Goal: Task Accomplishment & Management: Manage account settings

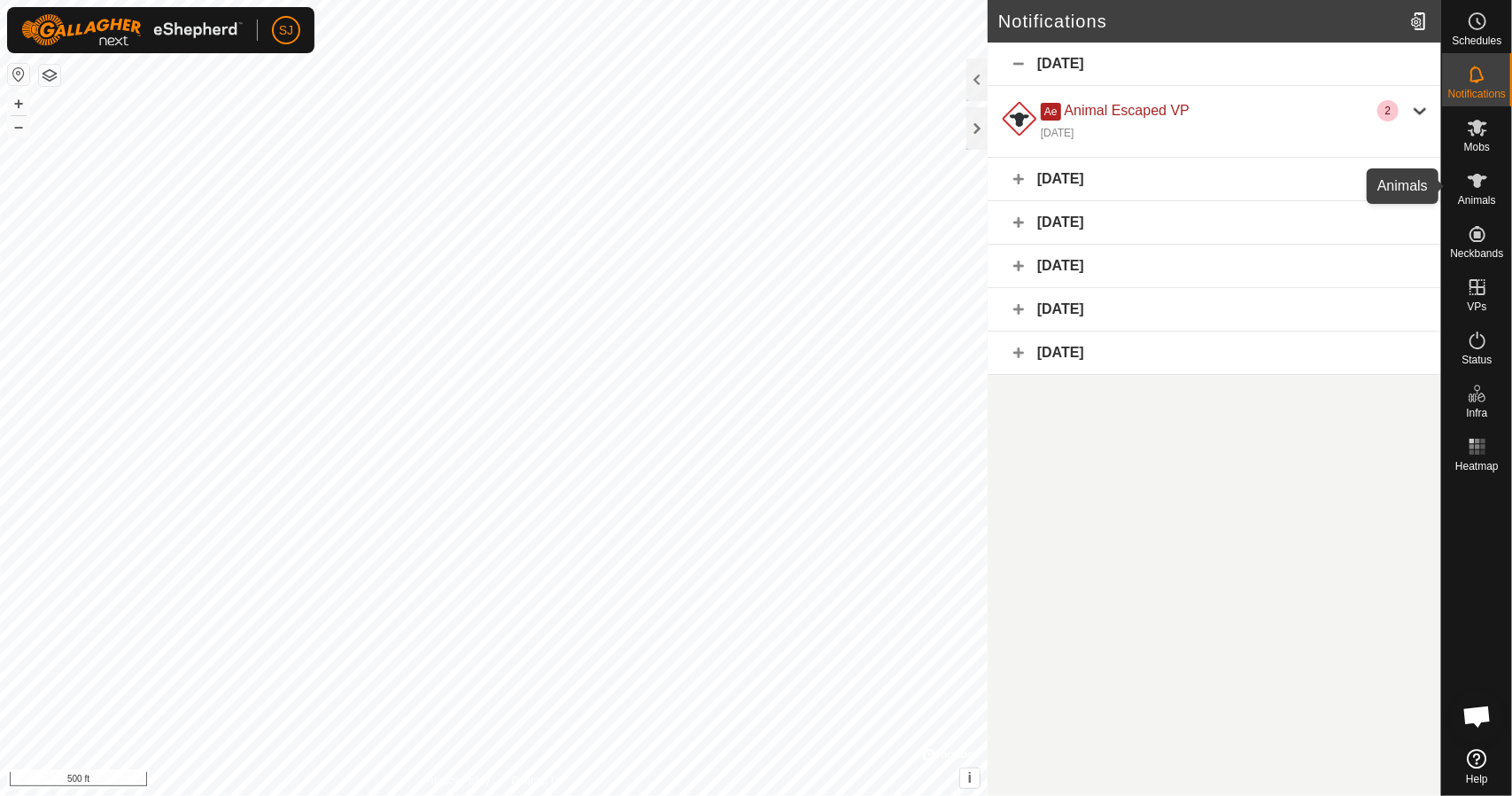
click at [1487, 196] on span "Animals" at bounding box center [1477, 201] width 38 height 11
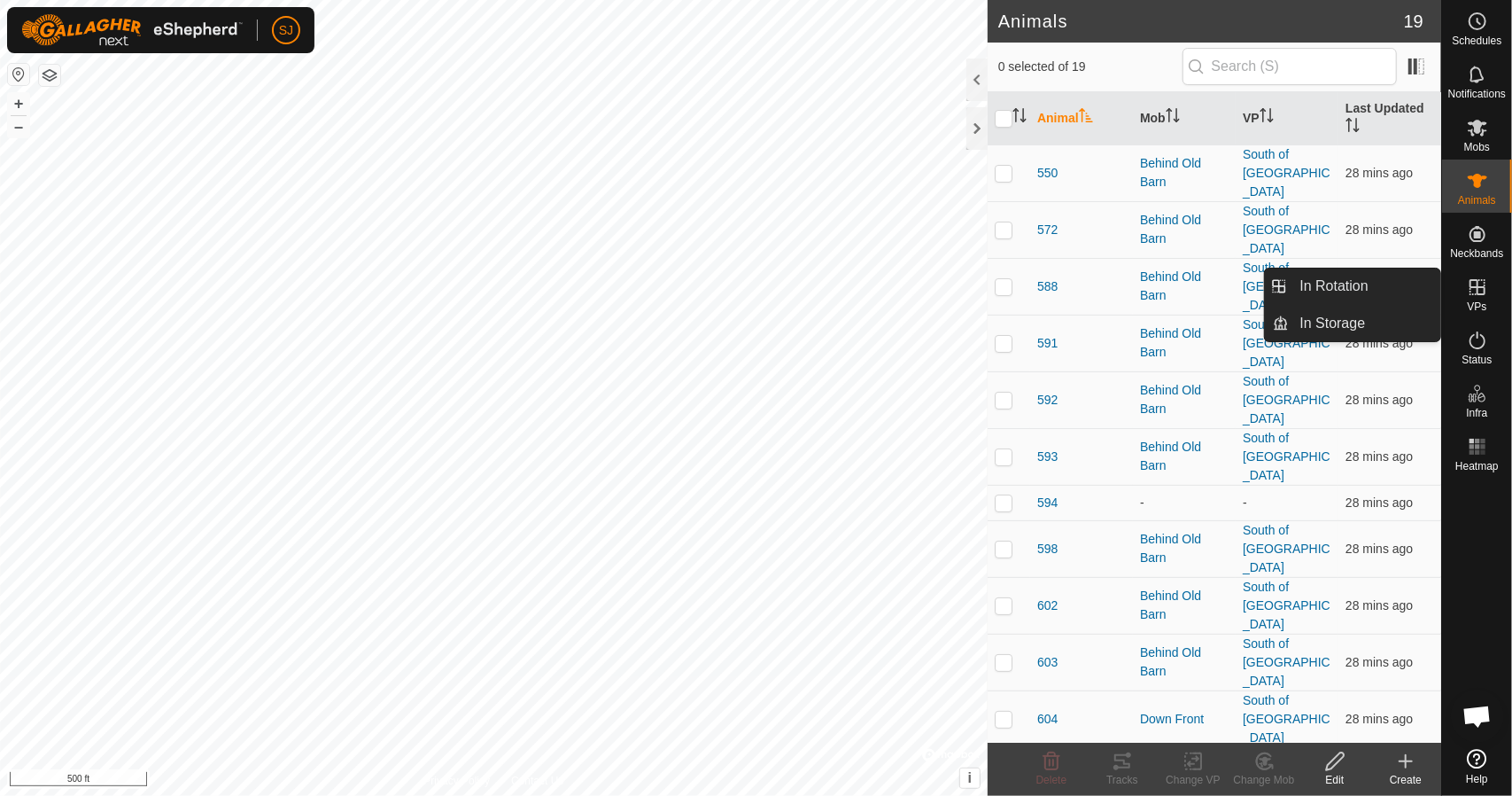
click at [1485, 294] on icon at bounding box center [1478, 287] width 22 height 22
click at [1469, 299] on es-virtualpaddocks-svg-icon at bounding box center [1477, 288] width 31 height 29
click at [1481, 303] on span "VPs" at bounding box center [1477, 307] width 20 height 11
click at [1364, 317] on link "In Storage" at bounding box center [1365, 323] width 152 height 35
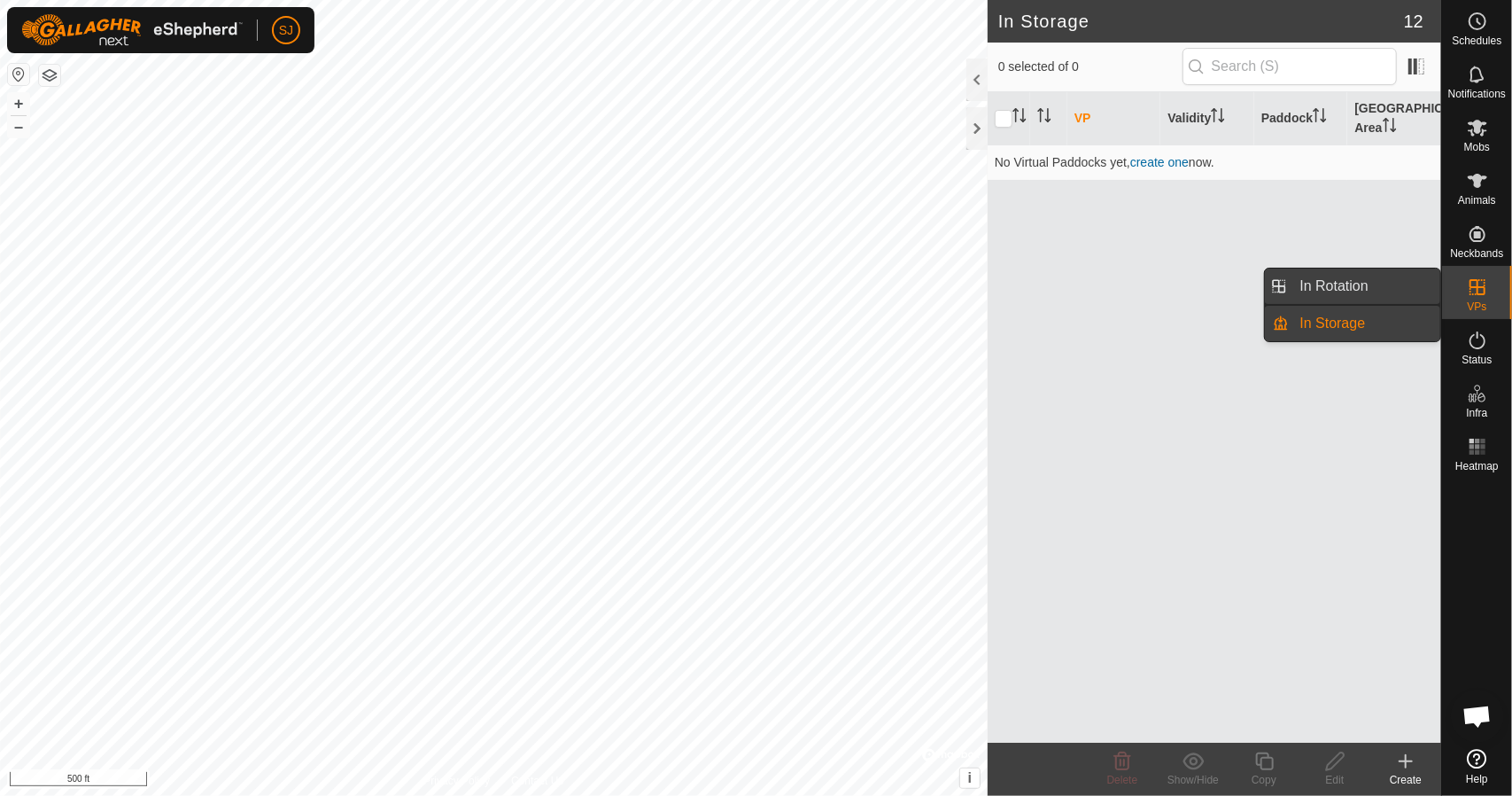
click at [1359, 282] on link "In Rotation" at bounding box center [1365, 286] width 152 height 35
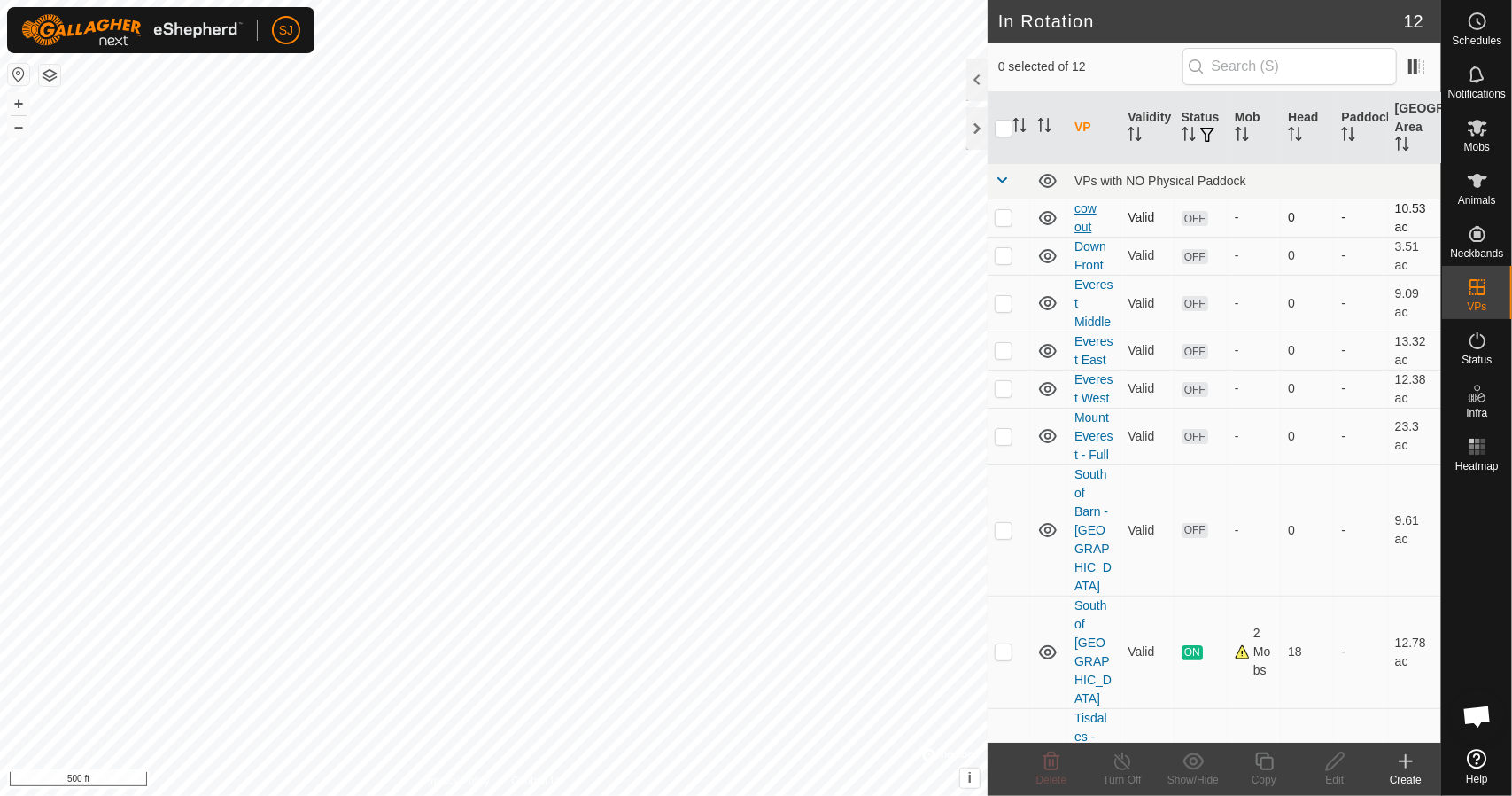
click at [1093, 209] on link "cow out" at bounding box center [1085, 218] width 22 height 32
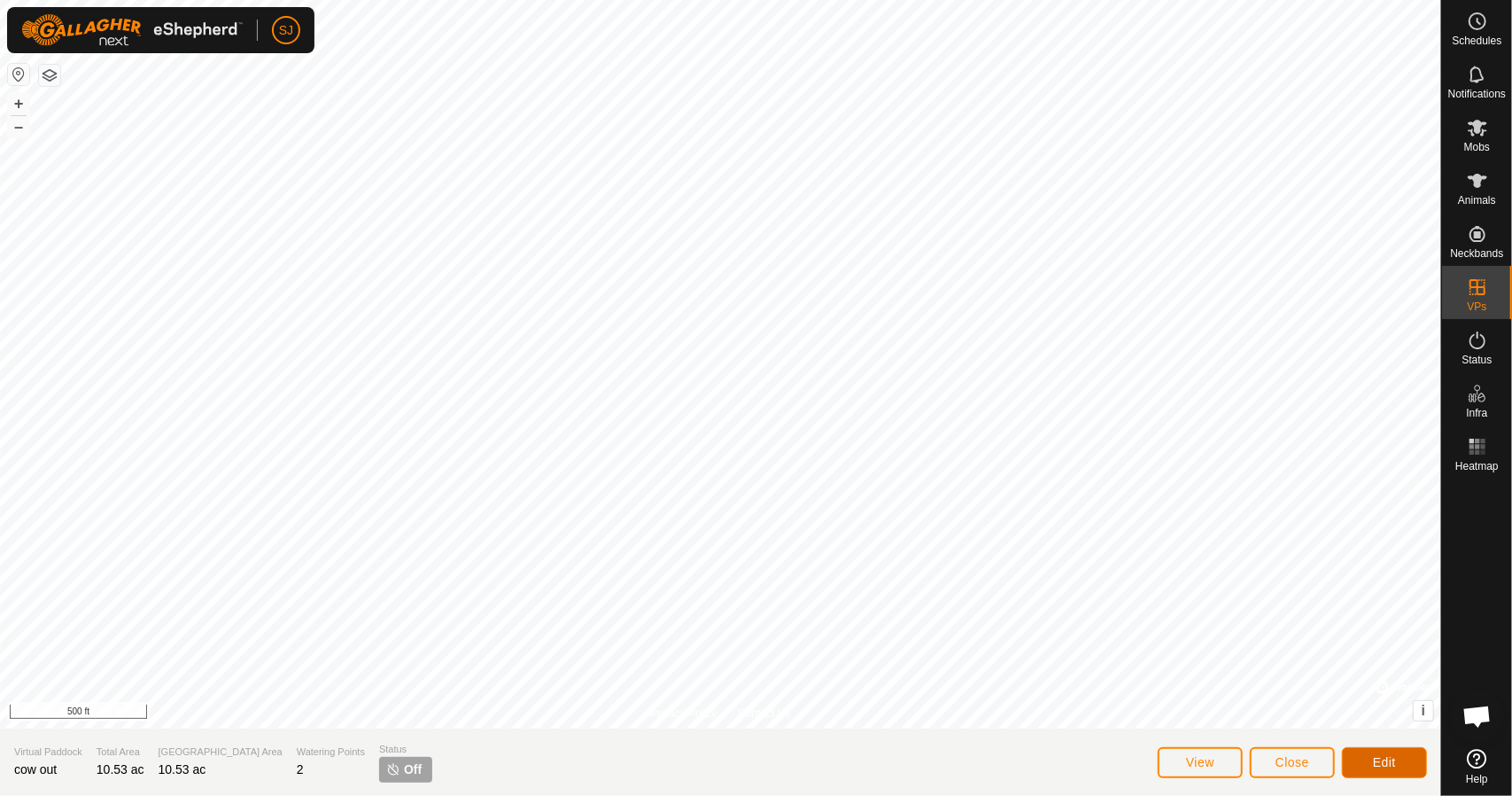
click at [1382, 764] on span "Edit" at bounding box center [1385, 763] width 23 height 14
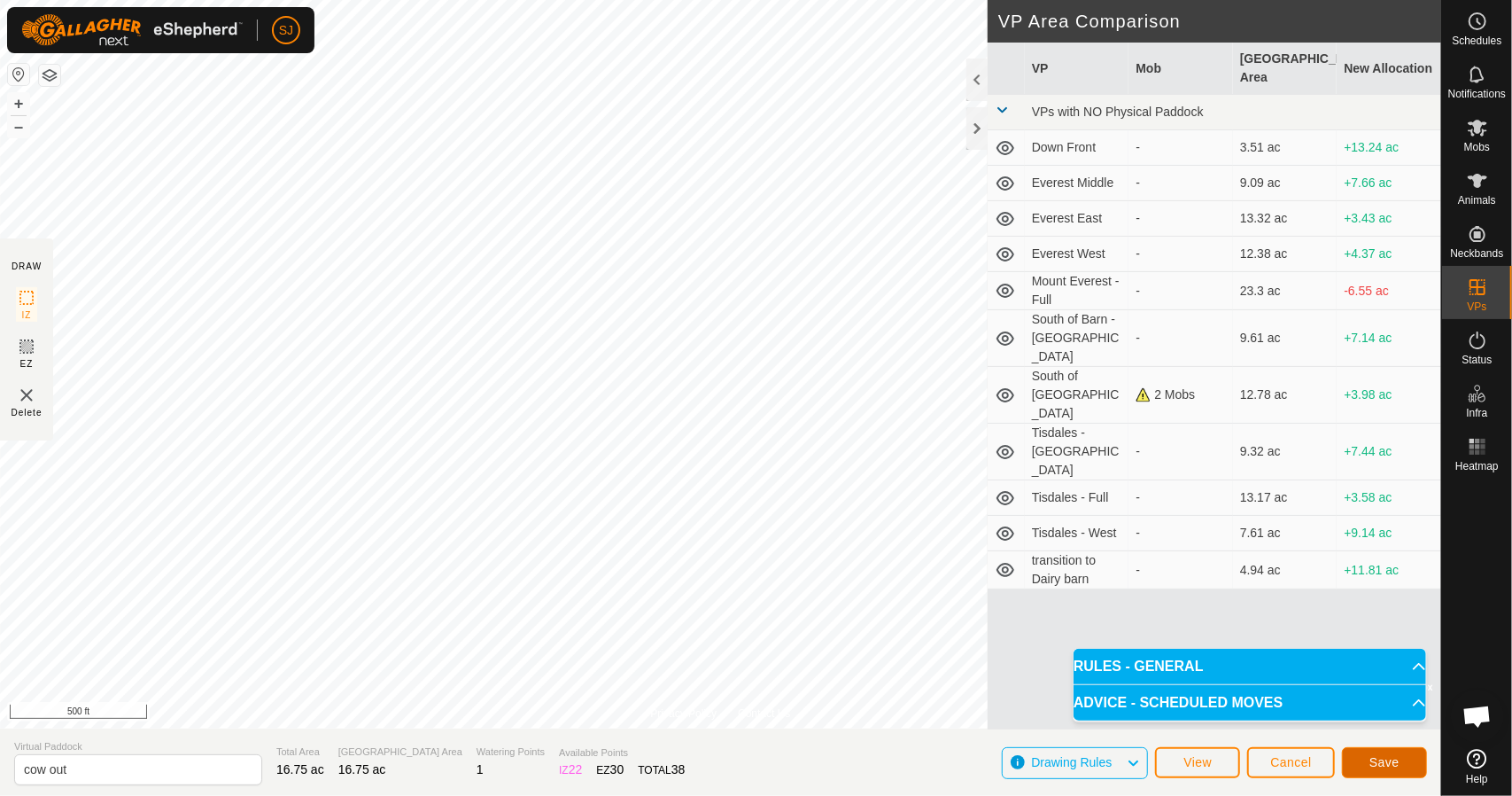
click at [1380, 764] on span "Save" at bounding box center [1385, 763] width 31 height 14
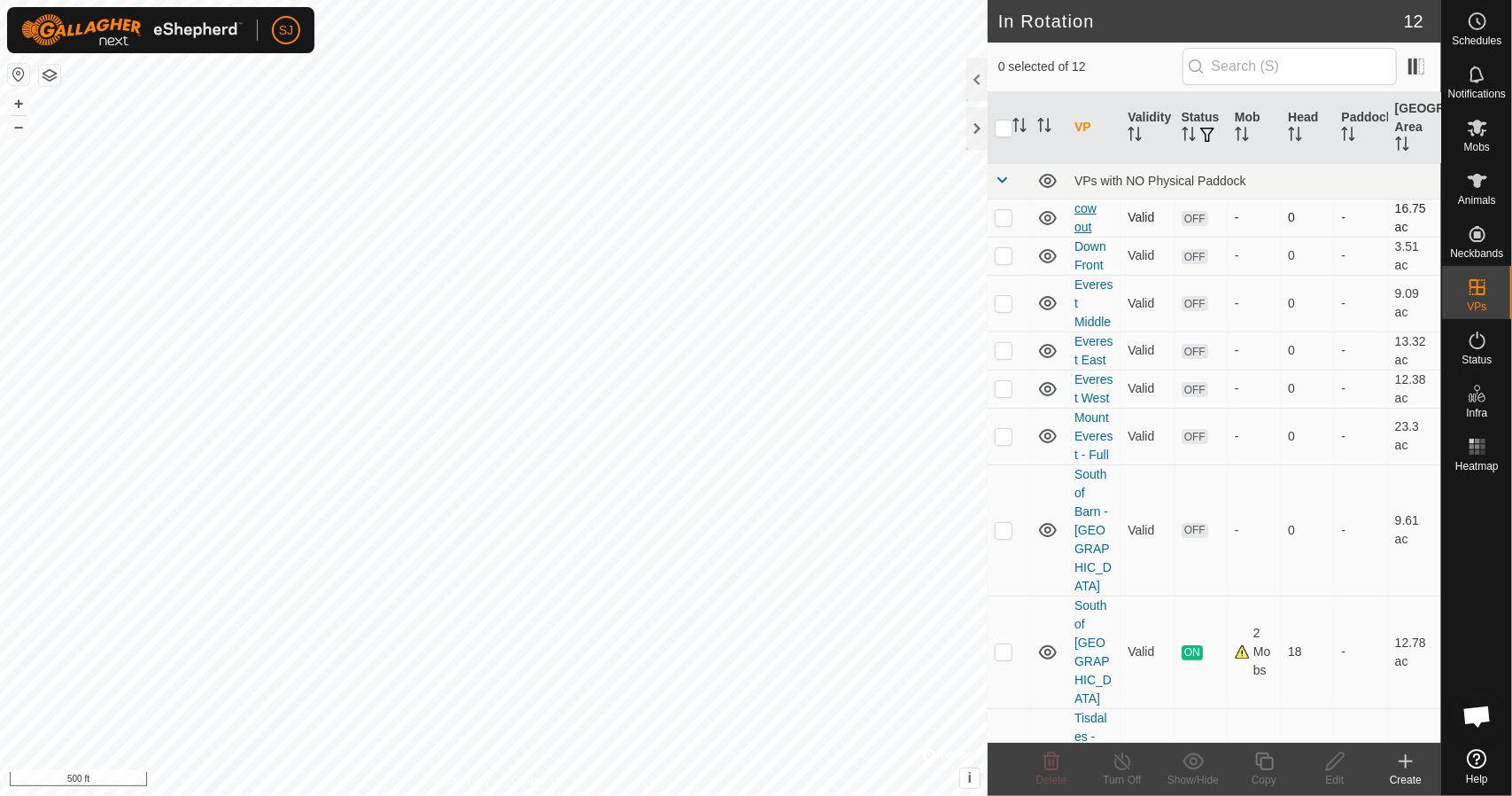
click at [1088, 209] on link "cow out" at bounding box center [1085, 218] width 22 height 32
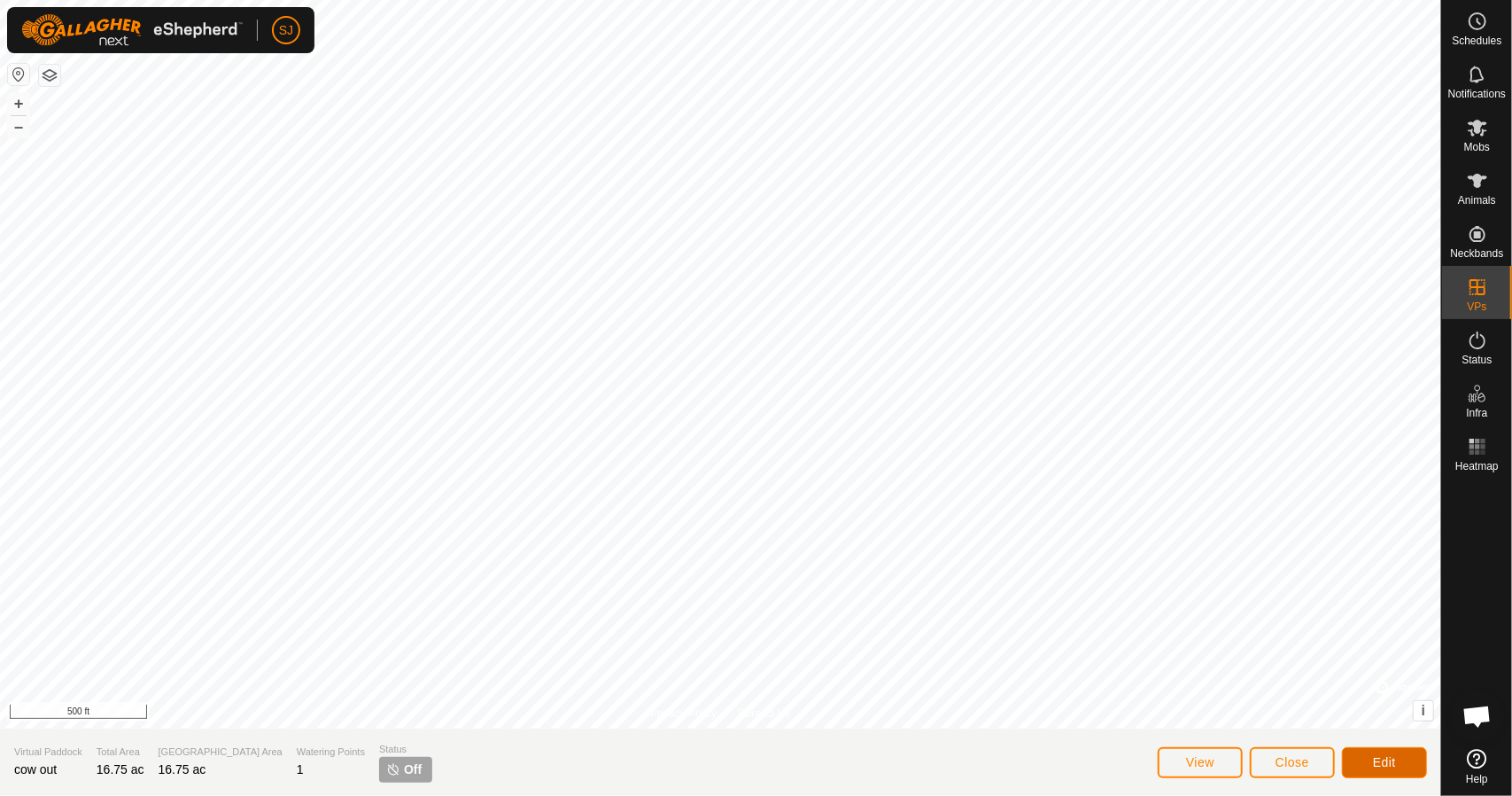
click at [1381, 761] on span "Edit" at bounding box center [1385, 763] width 23 height 14
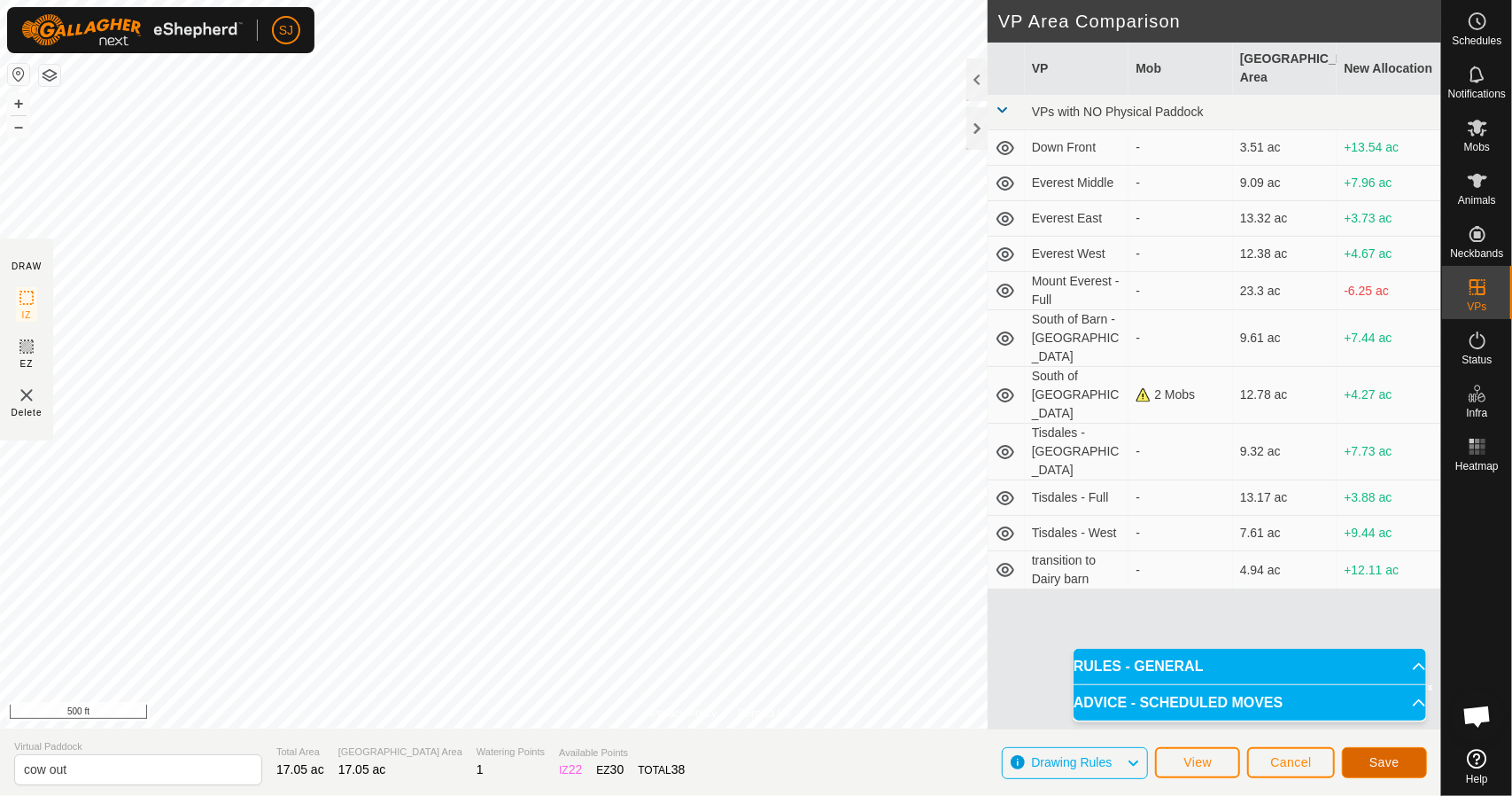
click at [1363, 764] on button "Save" at bounding box center [1384, 763] width 85 height 31
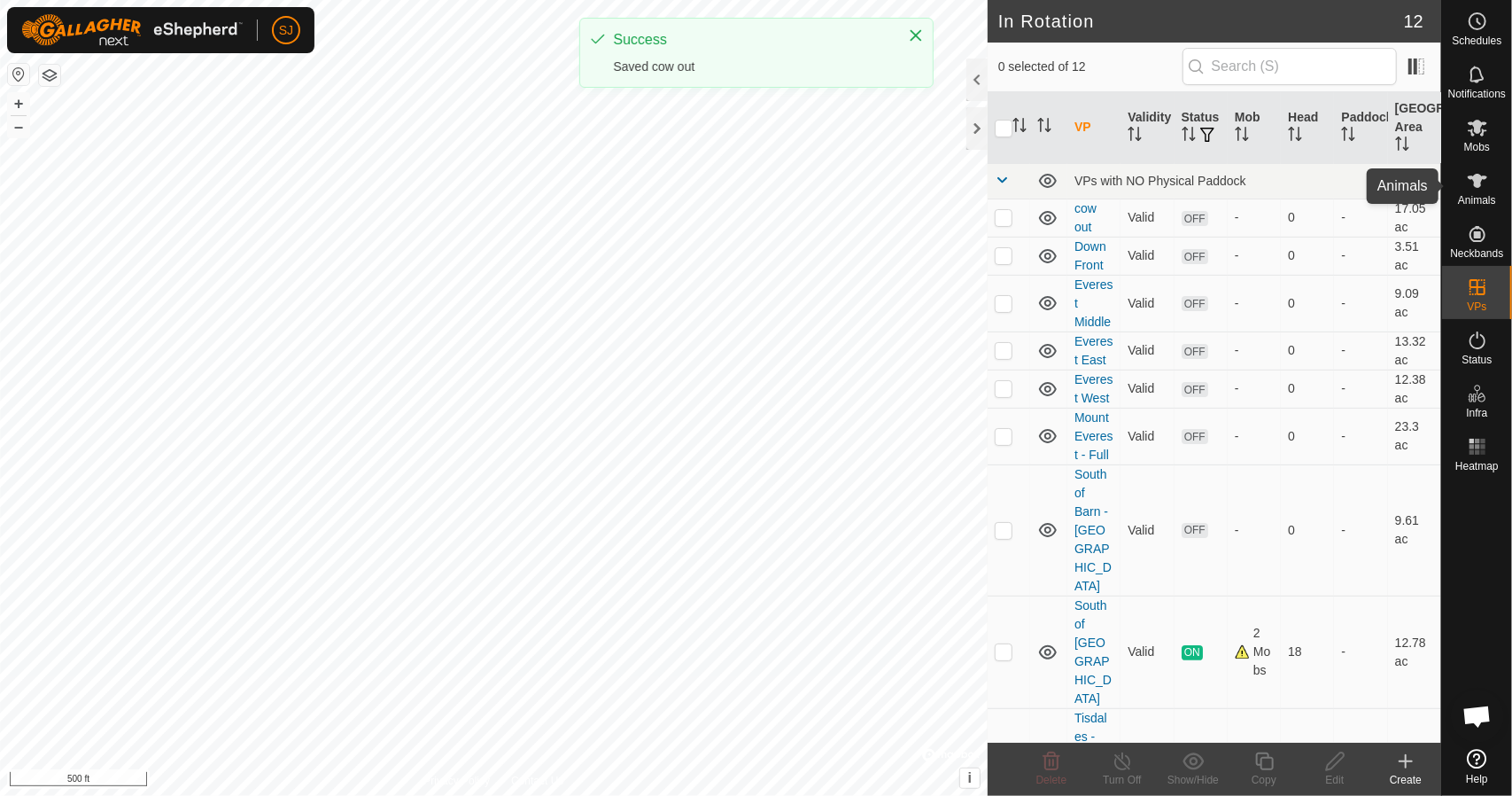
click at [1476, 188] on icon at bounding box center [1478, 181] width 22 height 22
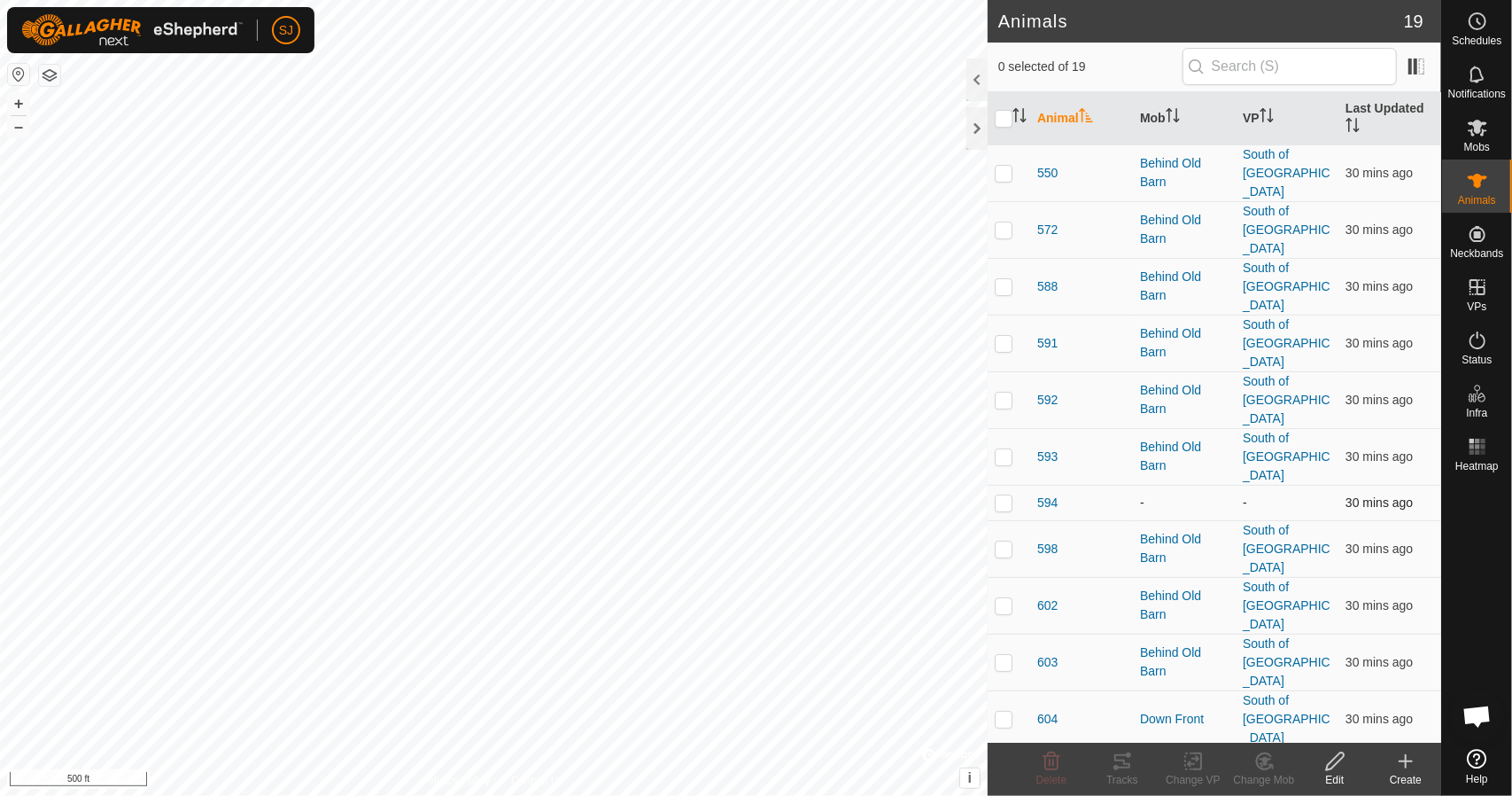
click at [1005, 496] on p-checkbox at bounding box center [1004, 503] width 18 height 14
checkbox input "true"
click at [1203, 766] on icon at bounding box center [1194, 762] width 22 height 22
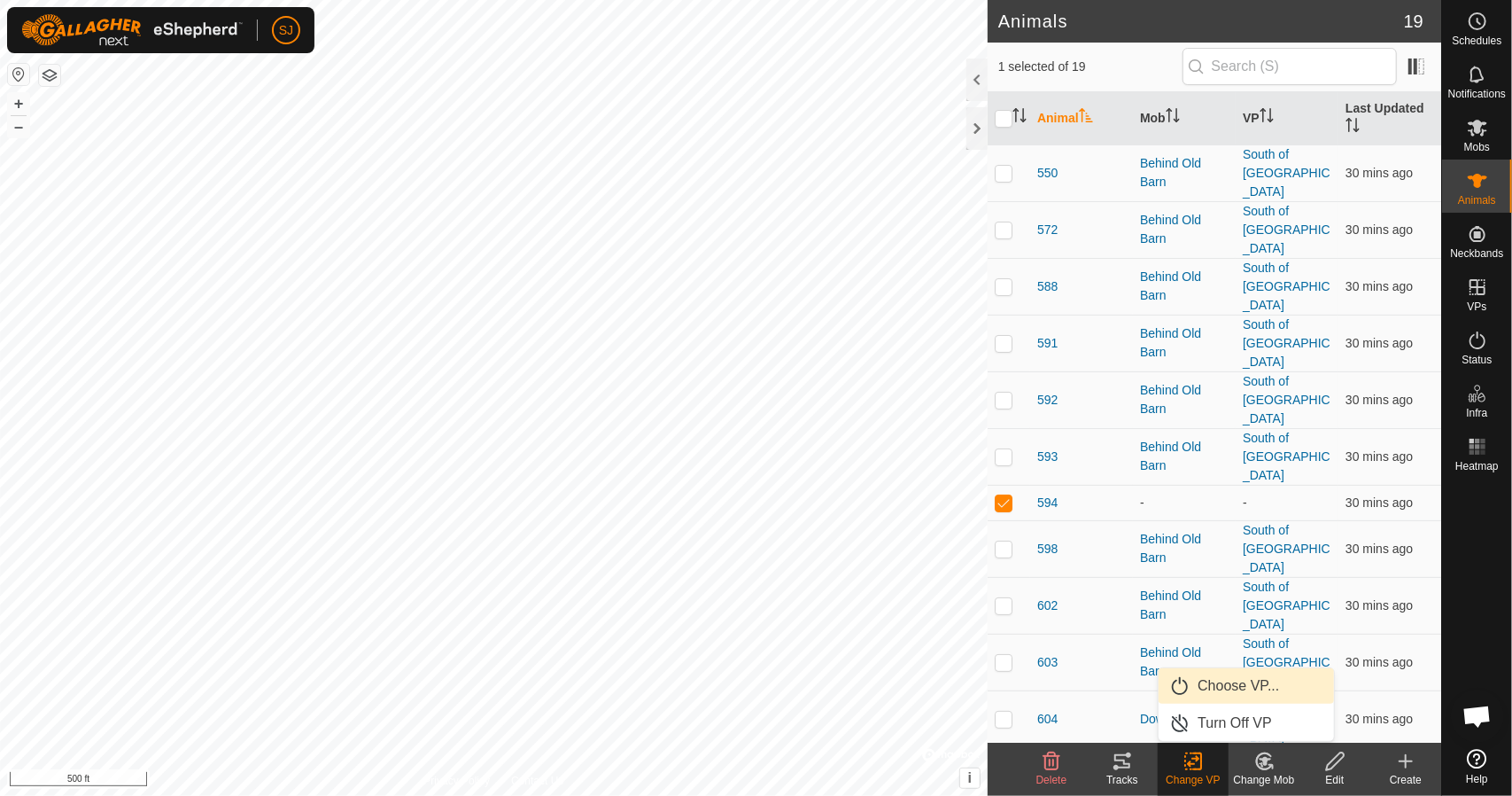
click at [1235, 687] on link "Choose VP..." at bounding box center [1246, 685] width 175 height 35
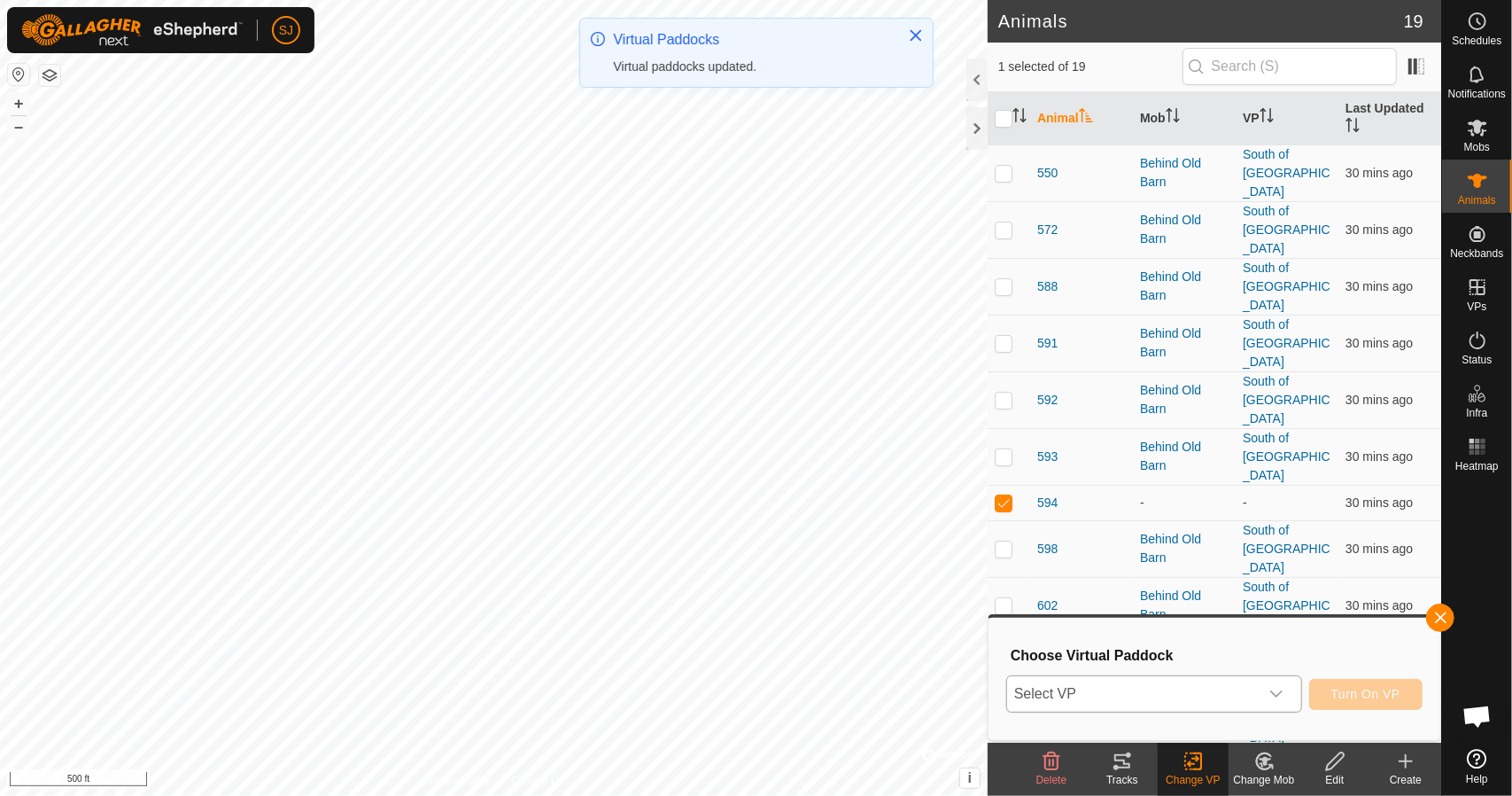
click at [1119, 694] on span "Select VP" at bounding box center [1134, 693] width 252 height 35
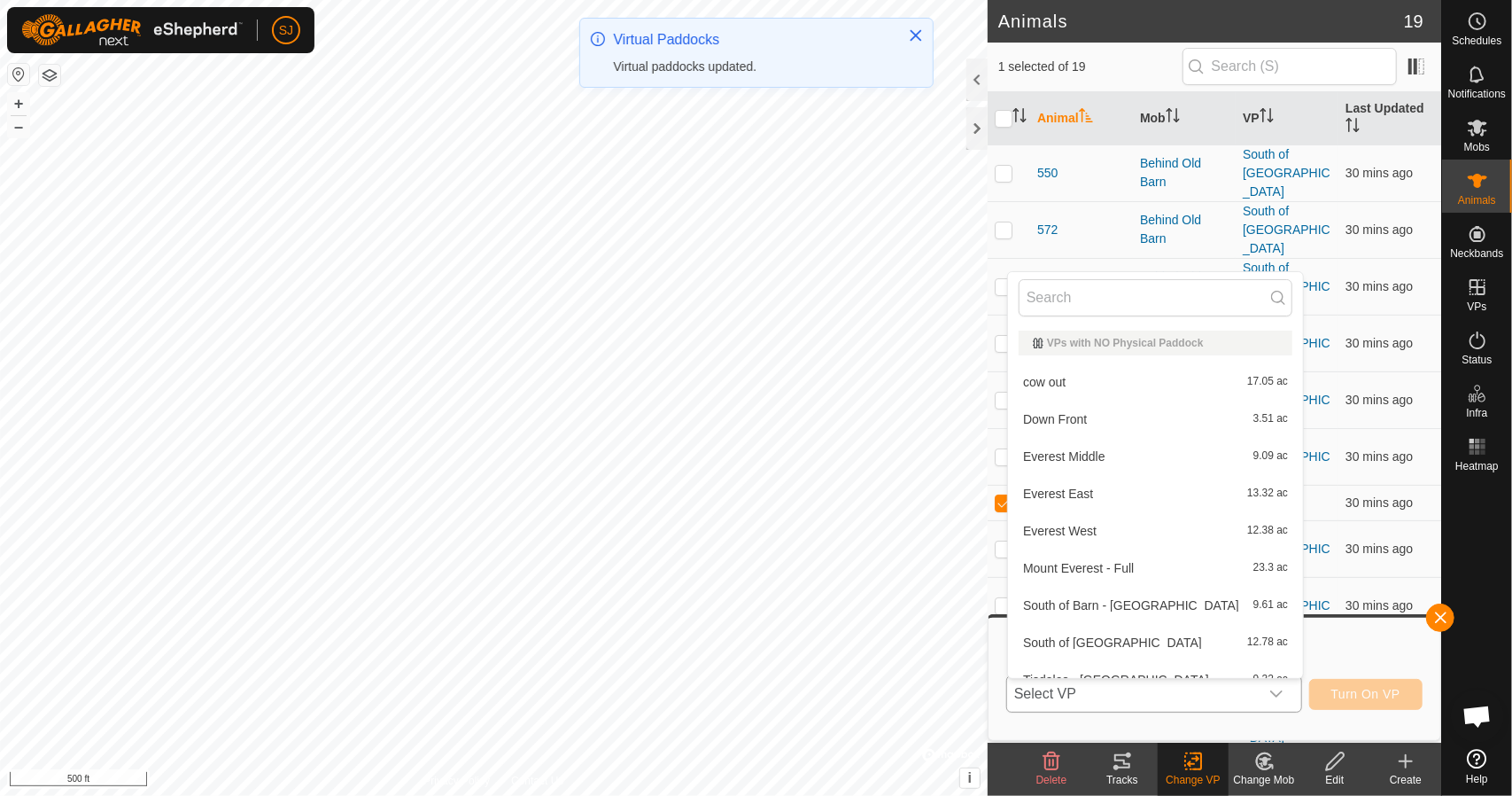
scroll to position [20, 0]
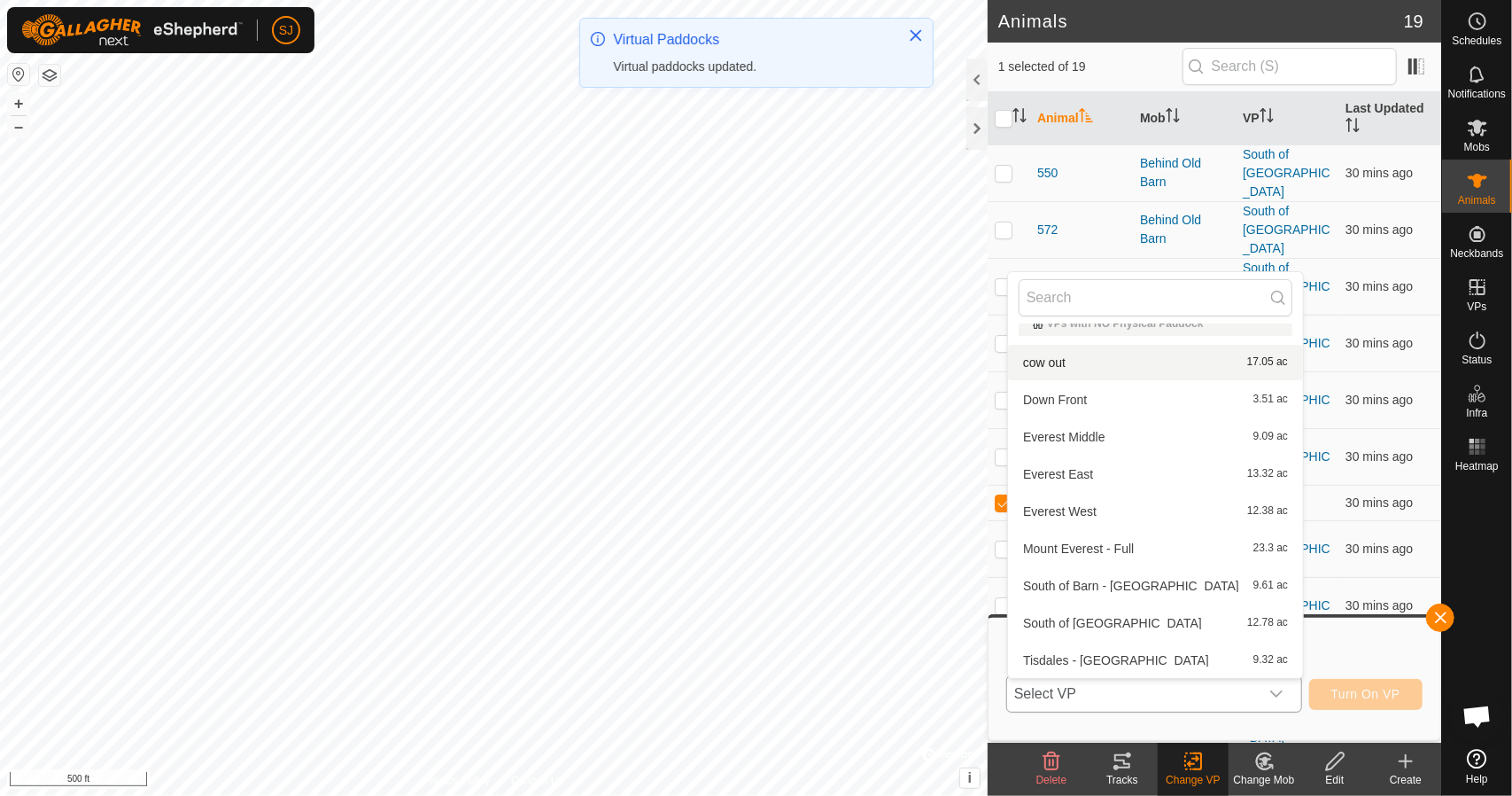
click at [1093, 364] on li "cow out 17.05 ac" at bounding box center [1155, 362] width 295 height 35
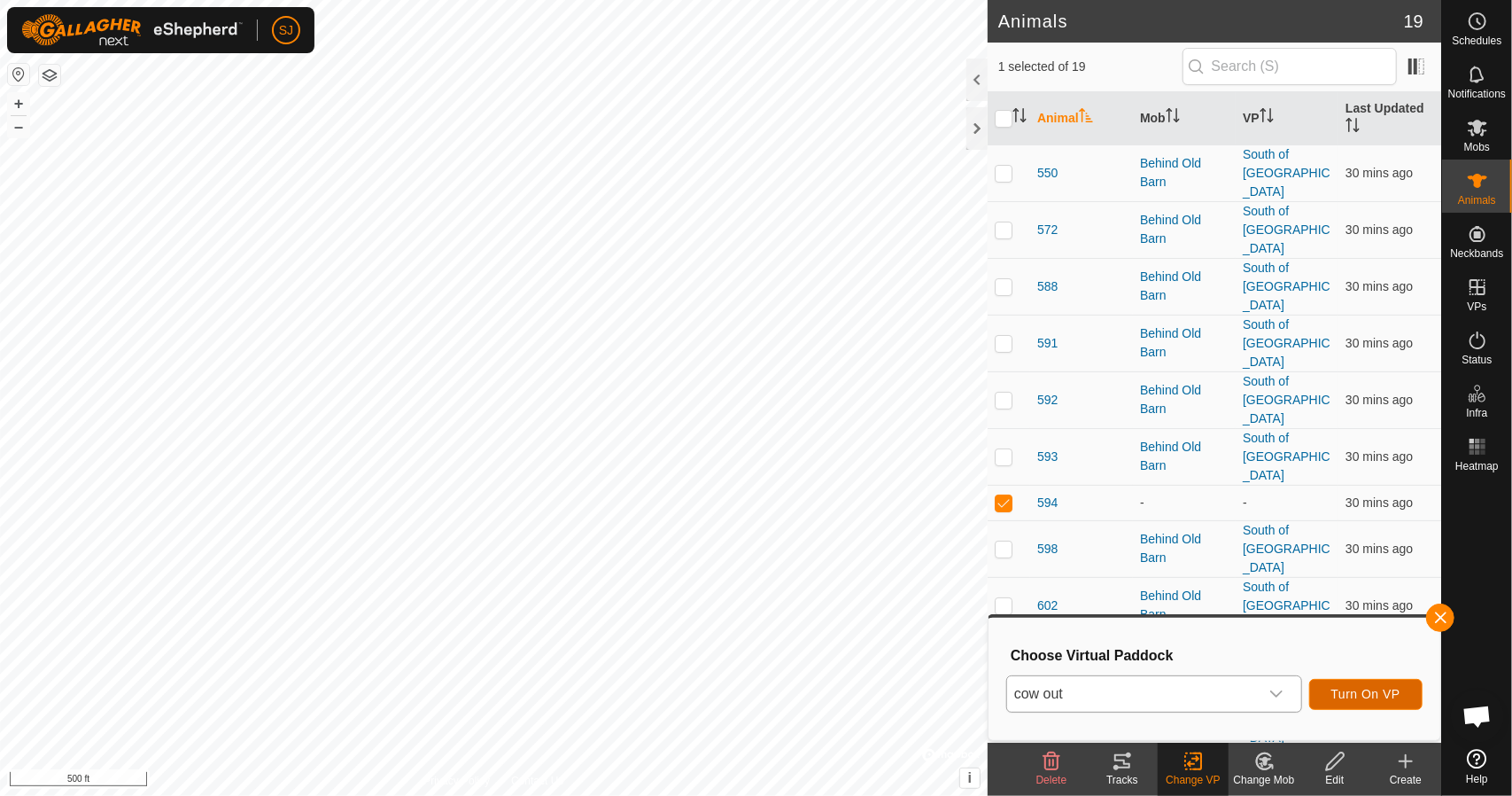
click at [1363, 696] on span "Turn On VP" at bounding box center [1365, 694] width 69 height 14
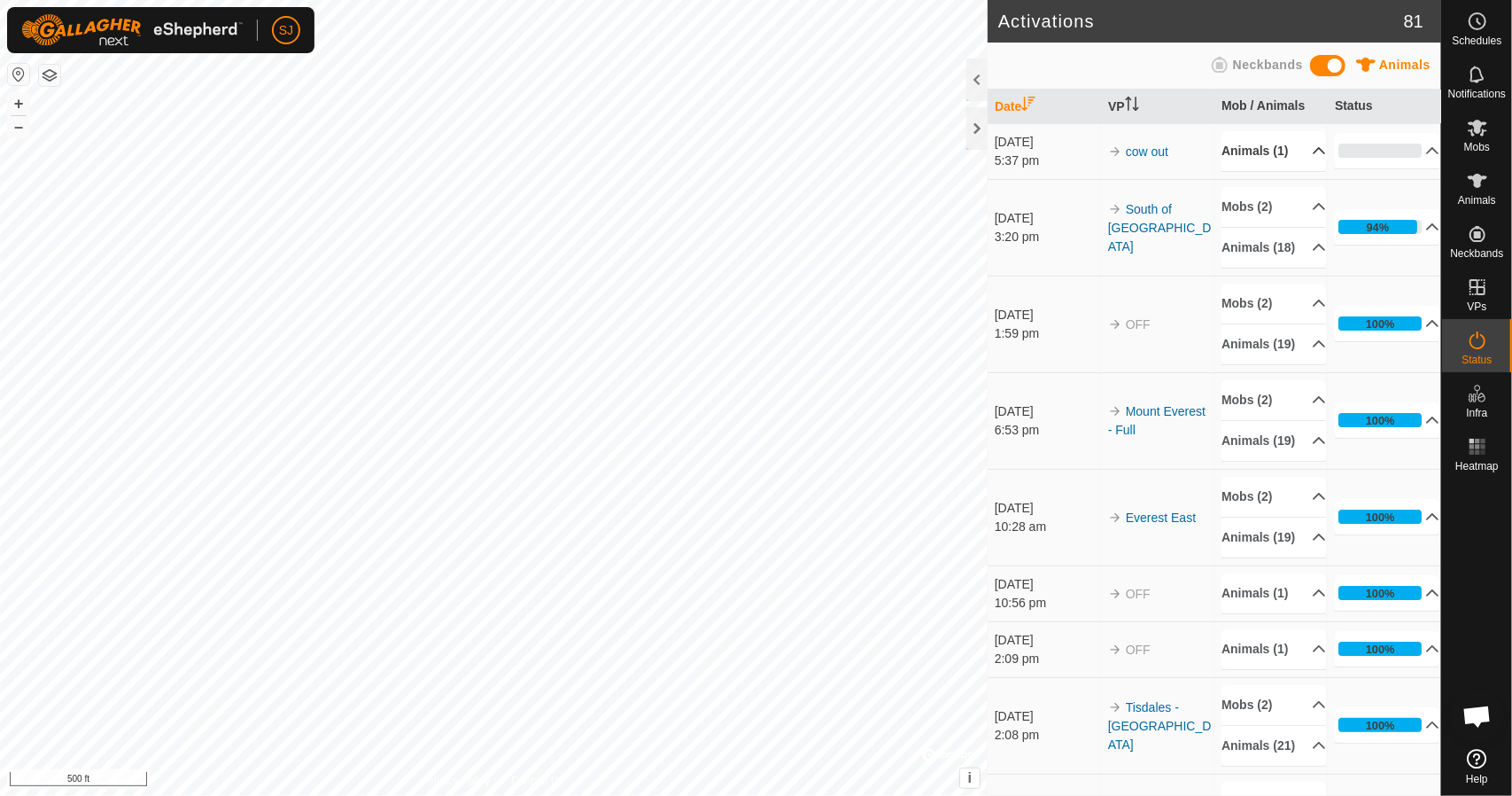
click at [1299, 165] on p-accordion-header "Animals (1)" at bounding box center [1274, 151] width 104 height 40
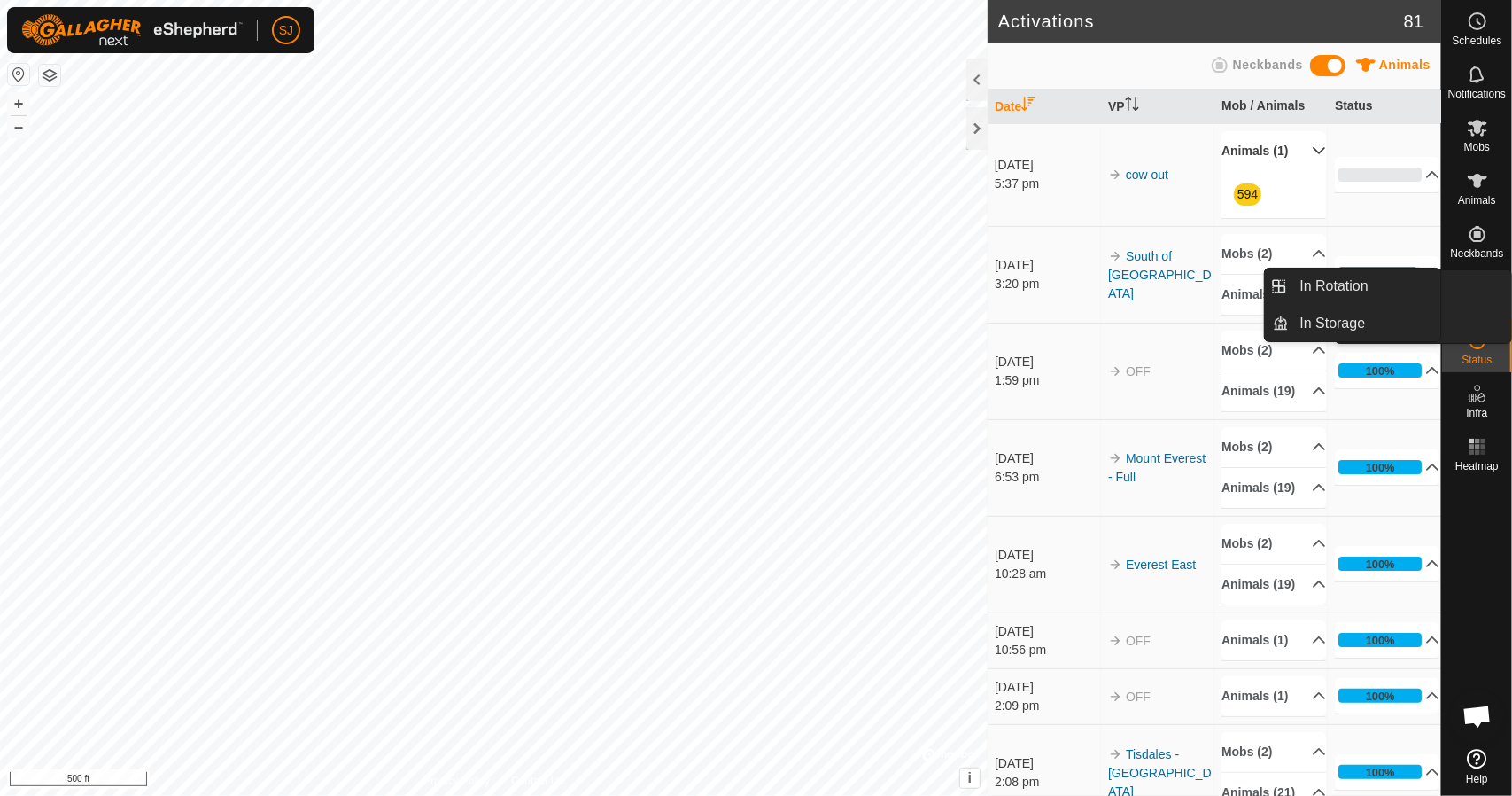
drag, startPoint x: 1470, startPoint y: 317, endPoint x: 1475, endPoint y: 307, distance: 11.2
click at [1342, 317] on link "In Storage" at bounding box center [1365, 323] width 152 height 35
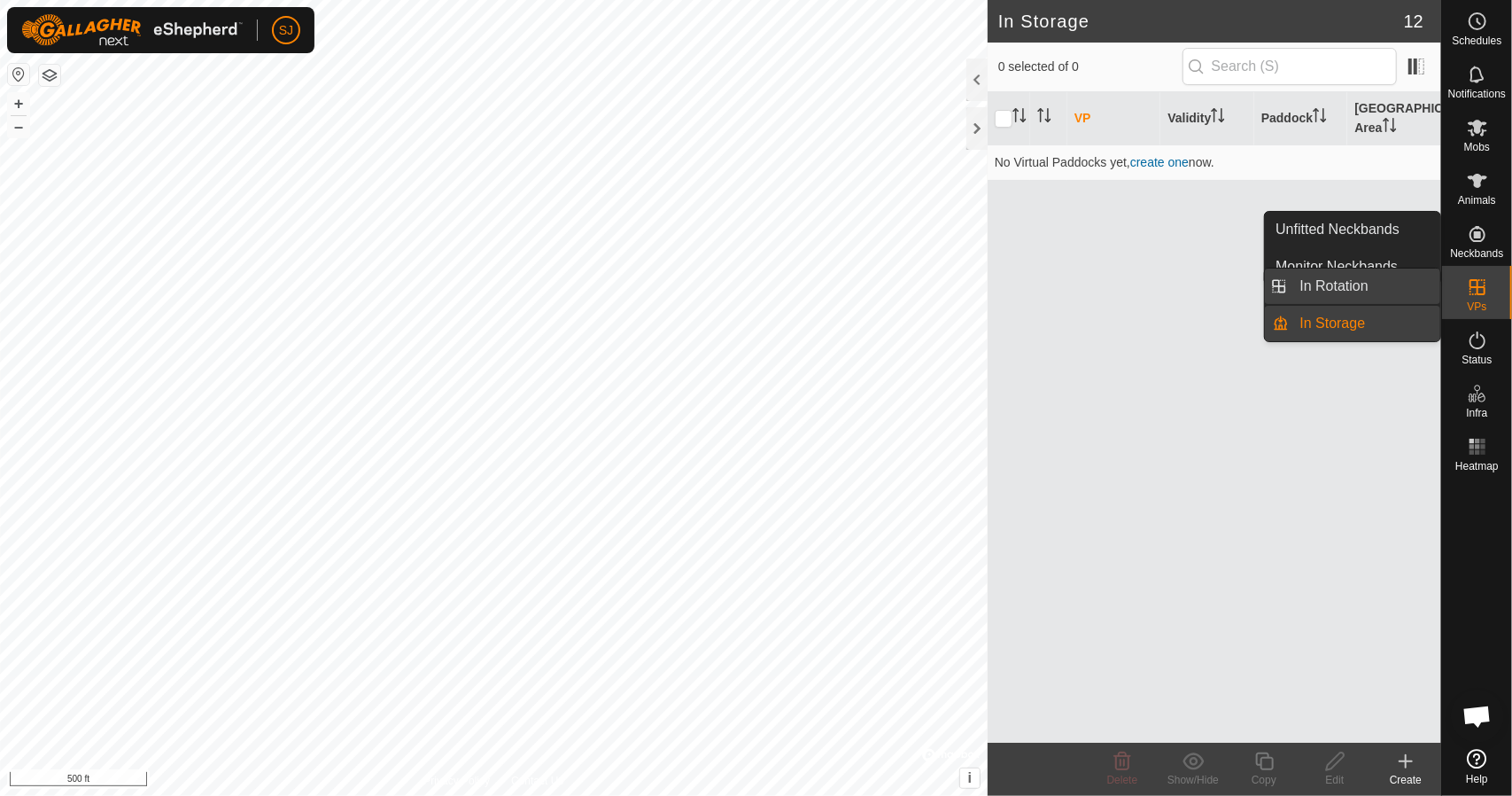
click at [1349, 284] on link "In Rotation" at bounding box center [1365, 286] width 152 height 35
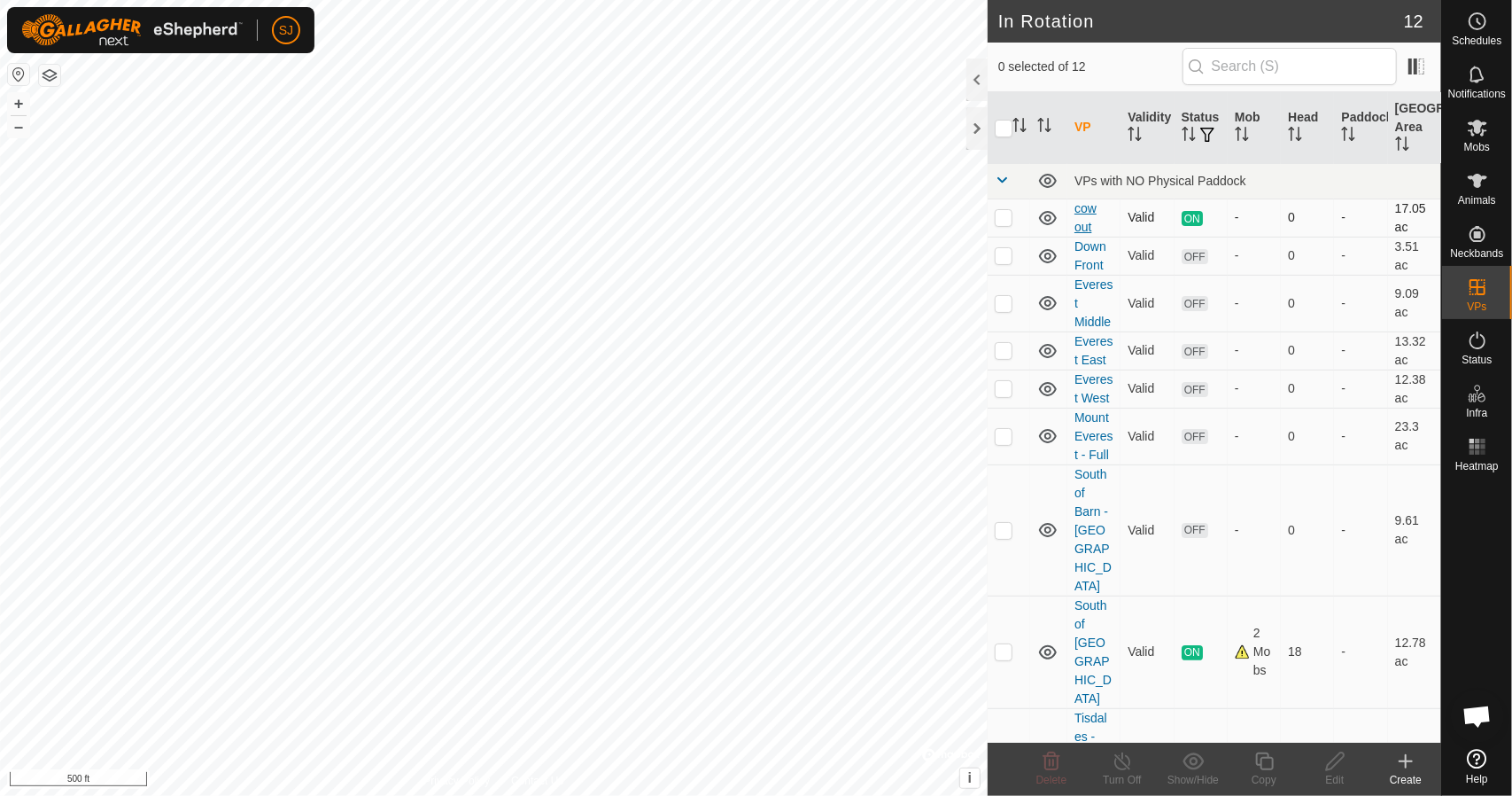
click at [1080, 207] on link "cow out" at bounding box center [1085, 218] width 22 height 32
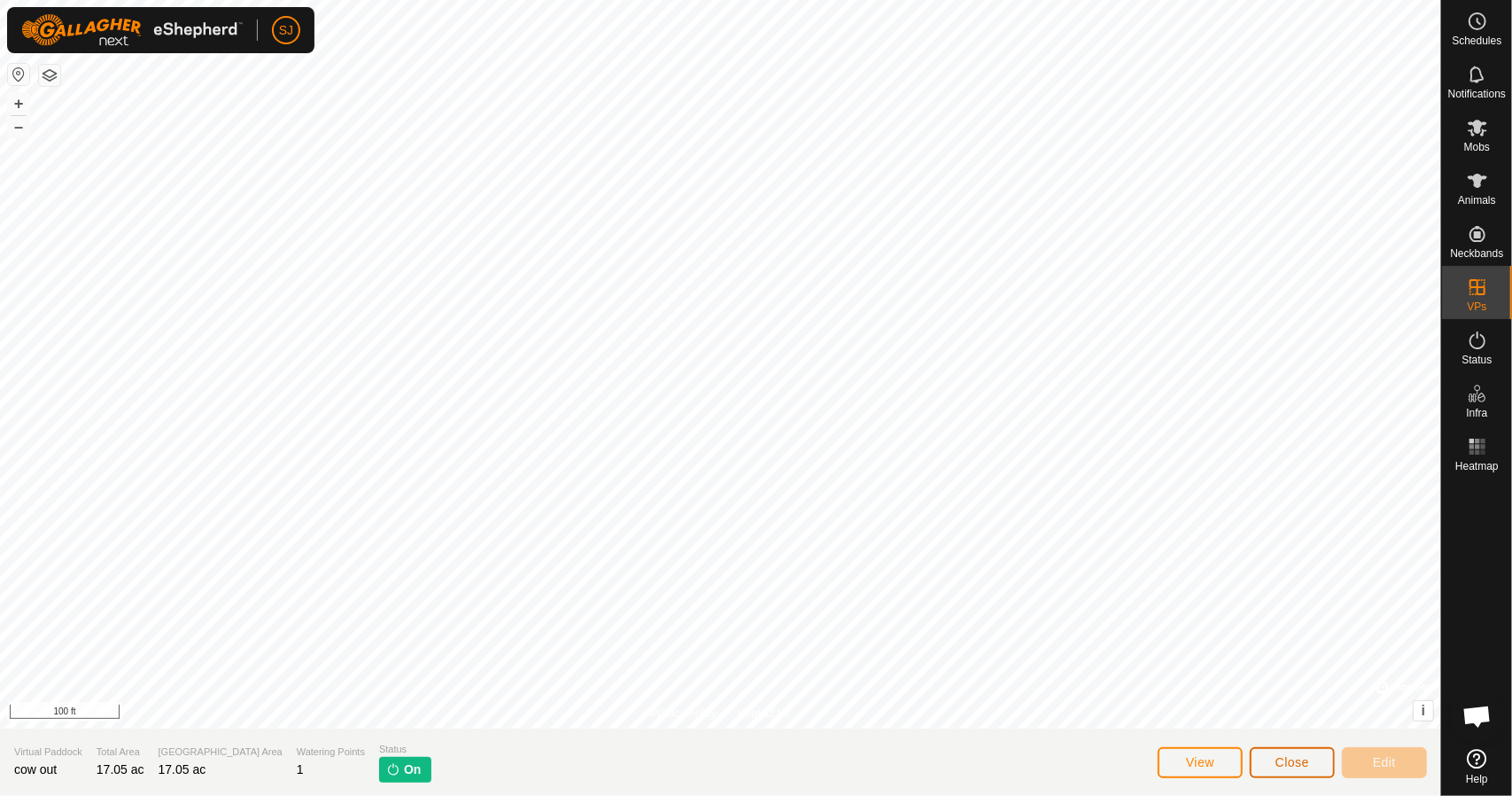
click at [1279, 763] on span "Close" at bounding box center [1292, 763] width 33 height 14
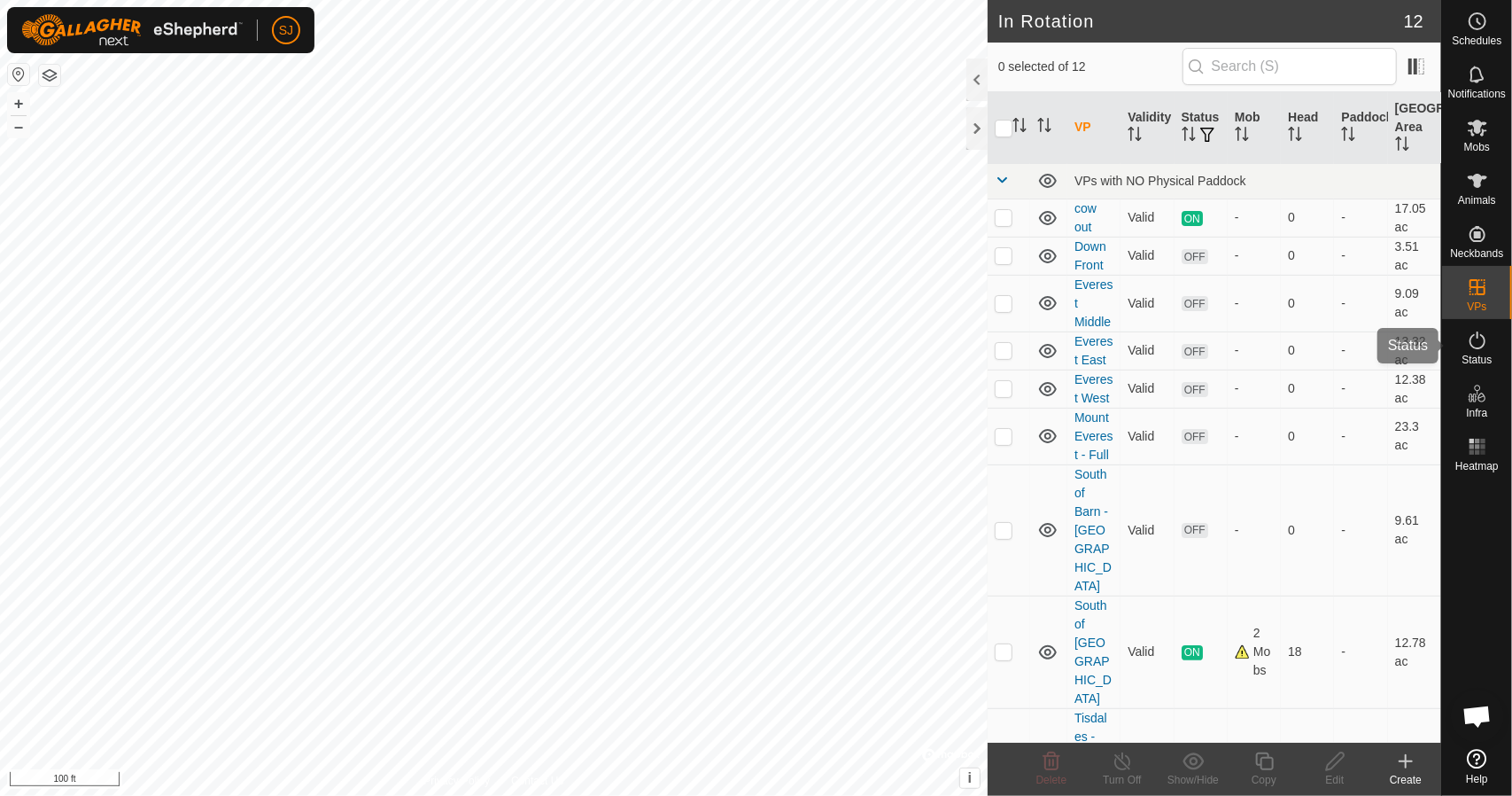
click at [1473, 346] on icon at bounding box center [1478, 341] width 16 height 18
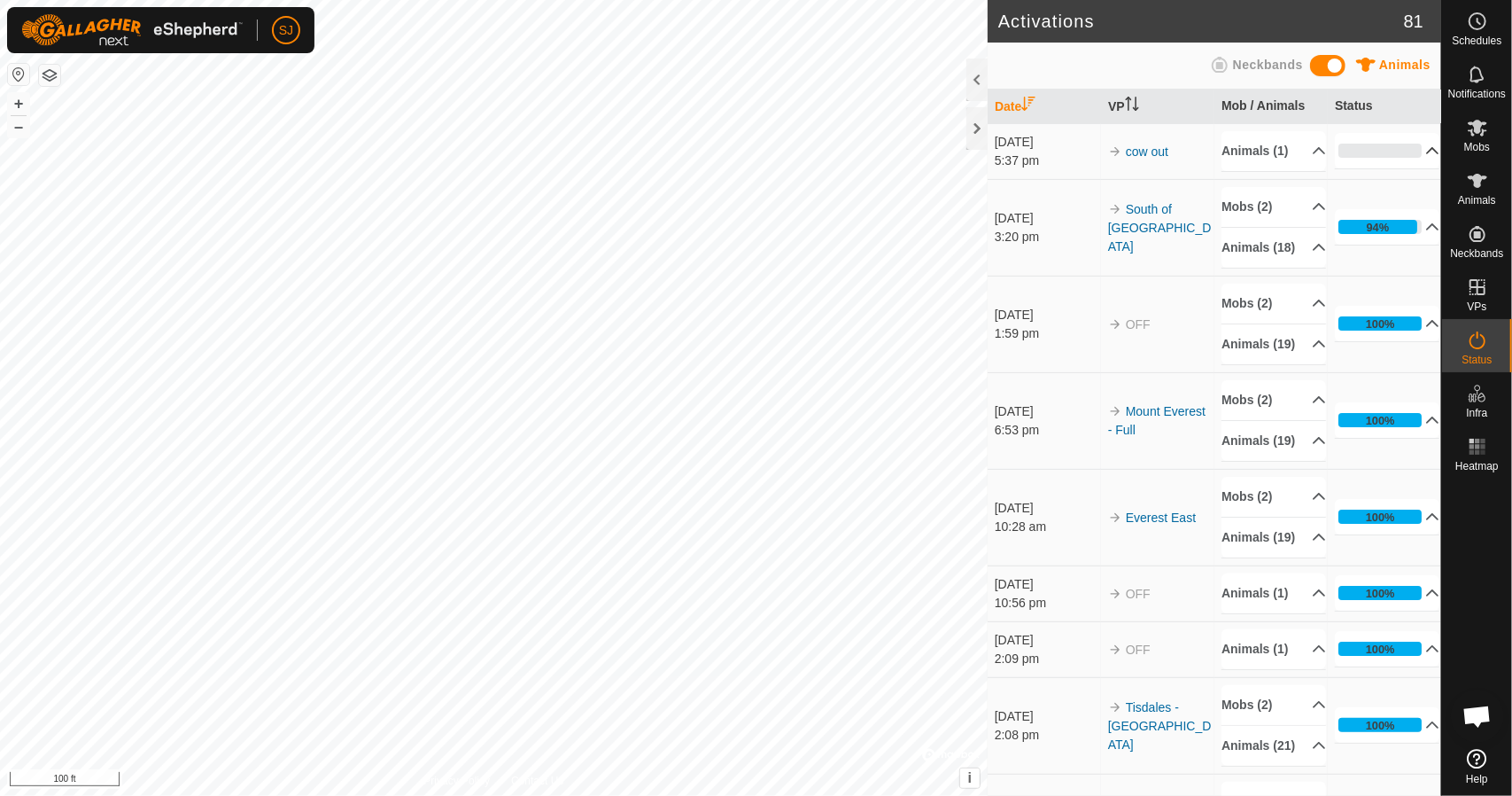
click at [1356, 160] on p-accordion-header "0%" at bounding box center [1387, 150] width 104 height 35
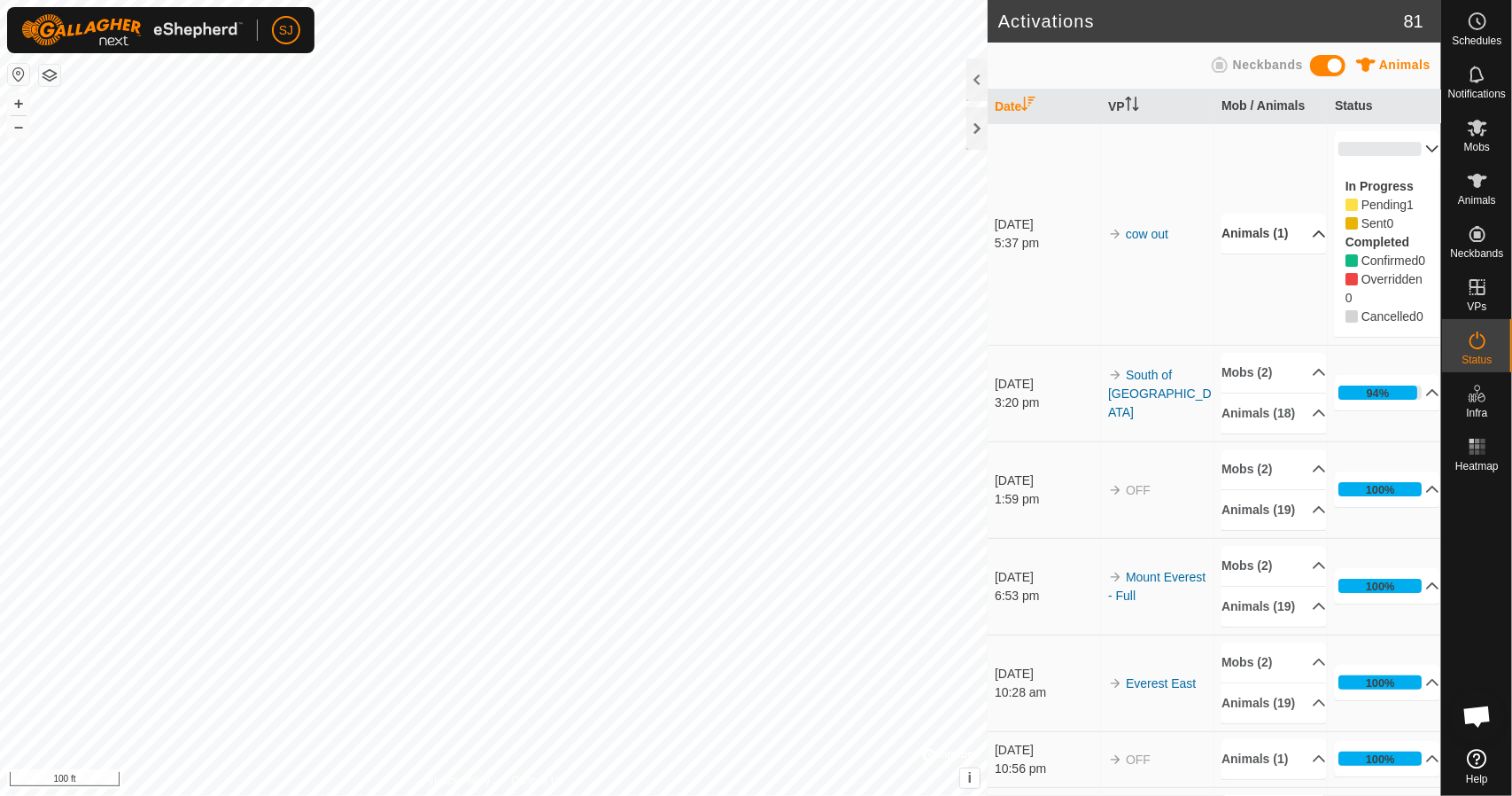
click at [1287, 251] on p-accordion-header "Animals (1)" at bounding box center [1274, 234] width 104 height 40
click at [1245, 265] on span "594" at bounding box center [1248, 254] width 28 height 22
click at [1132, 241] on link "cow out" at bounding box center [1147, 234] width 42 height 14
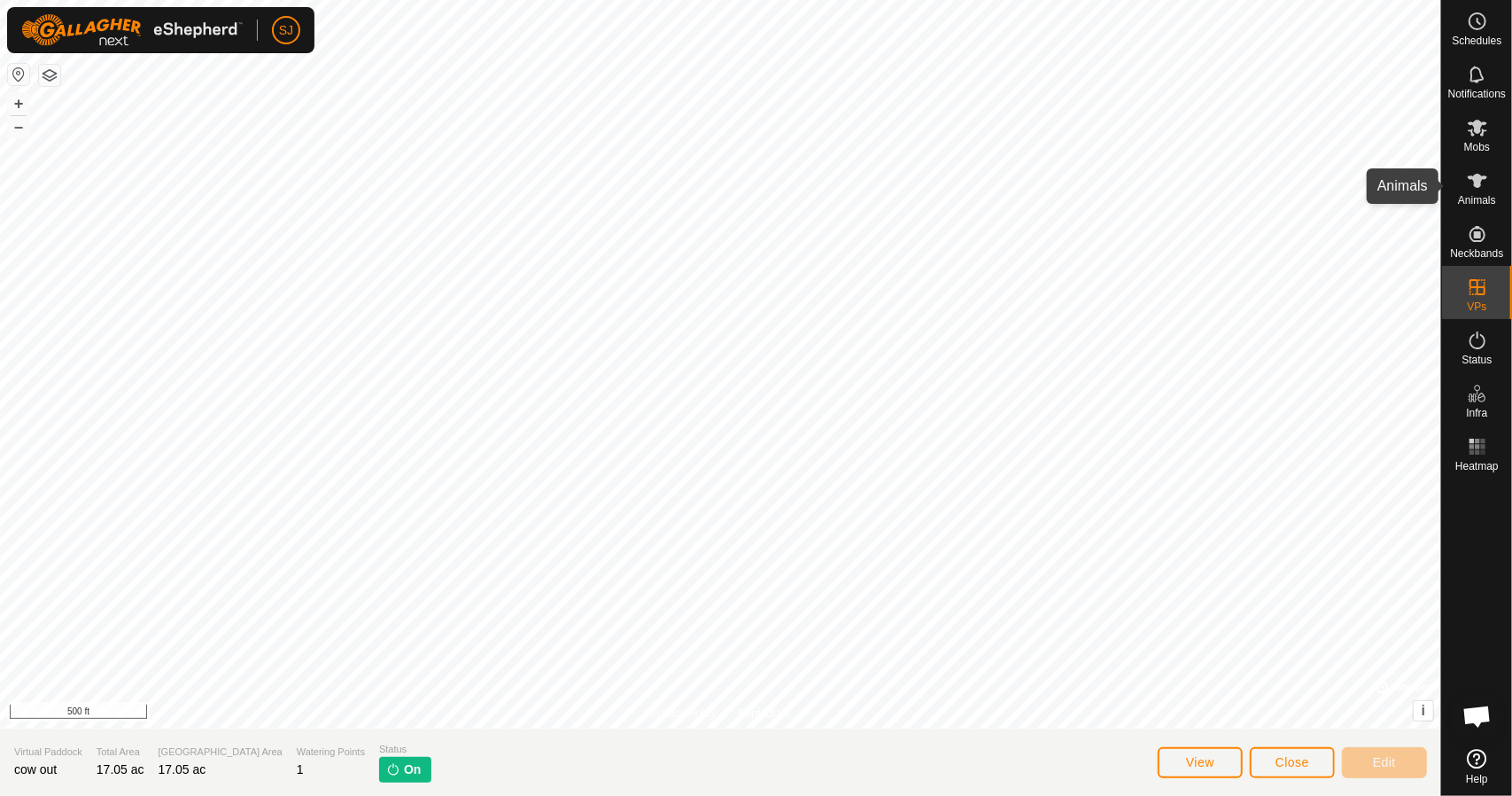
click at [1470, 187] on icon at bounding box center [1478, 181] width 22 height 22
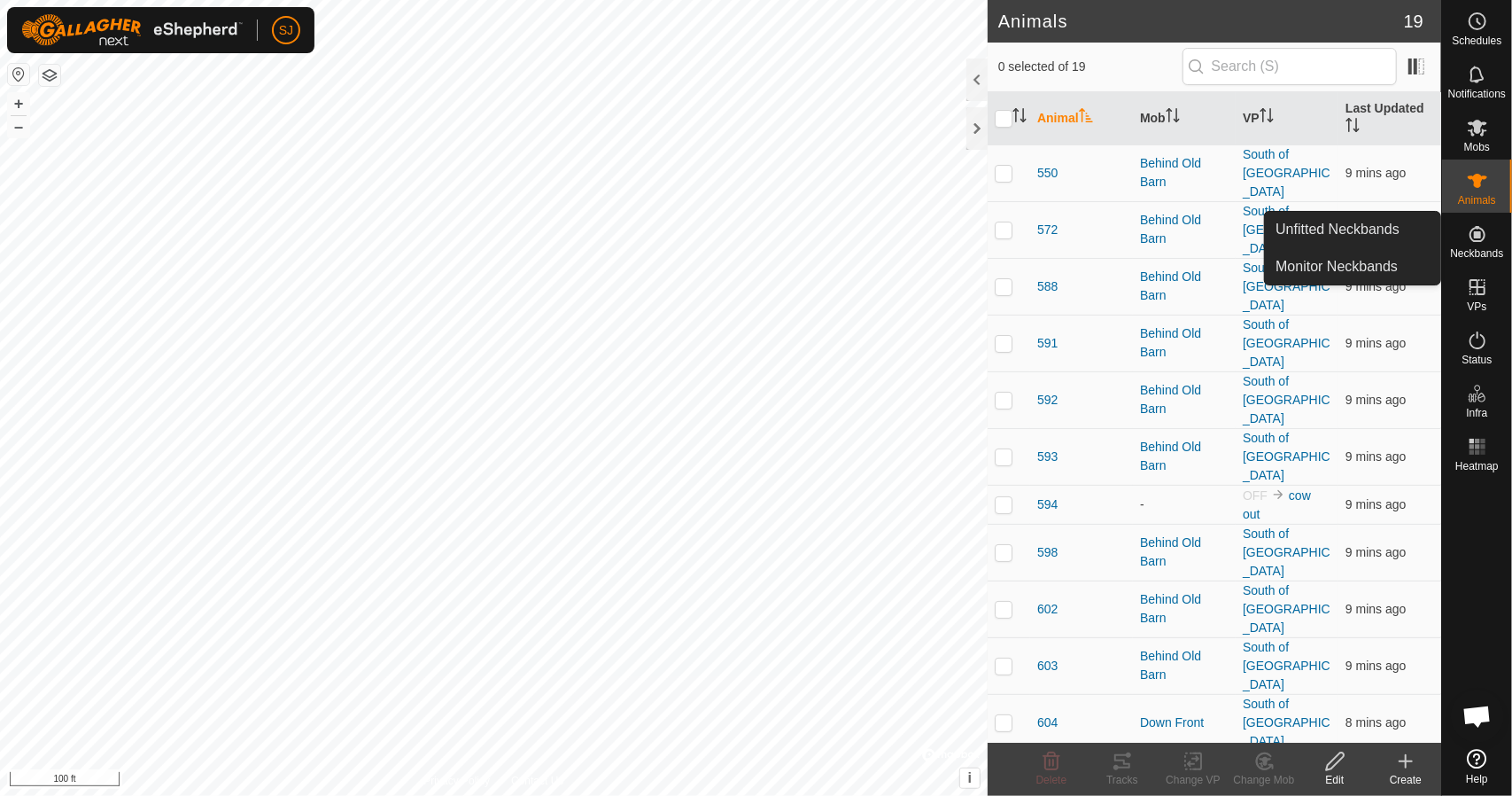
drag, startPoint x: 1484, startPoint y: 265, endPoint x: 1481, endPoint y: 252, distance: 13.3
click at [1481, 252] on span "Neckbands" at bounding box center [1476, 254] width 53 height 11
click at [1400, 264] on link "Monitor Neckbands" at bounding box center [1352, 266] width 175 height 35
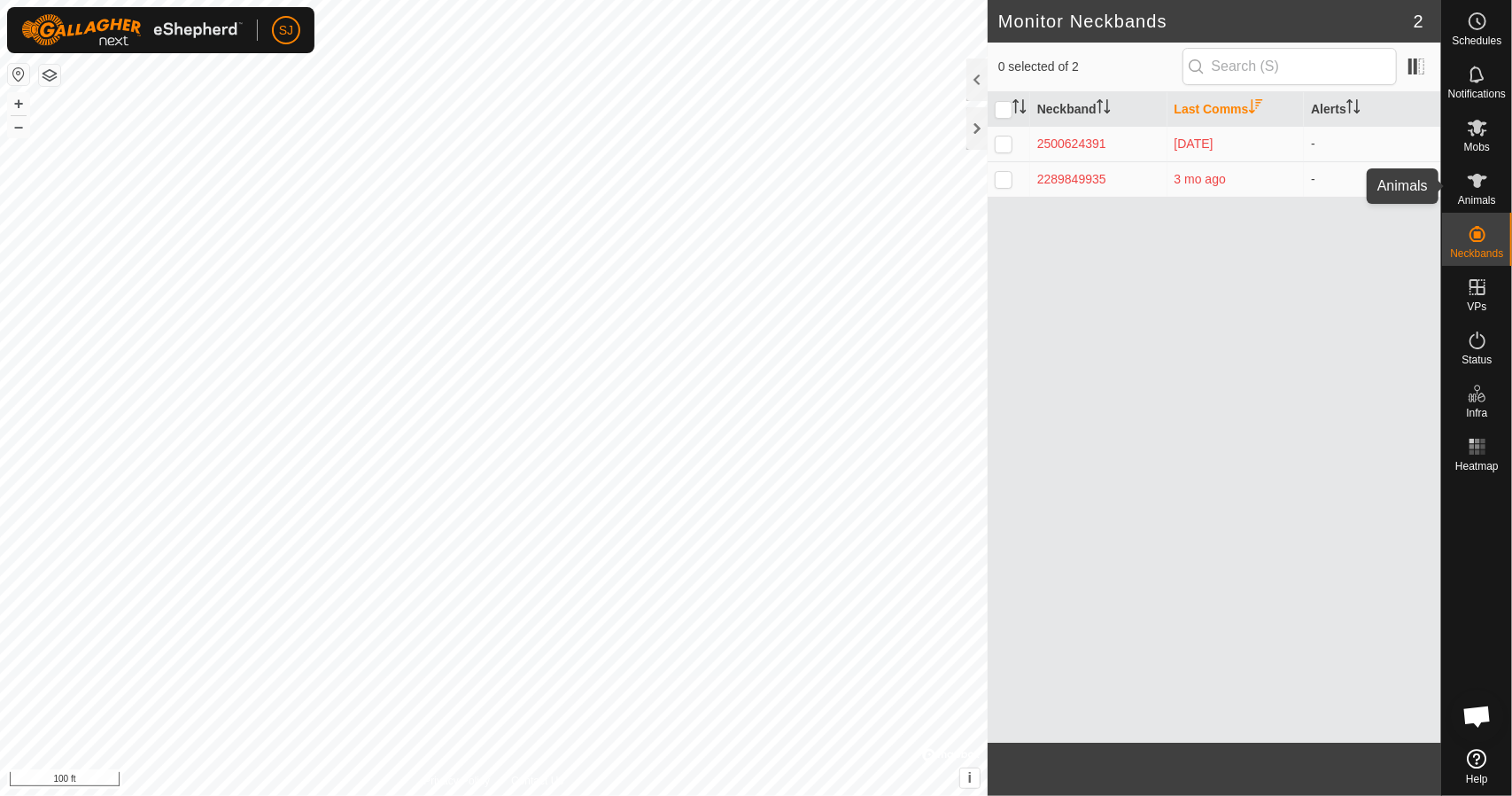
click at [1475, 185] on icon at bounding box center [1478, 181] width 20 height 14
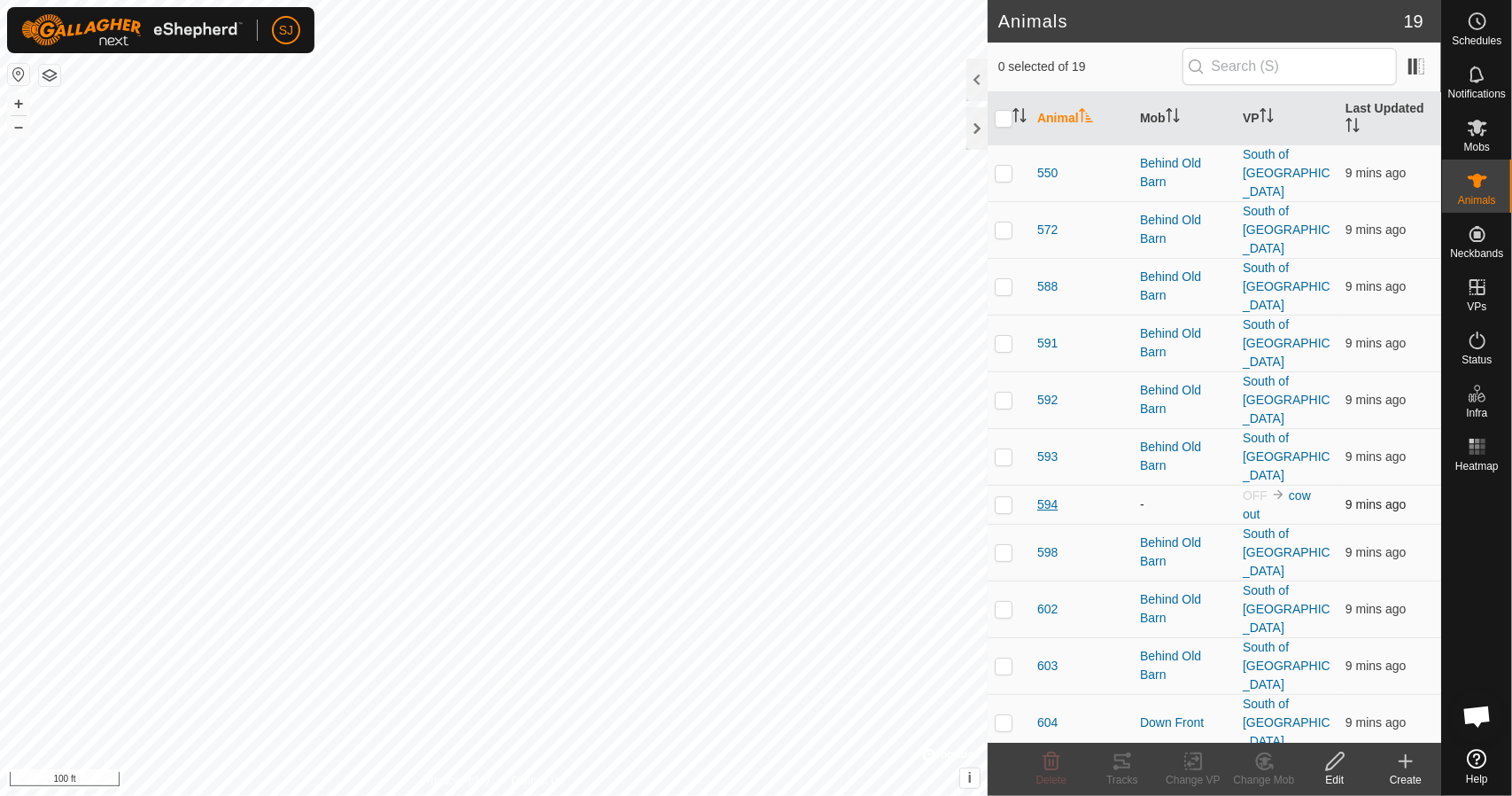
click at [1048, 496] on span "594" at bounding box center [1047, 505] width 21 height 19
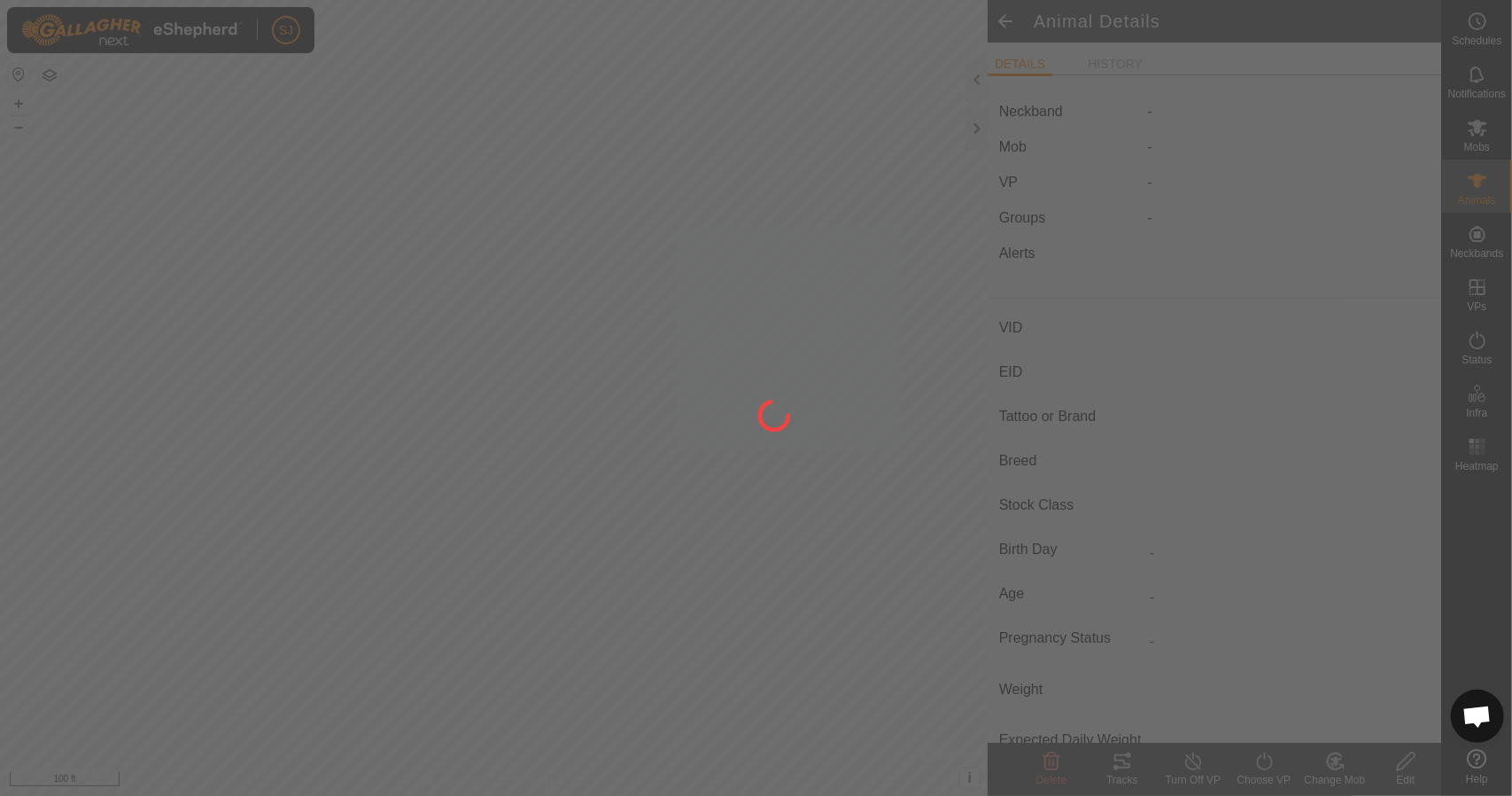
type input "594"
type input "-"
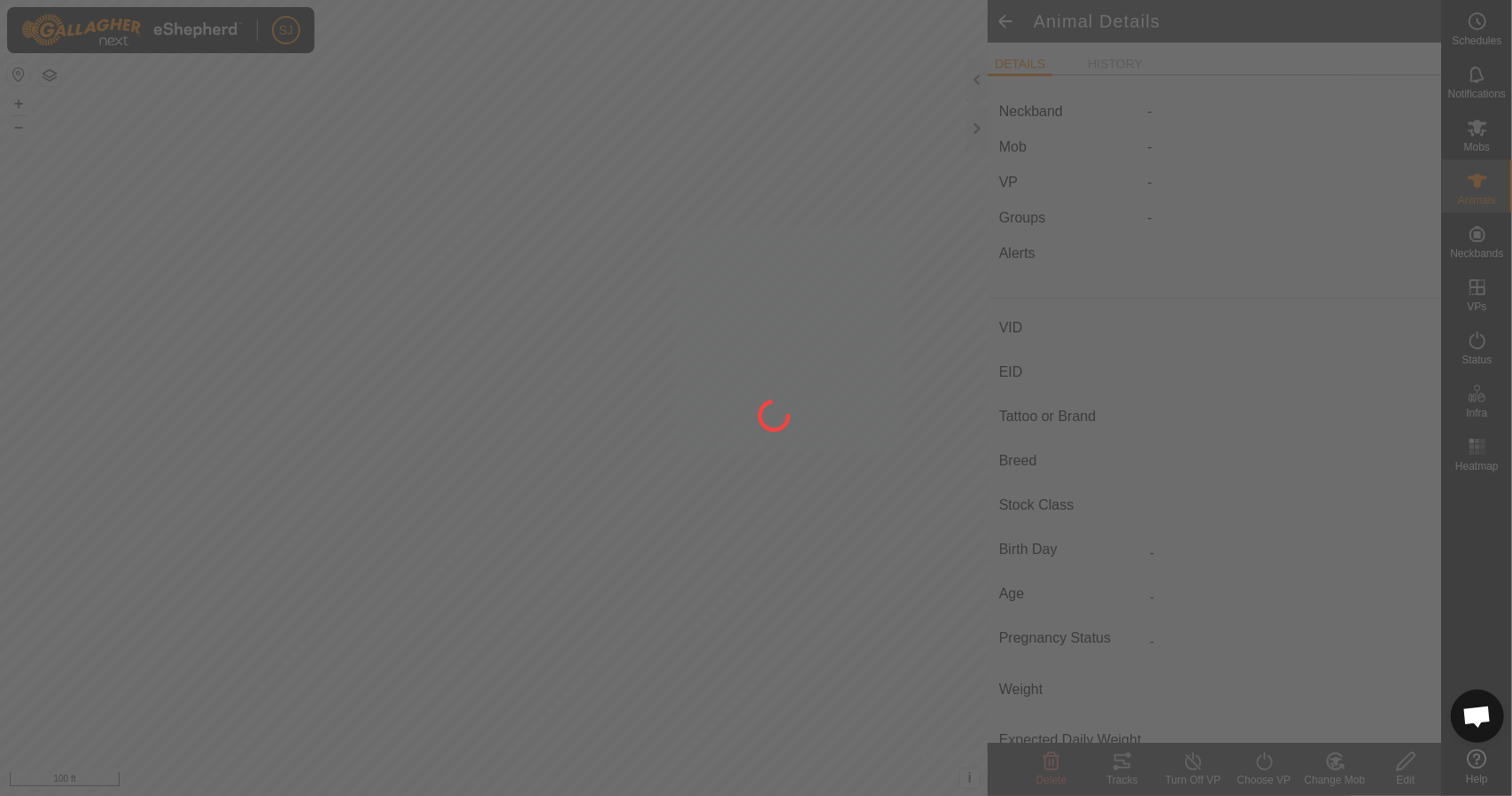
type input "0 kg"
type input "-"
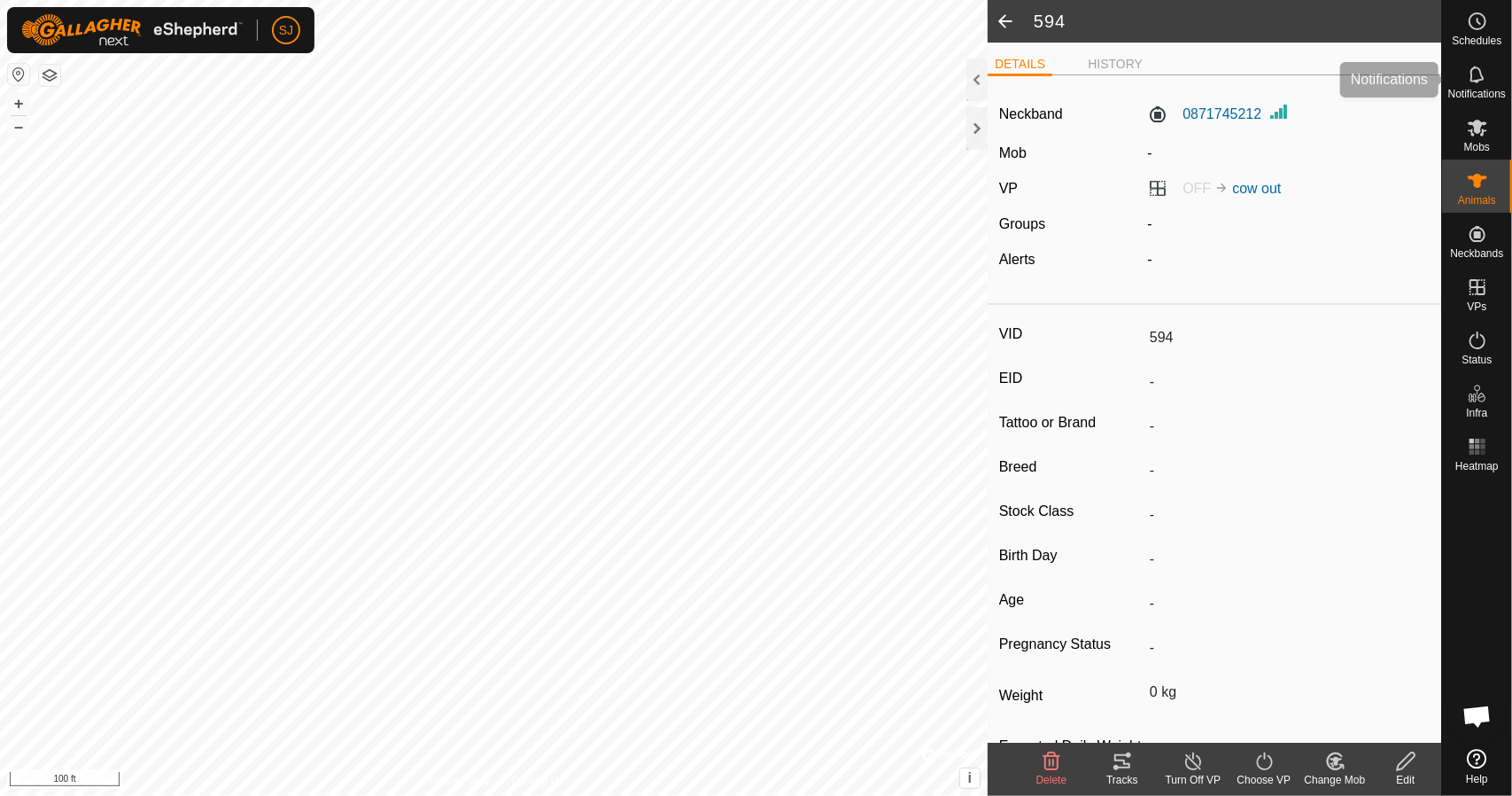
click at [1480, 96] on span "Notifications" at bounding box center [1477, 94] width 58 height 11
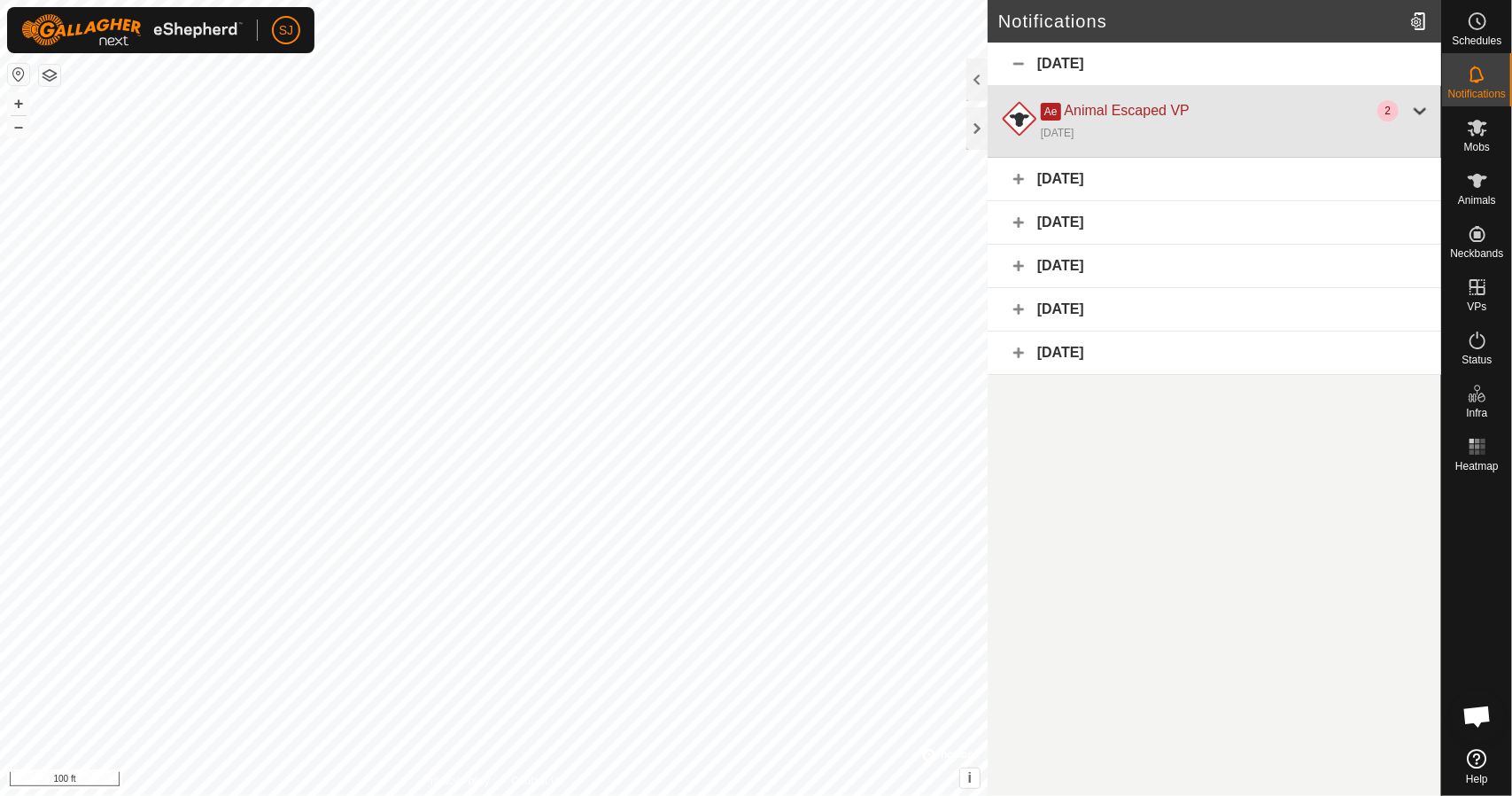
click at [1423, 109] on div at bounding box center [1420, 111] width 22 height 22
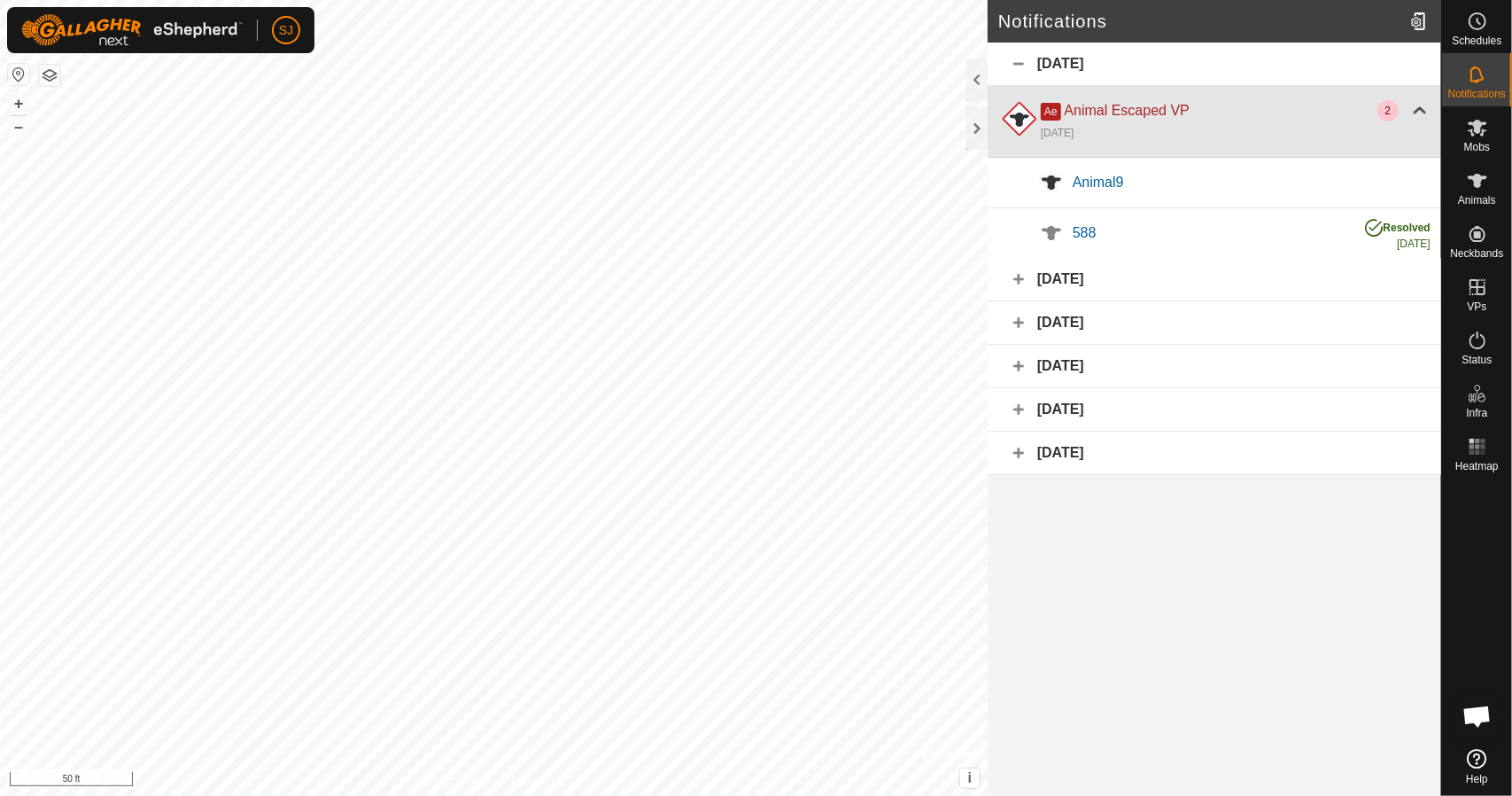
click at [1423, 109] on div at bounding box center [1420, 111] width 22 height 22
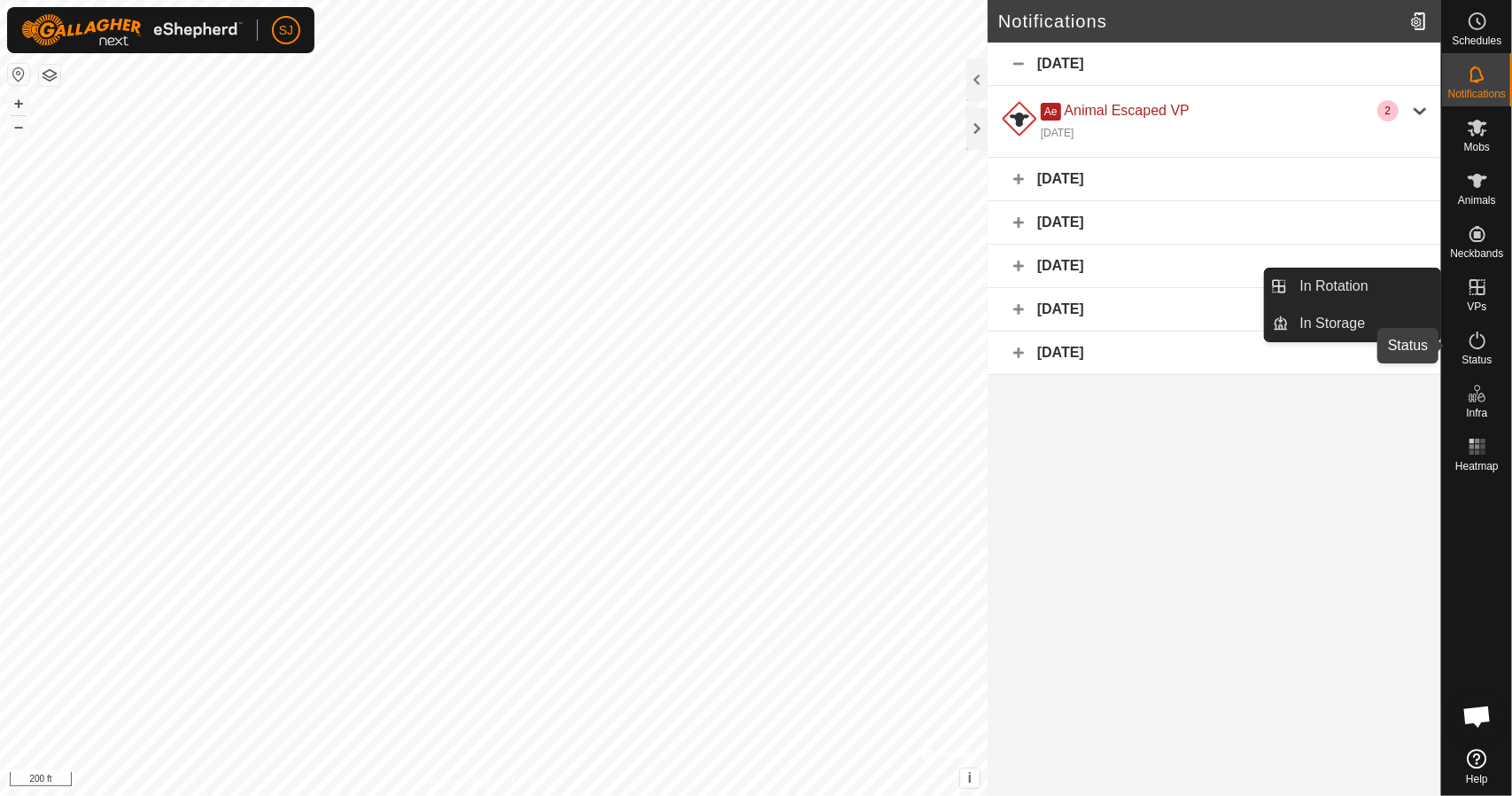
click at [1467, 352] on es-activation-svg-icon at bounding box center [1477, 341] width 31 height 29
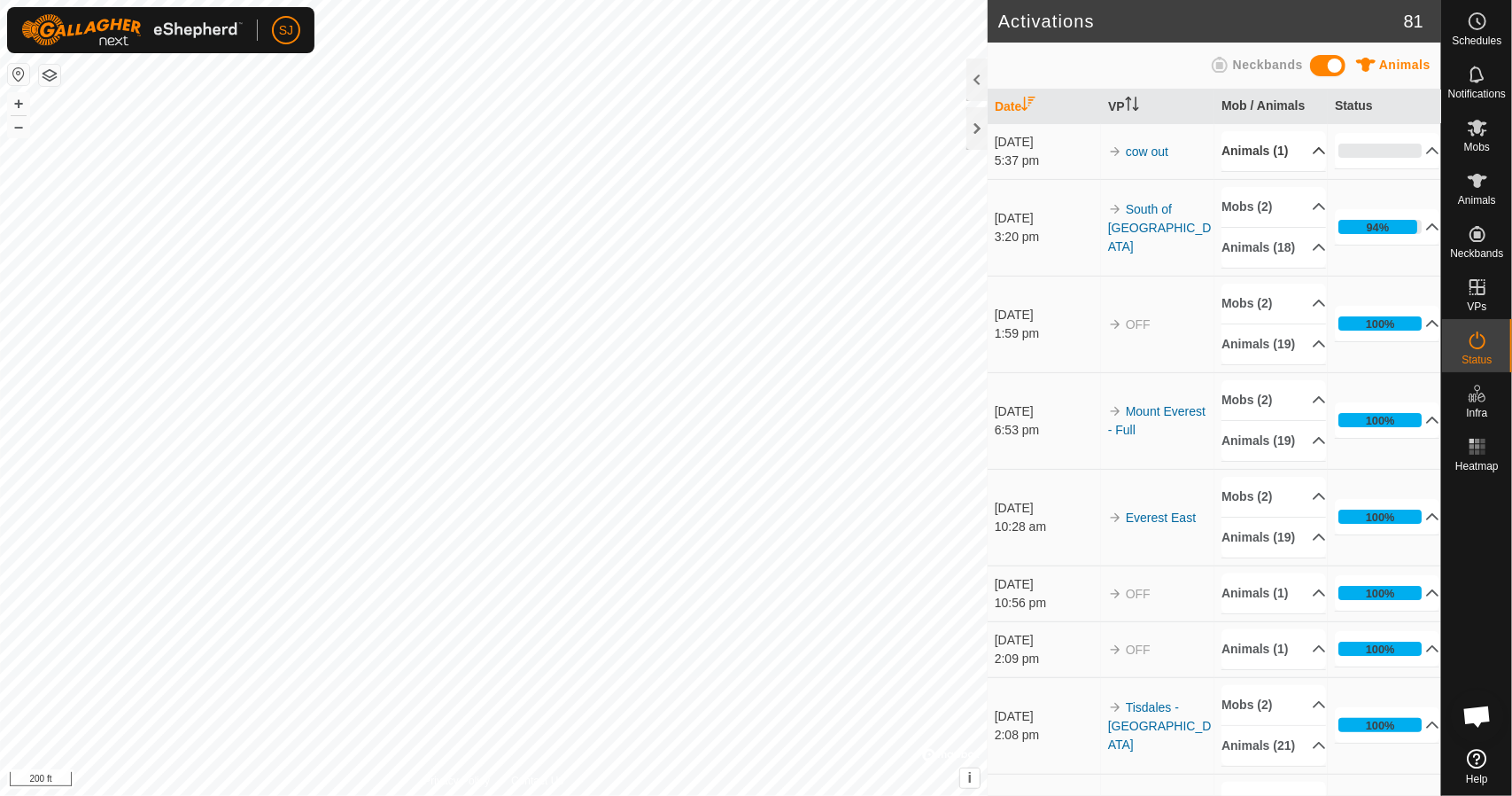
click at [1297, 154] on p-accordion-header "Animals (1)" at bounding box center [1274, 151] width 104 height 40
click at [1301, 171] on p-accordion-header "Animals (1)" at bounding box center [1274, 151] width 104 height 40
click at [1296, 169] on p-accordion-header "Animals (1)" at bounding box center [1274, 151] width 104 height 40
click at [1306, 155] on p-accordion-header "Animals (1)" at bounding box center [1274, 151] width 104 height 40
click at [1480, 94] on span "Notifications" at bounding box center [1477, 94] width 58 height 11
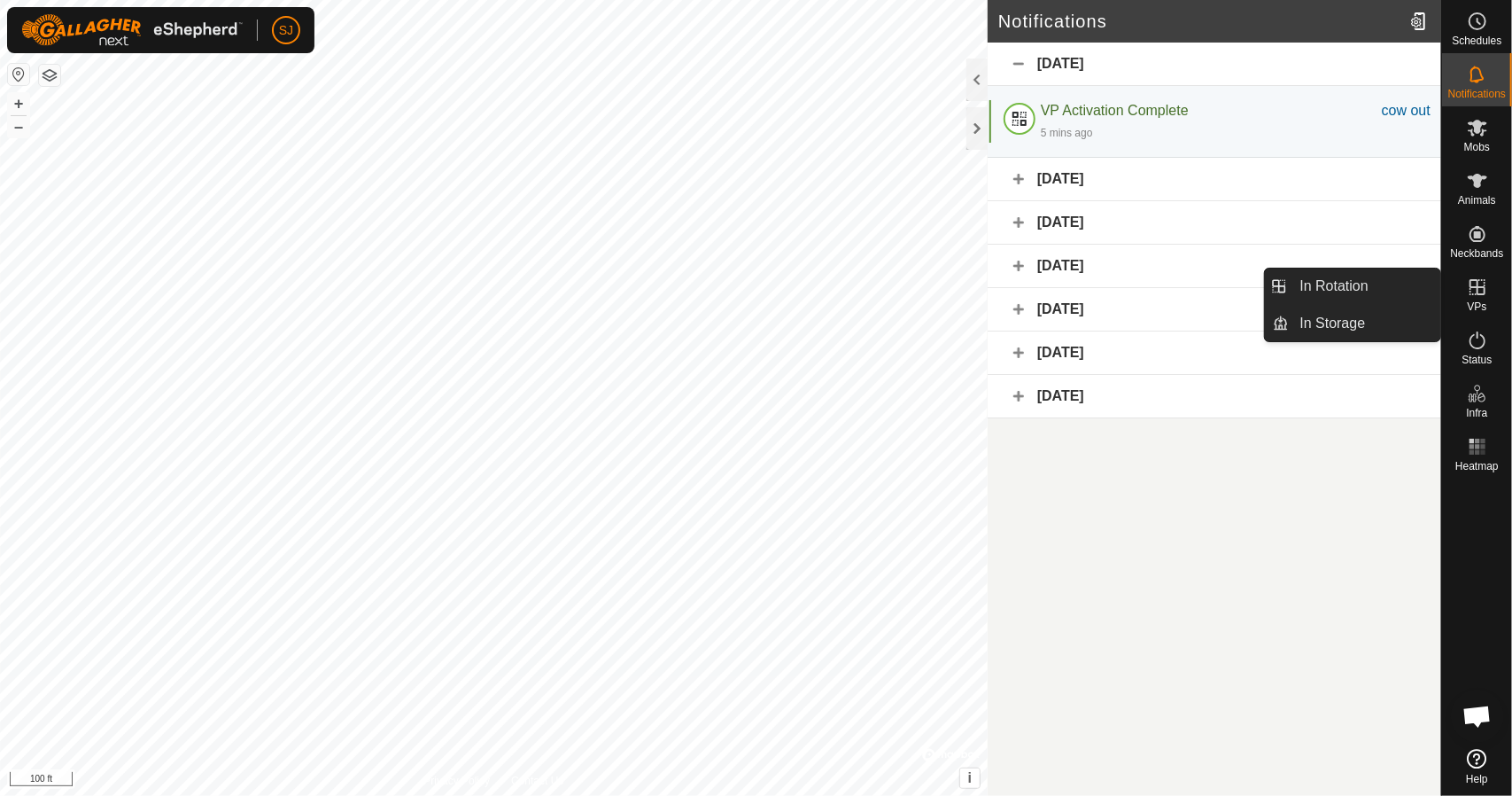
click at [1481, 287] on icon at bounding box center [1478, 287] width 16 height 16
click at [1387, 291] on link "In Rotation" at bounding box center [1365, 286] width 152 height 35
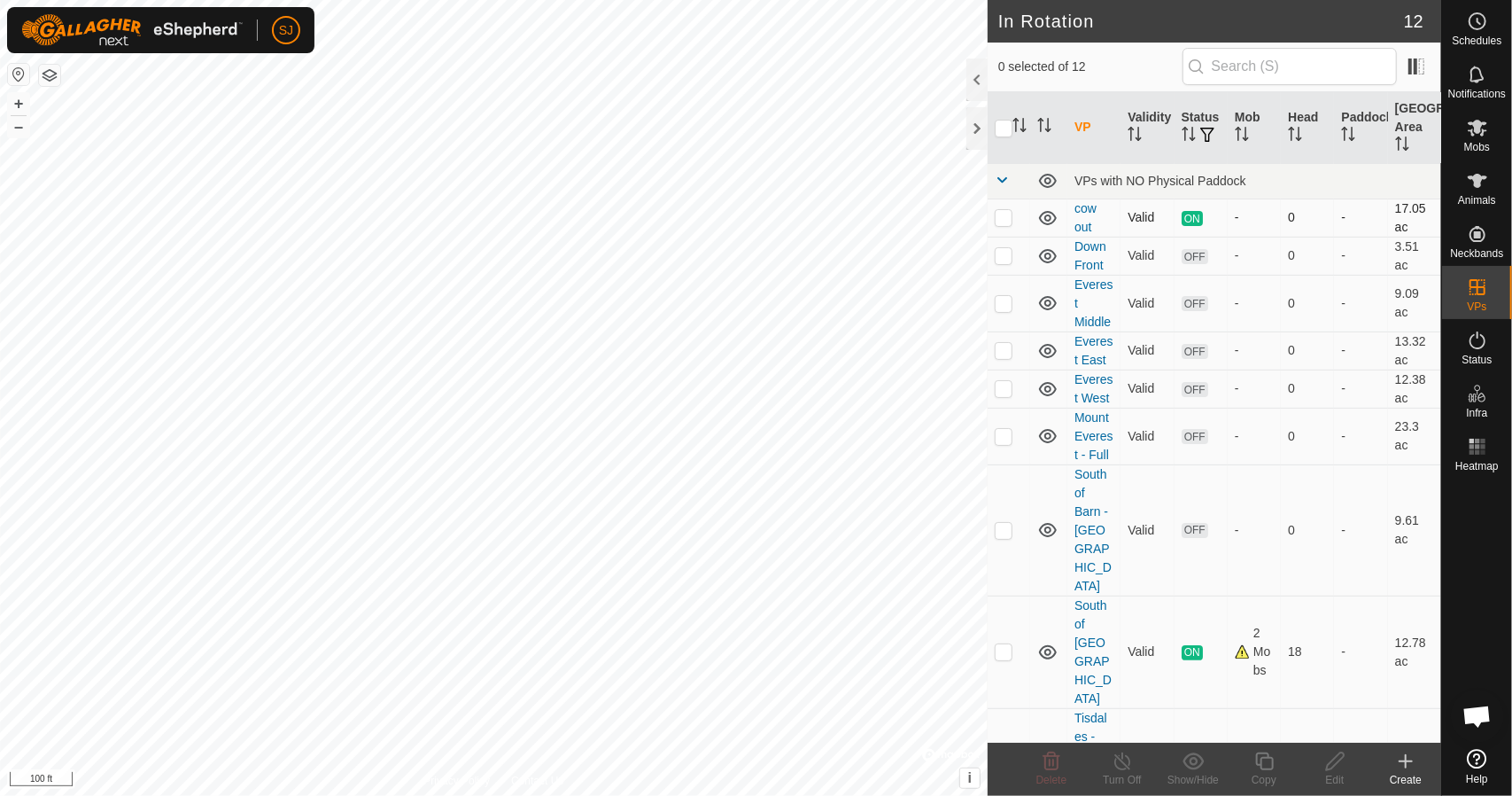
click at [1014, 214] on td at bounding box center [1009, 218] width 42 height 38
checkbox input "true"
click at [1124, 766] on icon at bounding box center [1123, 762] width 22 height 22
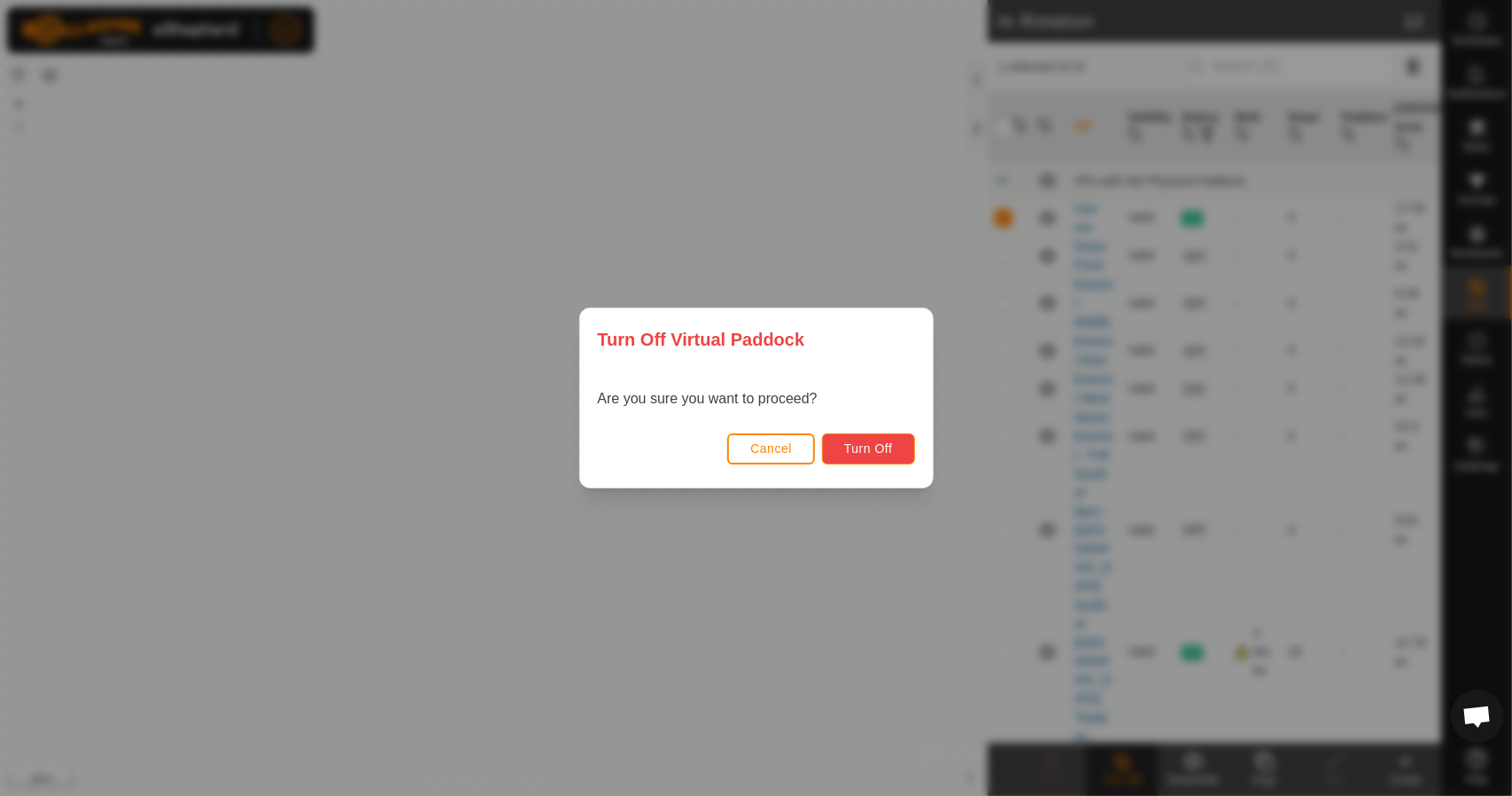
click at [878, 440] on button "Turn Off" at bounding box center [868, 449] width 93 height 31
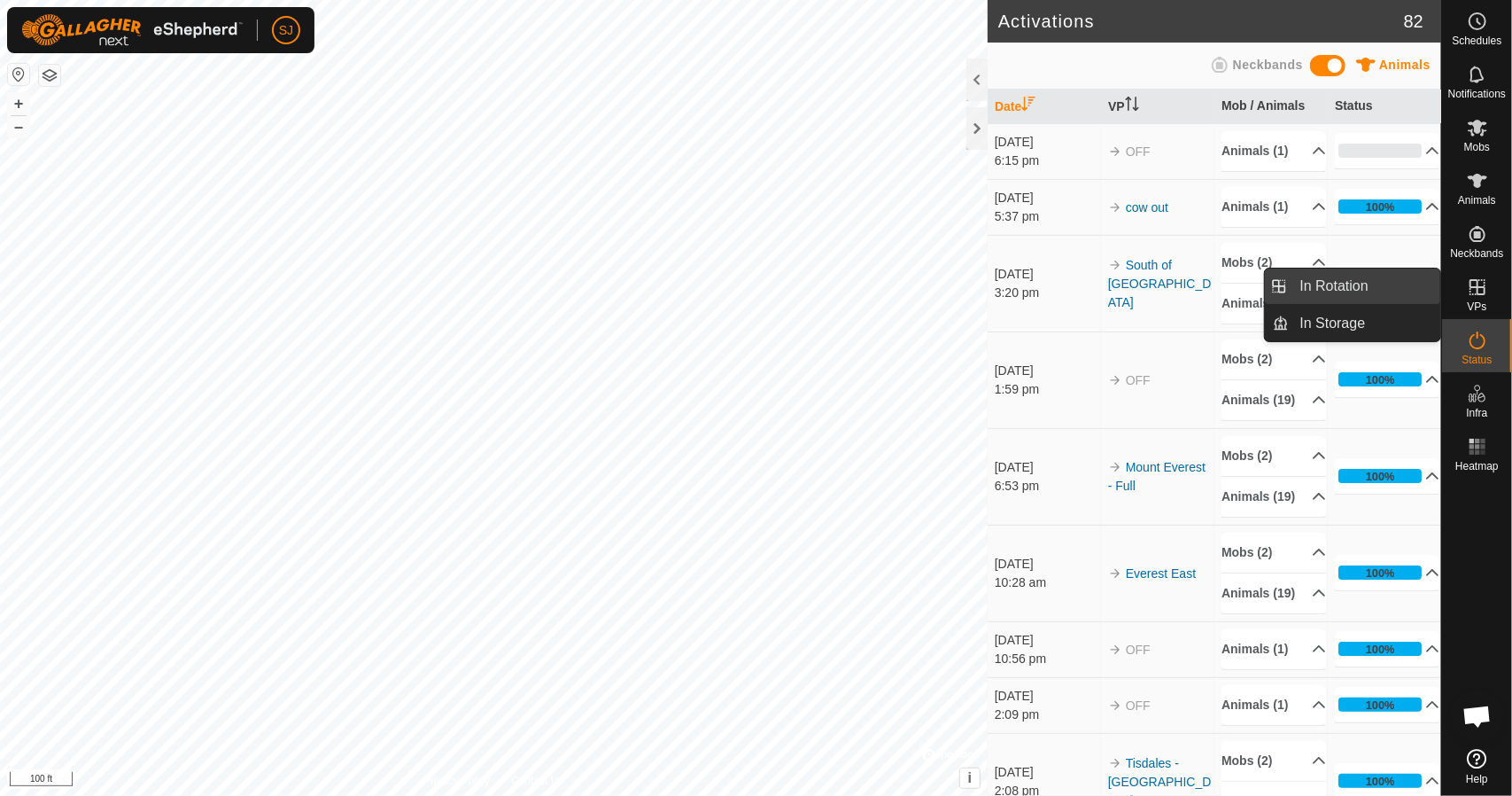
click at [1389, 282] on link "In Rotation" at bounding box center [1365, 286] width 152 height 35
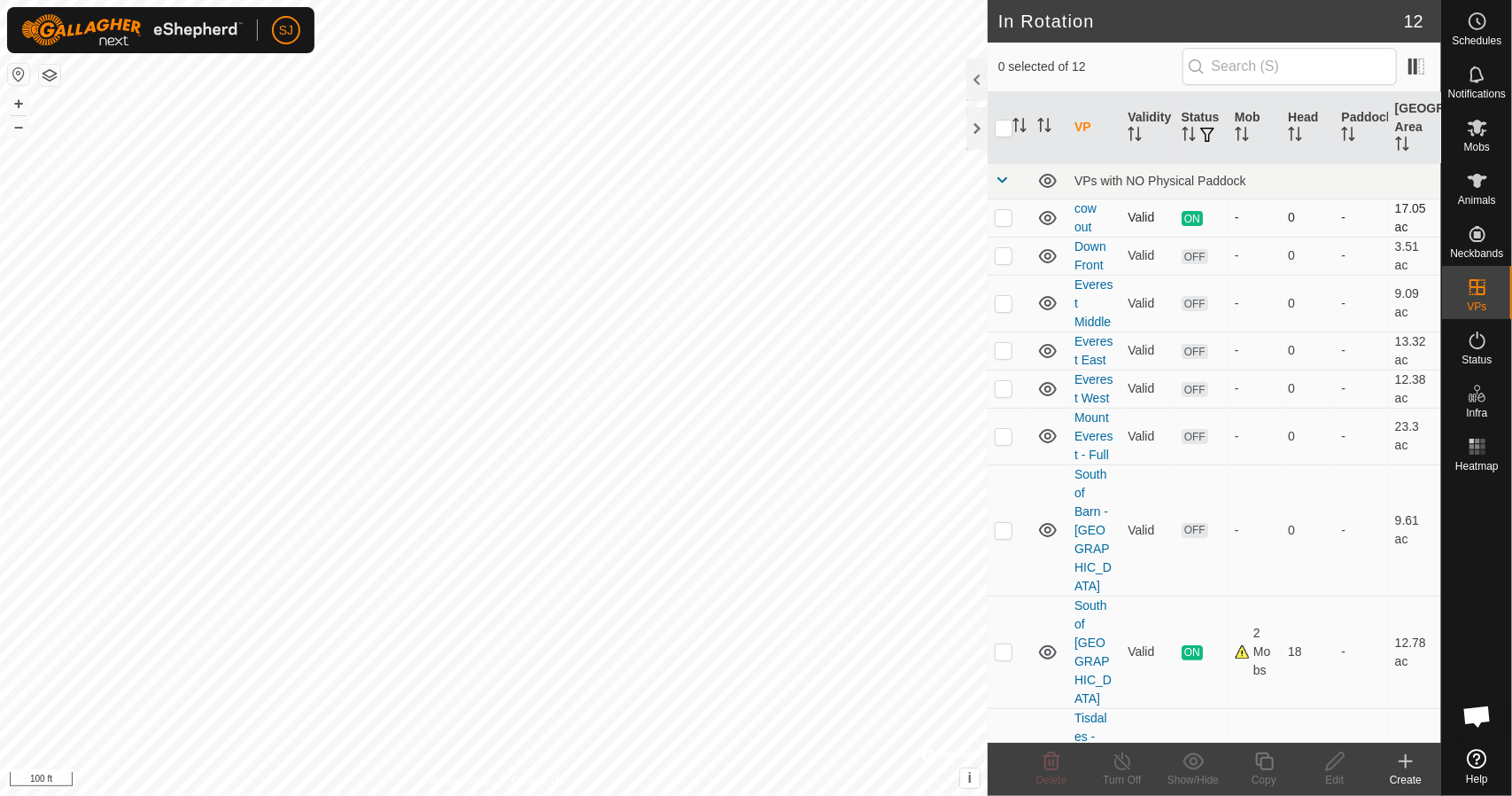
click at [994, 207] on td at bounding box center [1009, 218] width 42 height 38
checkbox input "true"
click at [999, 219] on p-checkbox at bounding box center [1004, 218] width 18 height 14
checkbox input "true"
click at [1126, 774] on div "Turn Off" at bounding box center [1122, 780] width 71 height 16
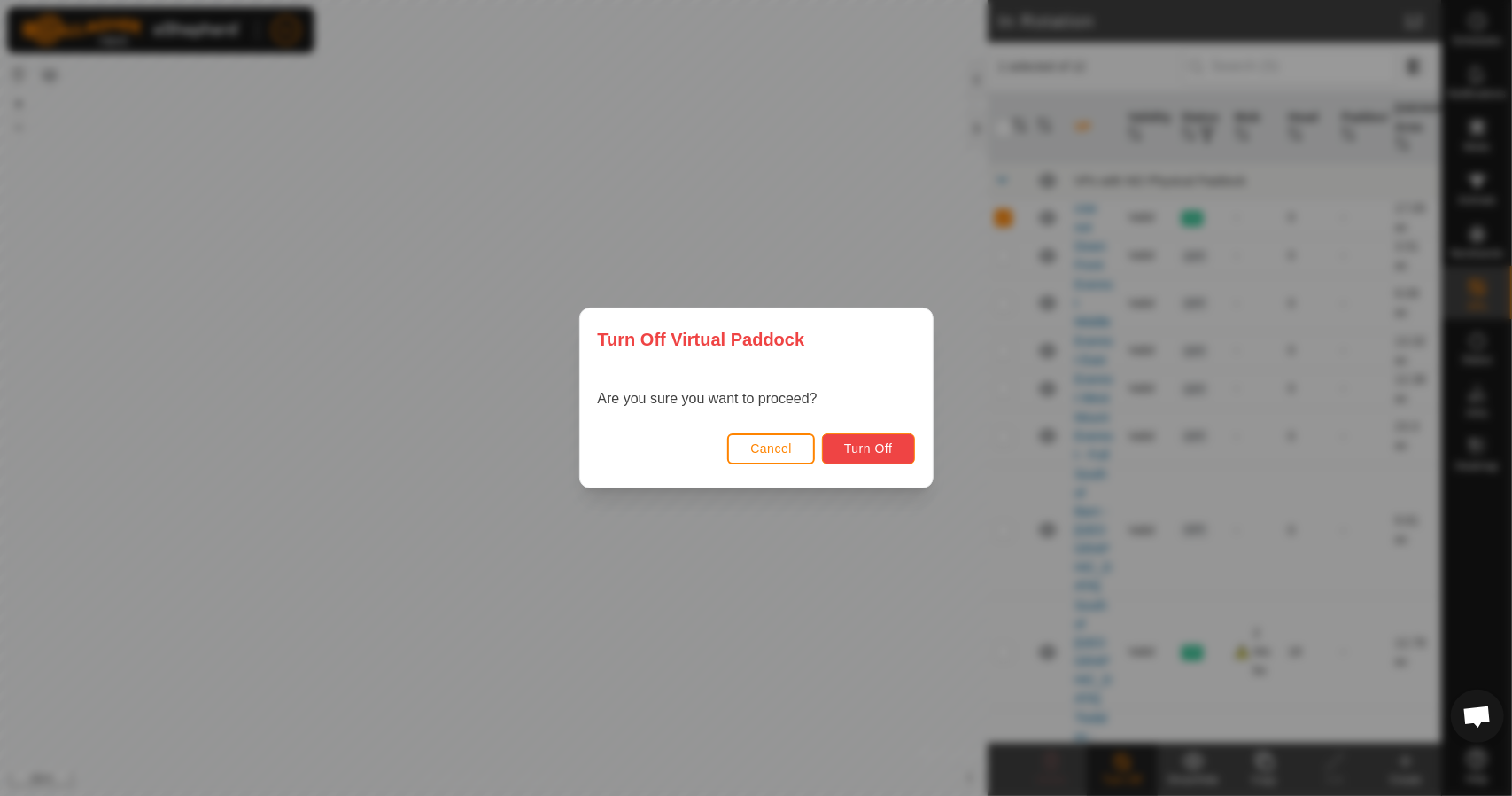
click at [887, 450] on span "Turn Off" at bounding box center [868, 449] width 49 height 14
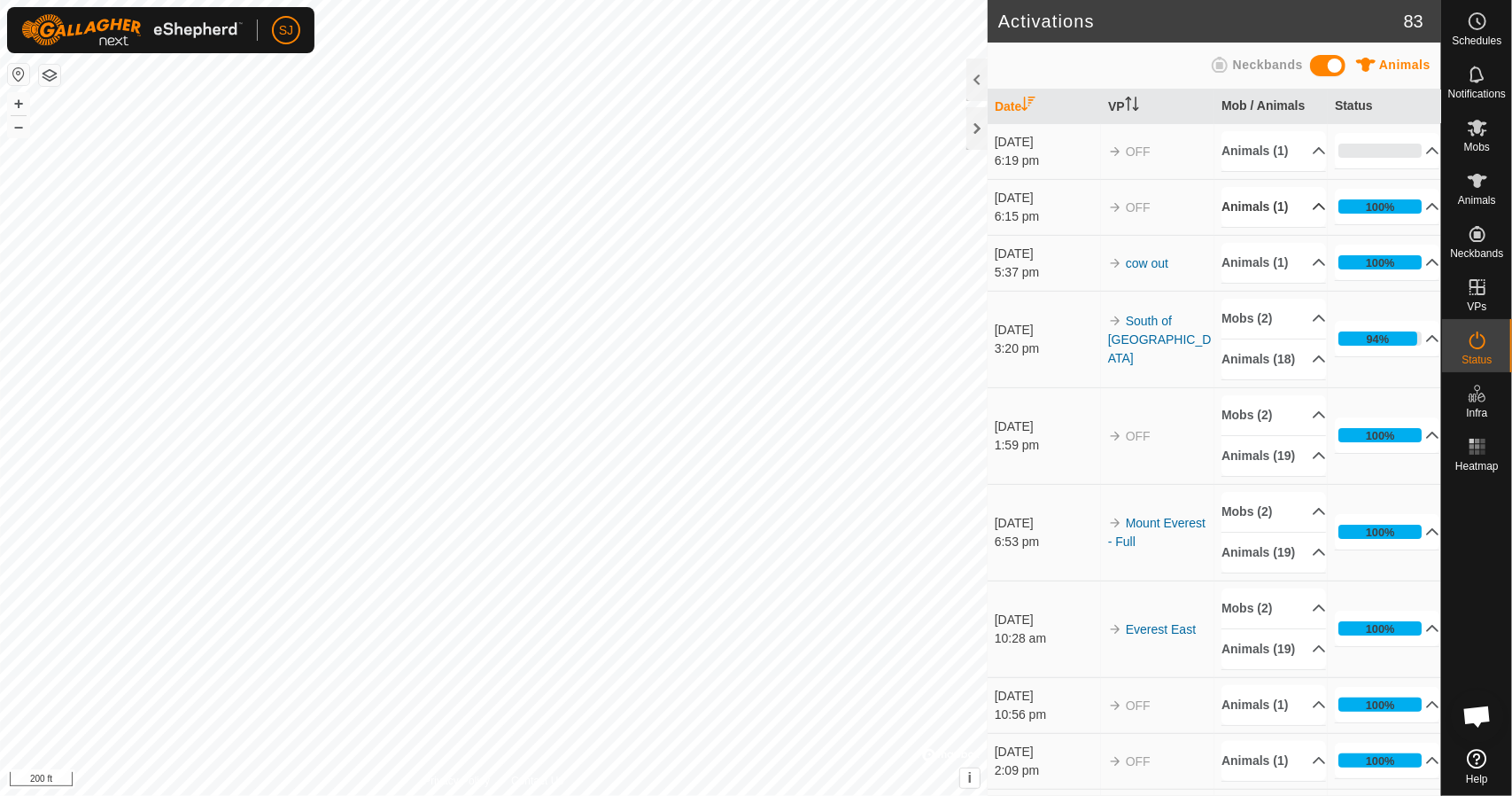
click at [1299, 227] on p-accordion-header "Animals (1)" at bounding box center [1274, 207] width 104 height 40
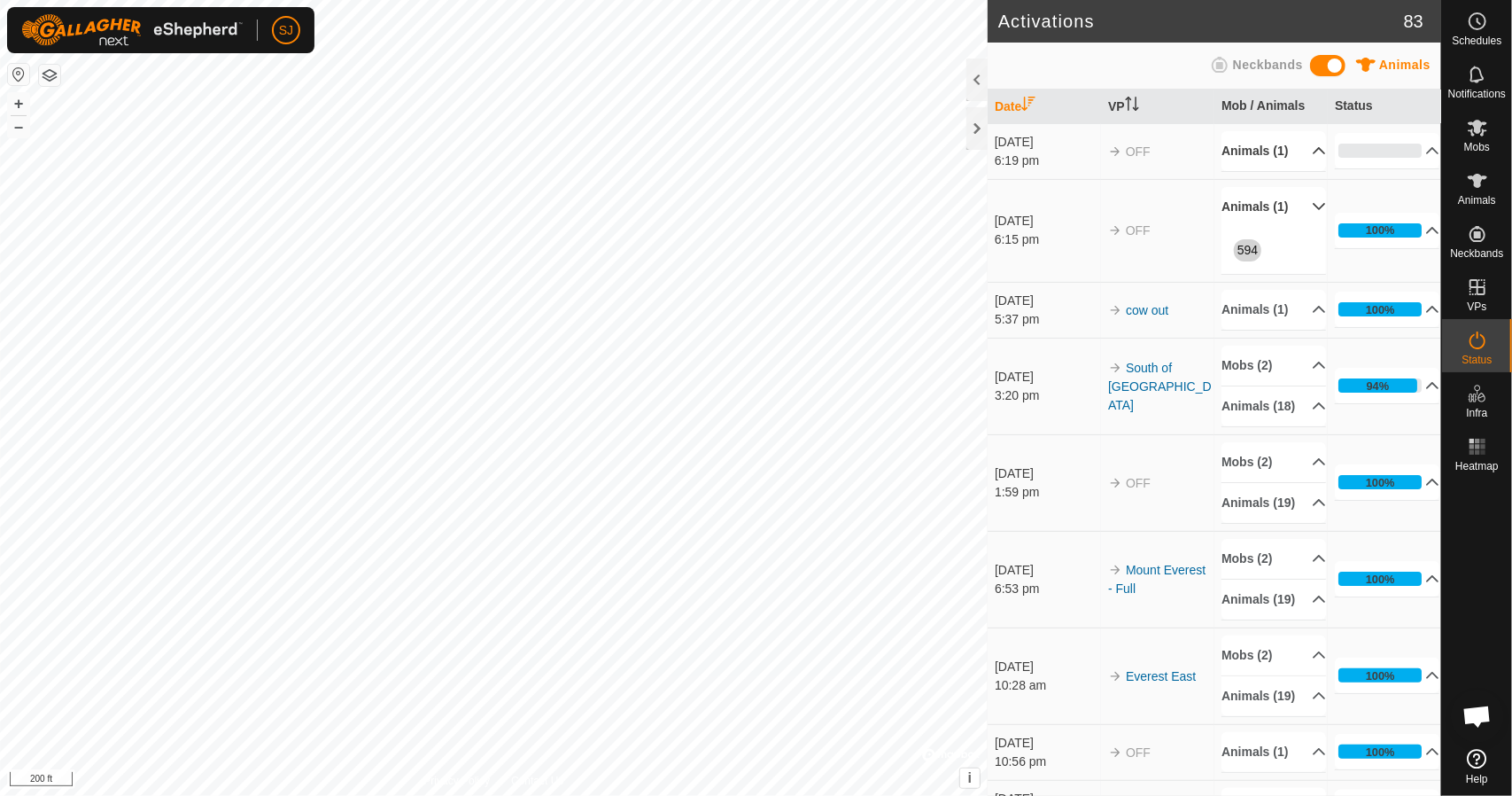
click at [1295, 155] on p-accordion-header "Animals (1)" at bounding box center [1274, 151] width 104 height 40
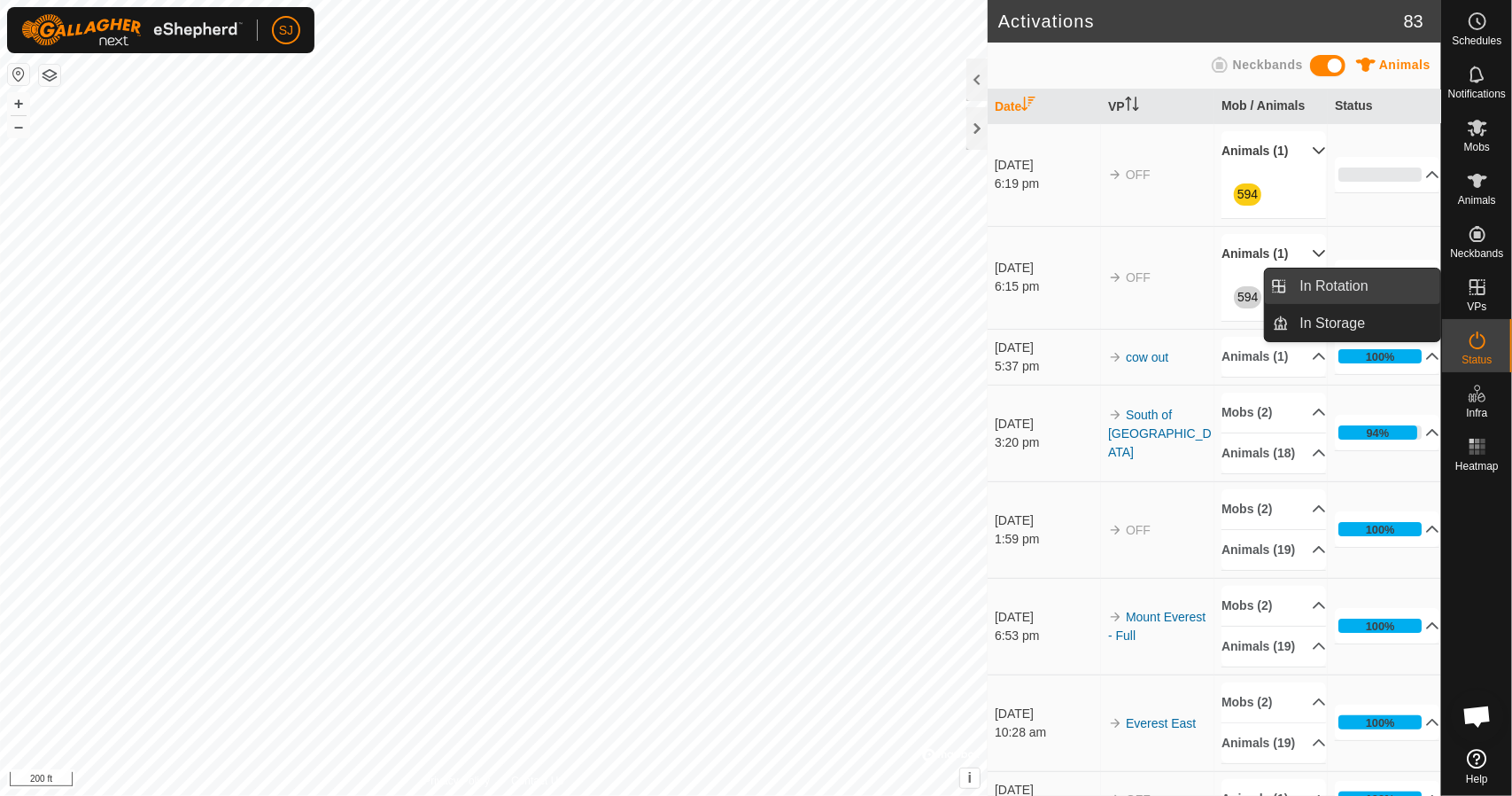
click at [1385, 290] on link "In Rotation" at bounding box center [1365, 286] width 152 height 35
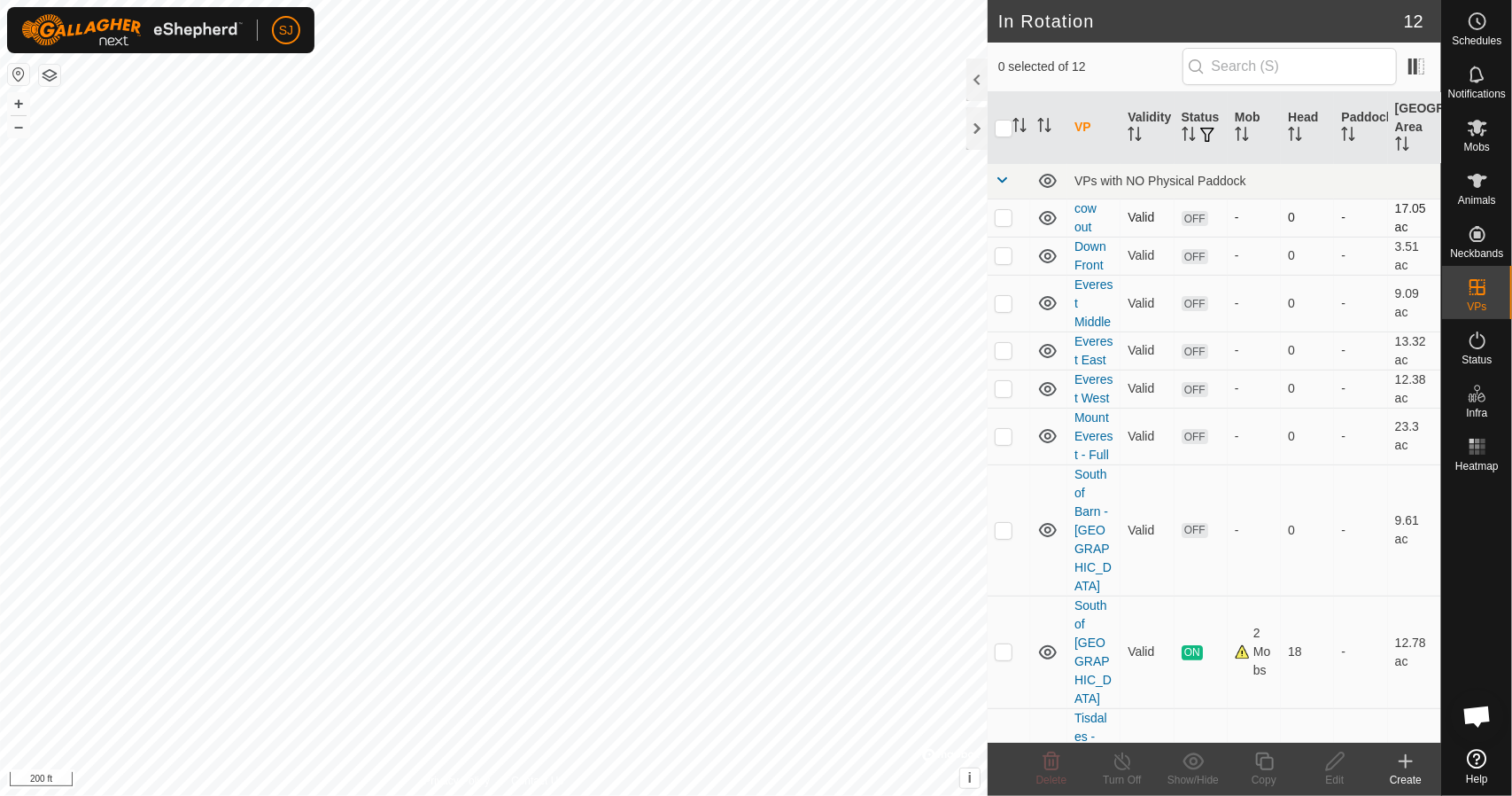
click at [1011, 214] on p-checkbox at bounding box center [1004, 218] width 18 height 14
checkbox input "true"
click at [1324, 770] on icon at bounding box center [1335, 762] width 22 height 22
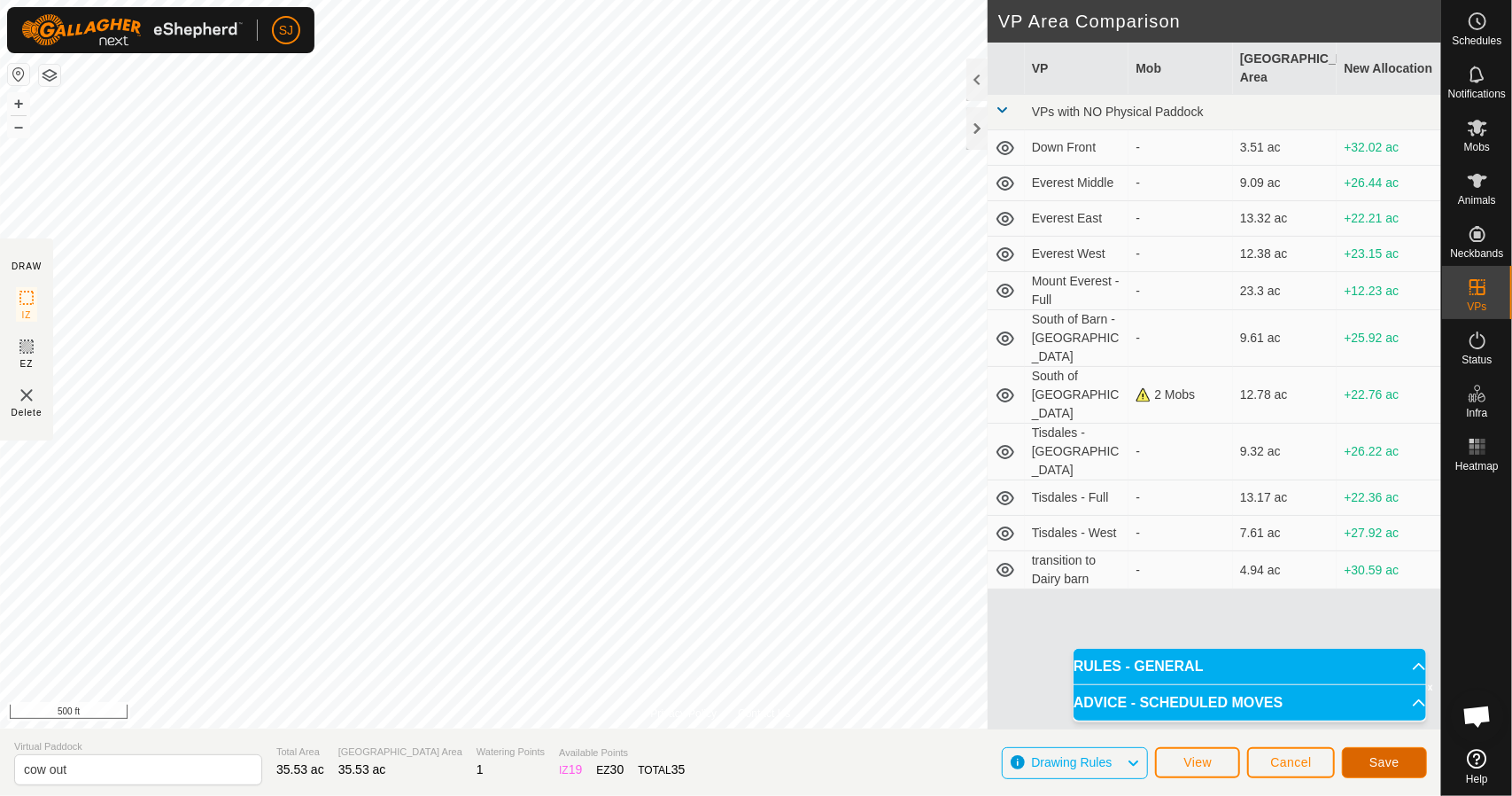
click at [1379, 767] on span "Save" at bounding box center [1385, 763] width 31 height 14
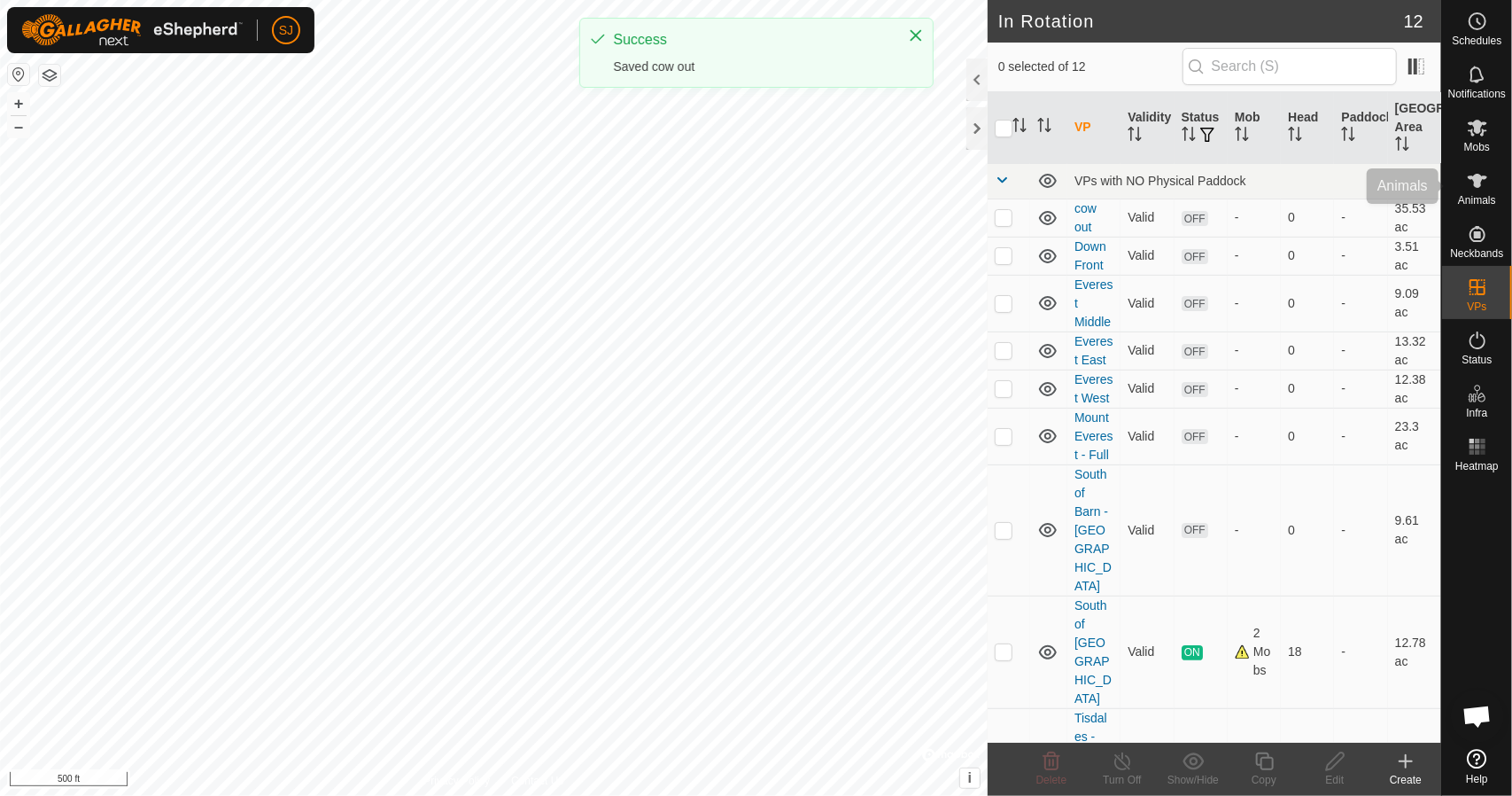
click at [1463, 191] on es-animals-svg-icon at bounding box center [1477, 181] width 31 height 29
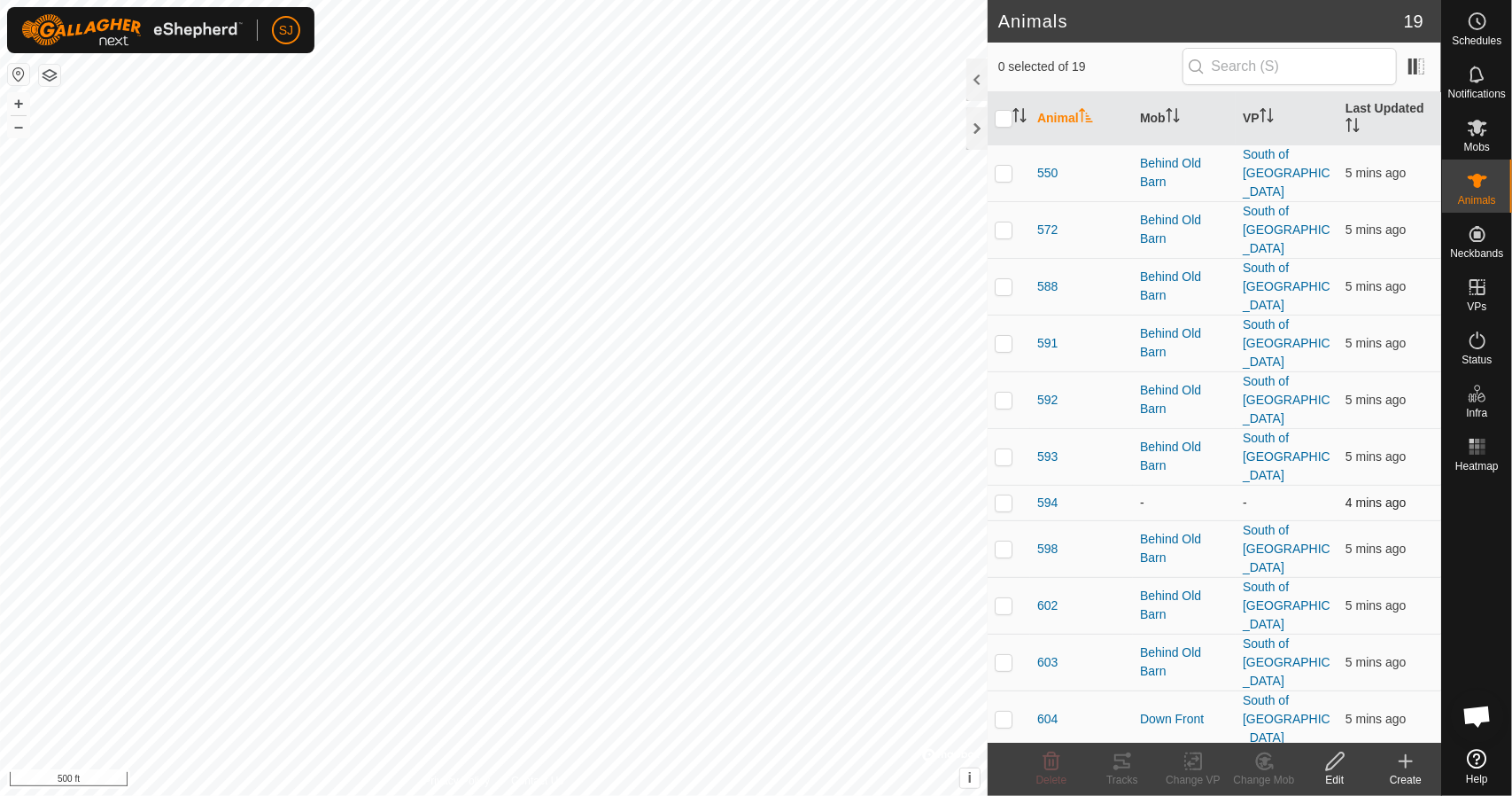
click at [1007, 496] on p-checkbox at bounding box center [1004, 503] width 18 height 14
checkbox input "true"
click at [1189, 768] on icon at bounding box center [1194, 762] width 22 height 22
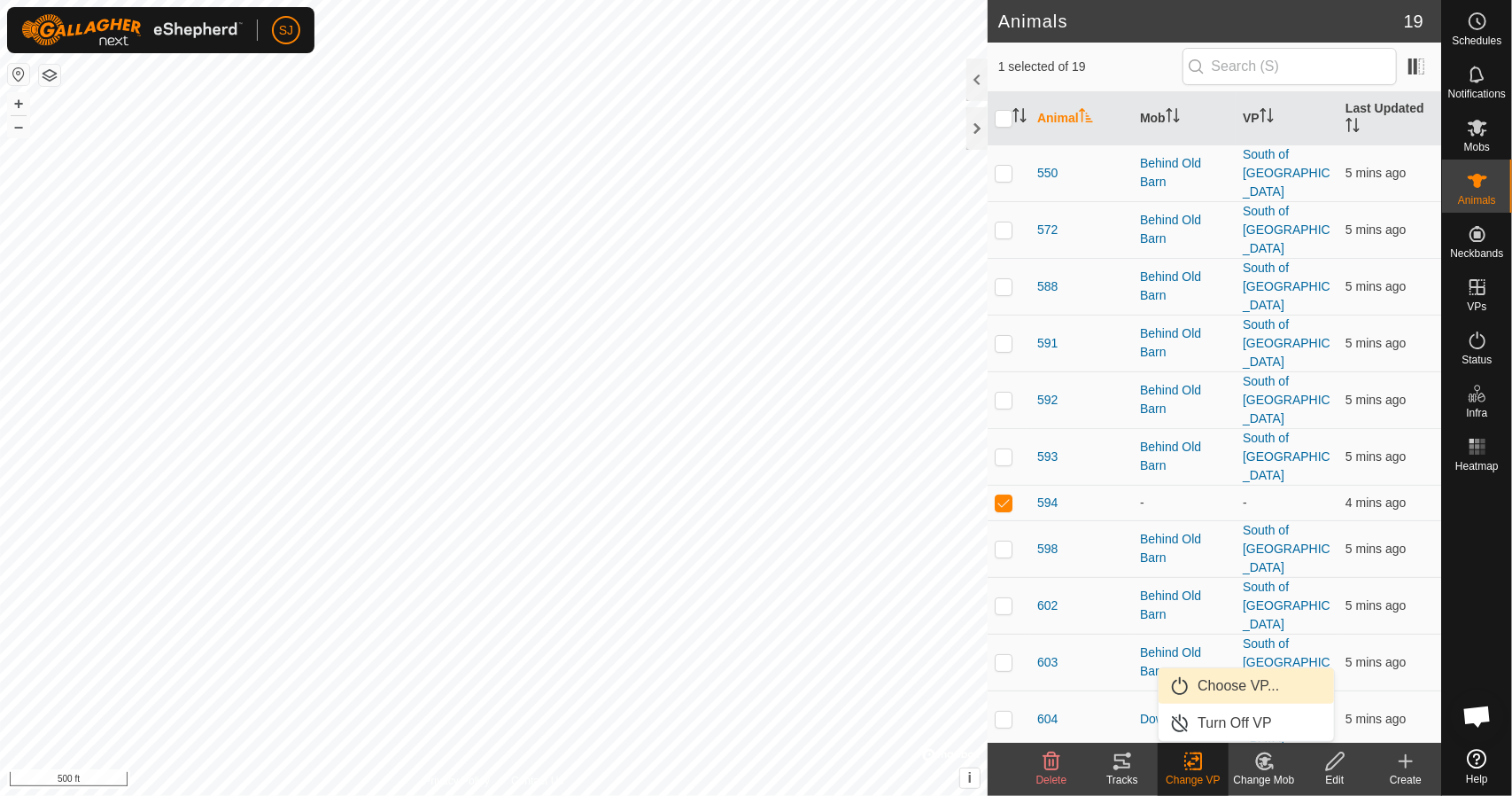
click at [1210, 684] on link "Choose VP..." at bounding box center [1246, 685] width 175 height 35
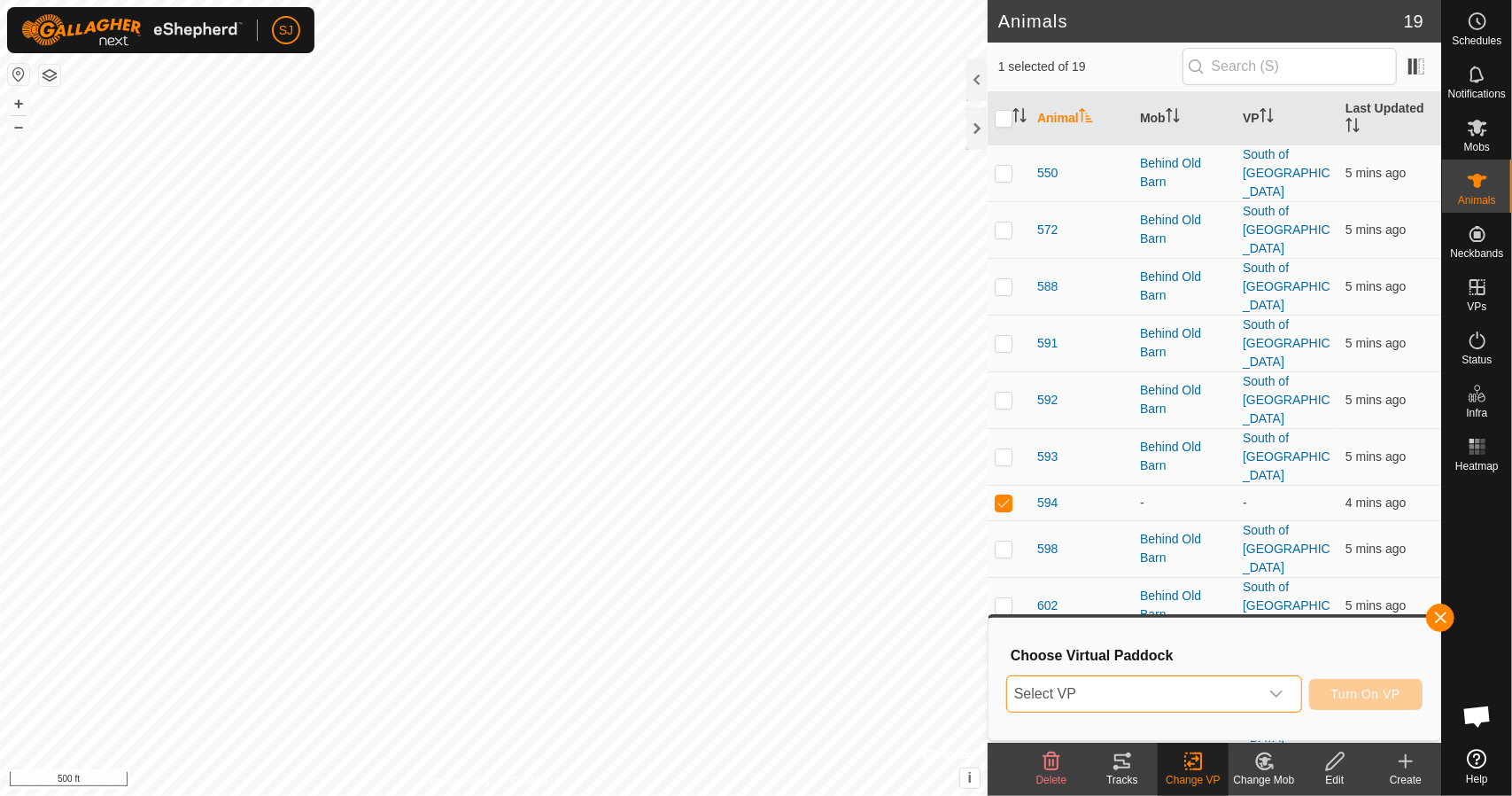
click at [1146, 685] on span "Select VP" at bounding box center [1134, 693] width 252 height 35
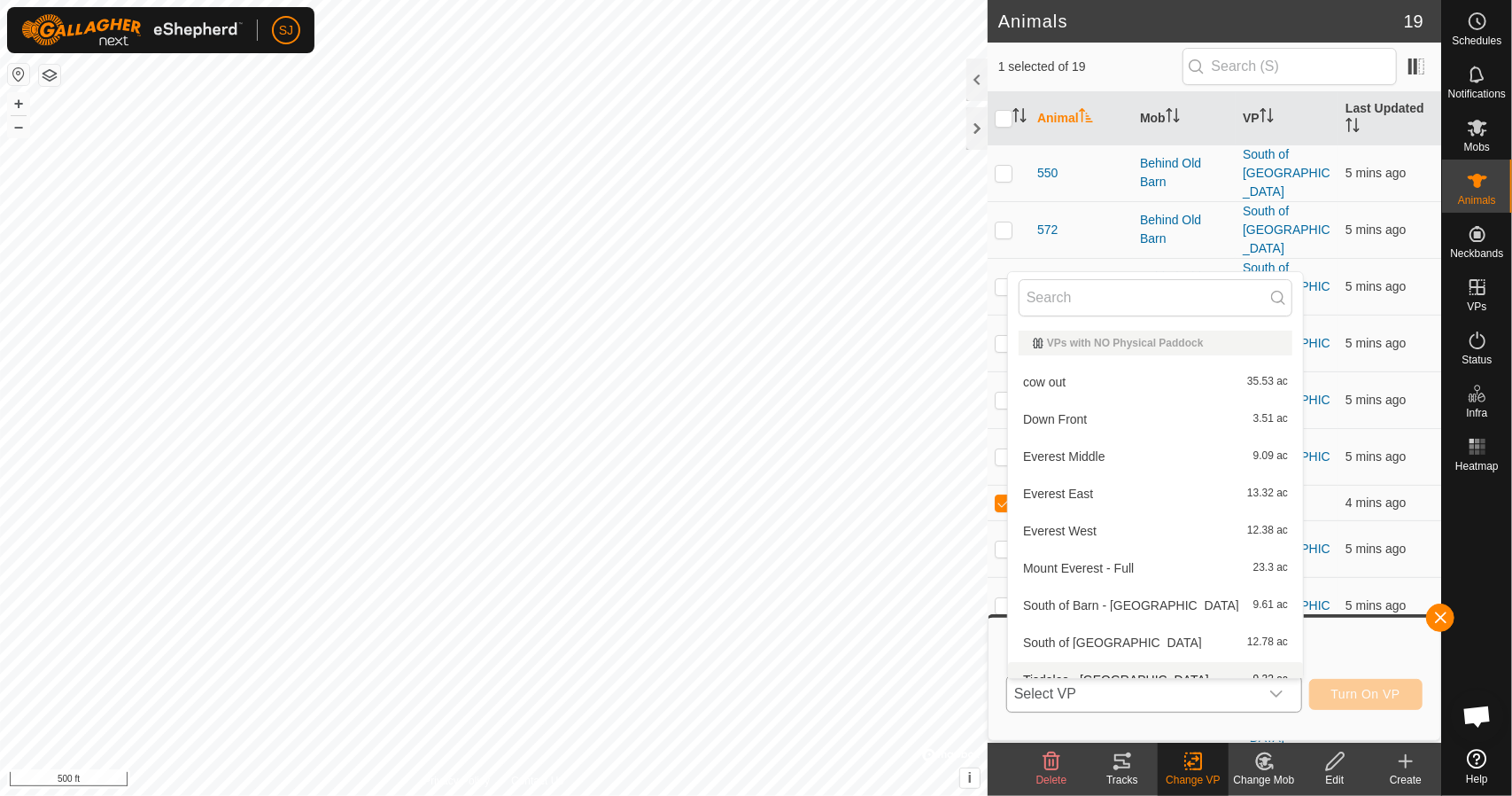
scroll to position [20, 0]
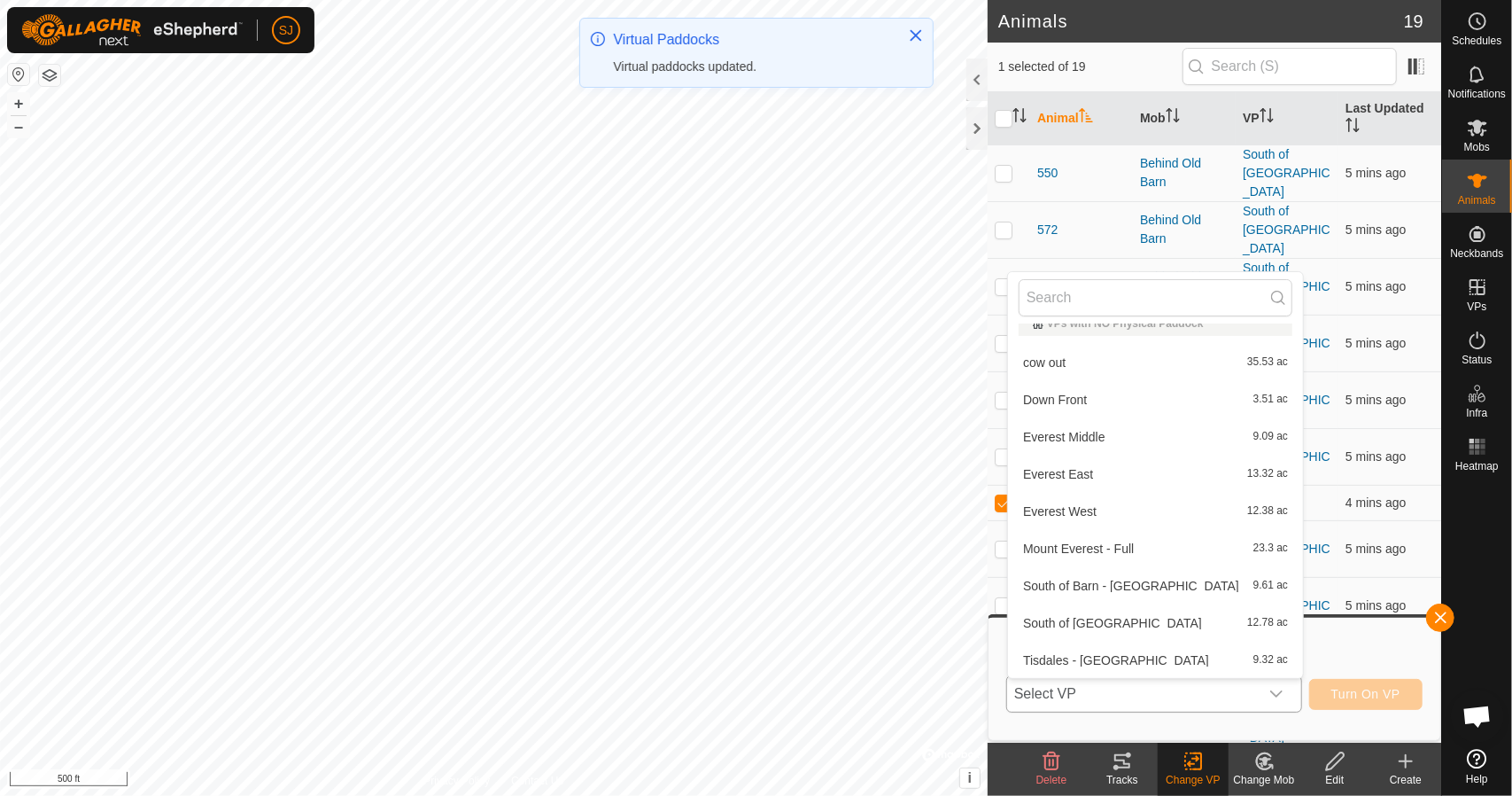
click at [1063, 356] on li "cow out 35.53 ac" at bounding box center [1155, 362] width 295 height 35
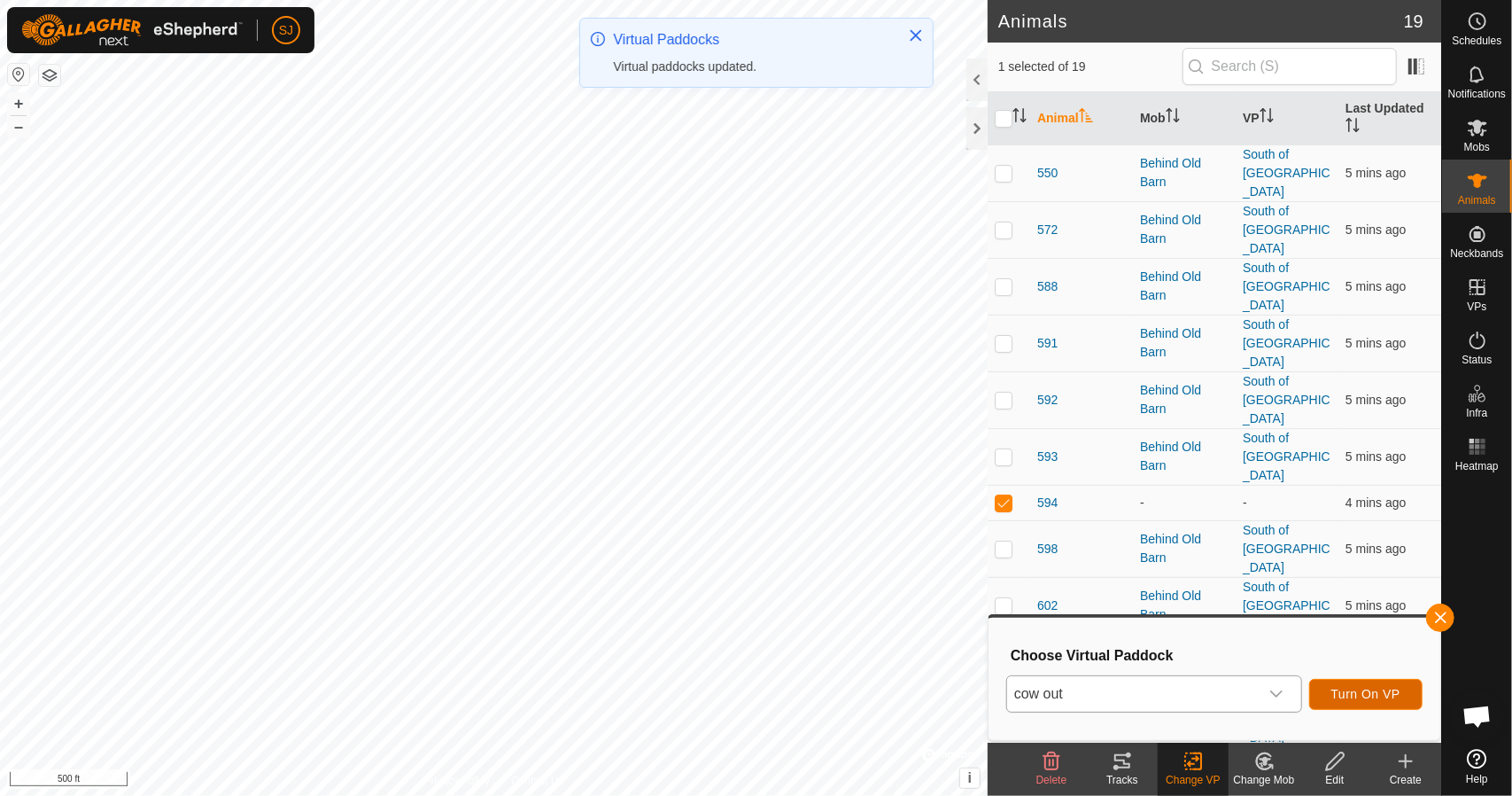
click at [1348, 693] on span "Turn On VP" at bounding box center [1365, 694] width 69 height 14
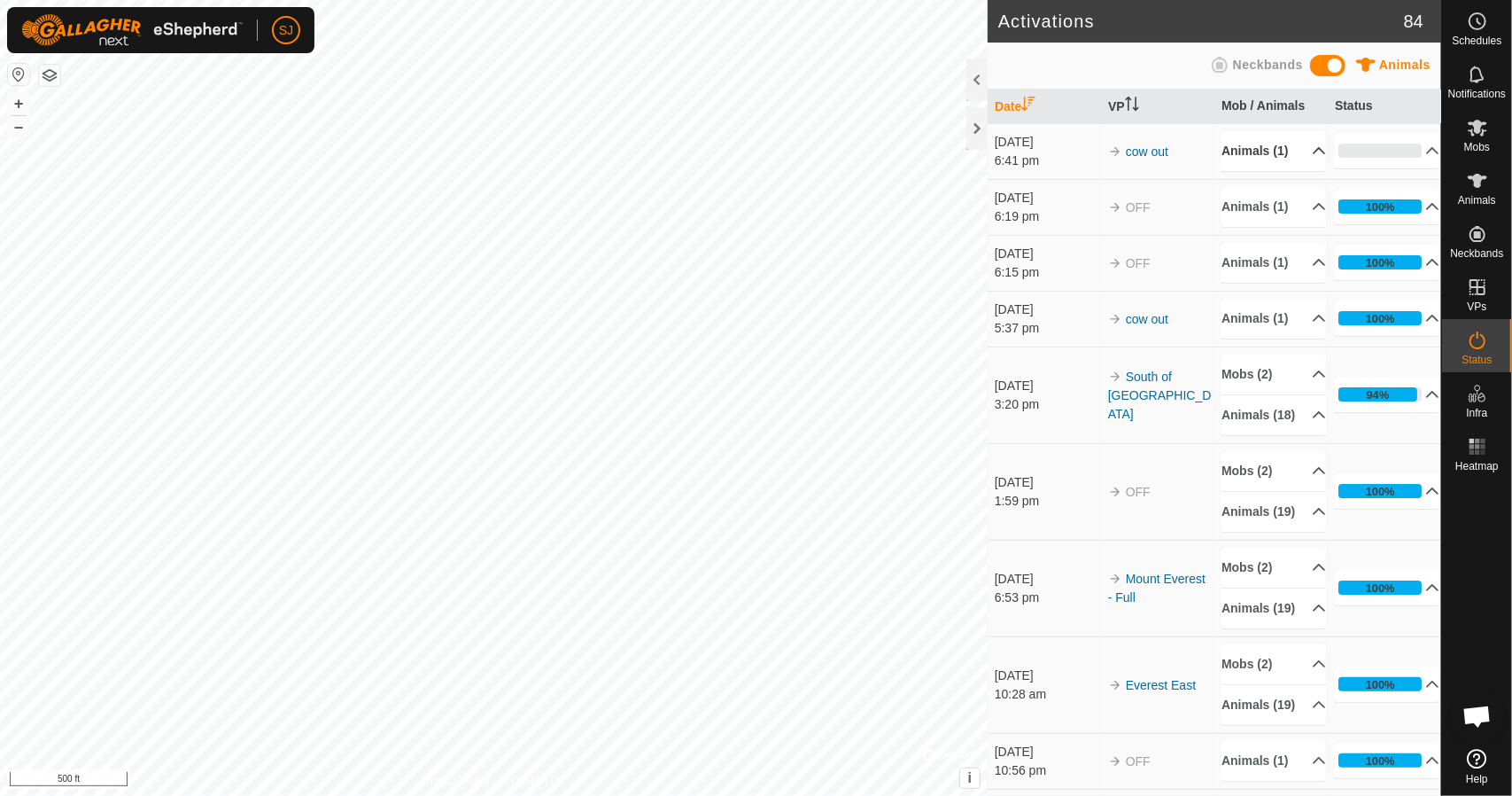
click at [1309, 161] on p-accordion-header "Animals (1)" at bounding box center [1274, 151] width 104 height 40
click at [1419, 158] on p-accordion-header "0%" at bounding box center [1387, 150] width 104 height 35
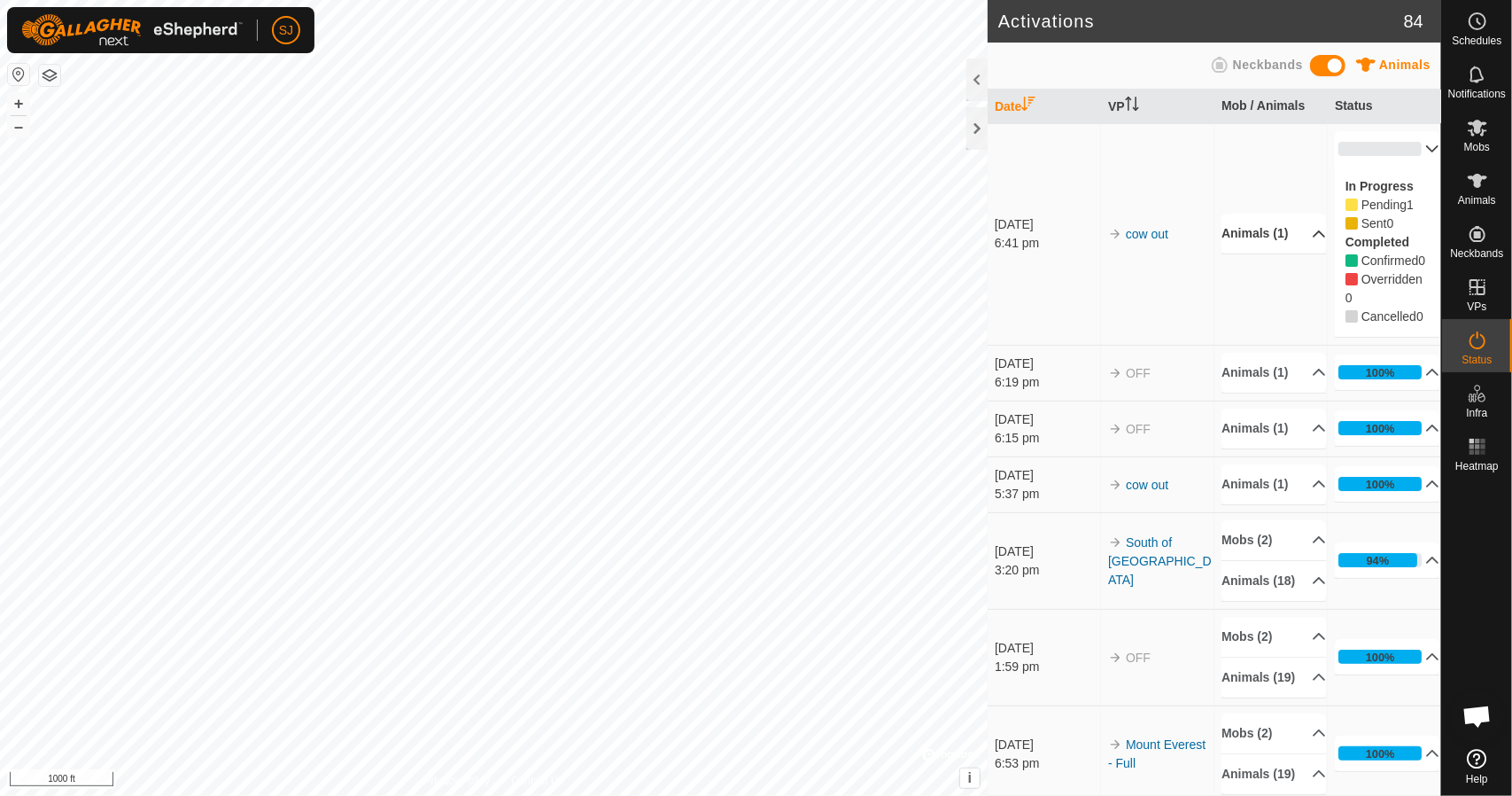
click at [1306, 247] on p-accordion-header "Animals (1)" at bounding box center [1274, 234] width 104 height 40
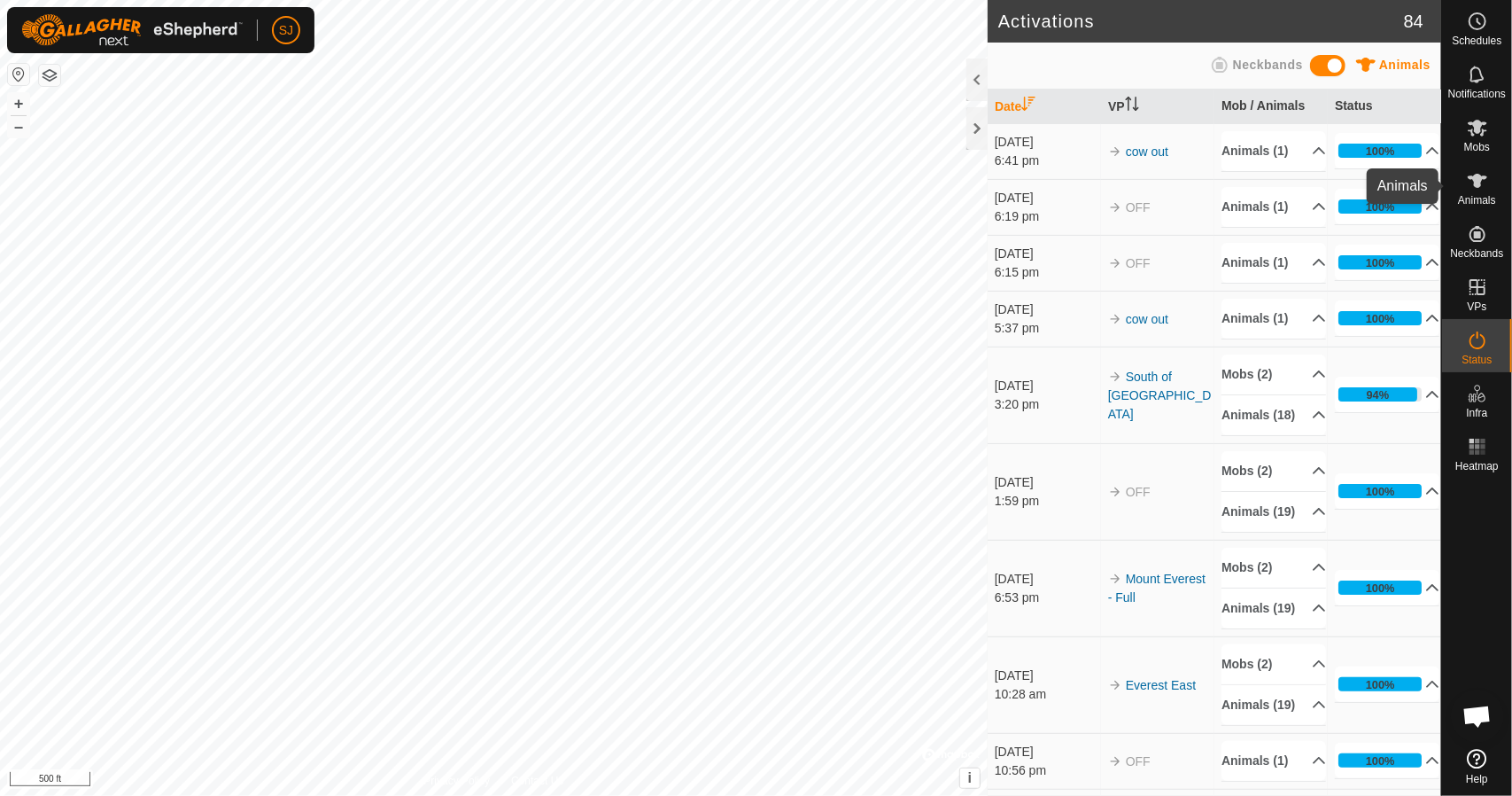
click at [1481, 195] on span "Animals" at bounding box center [1477, 201] width 38 height 11
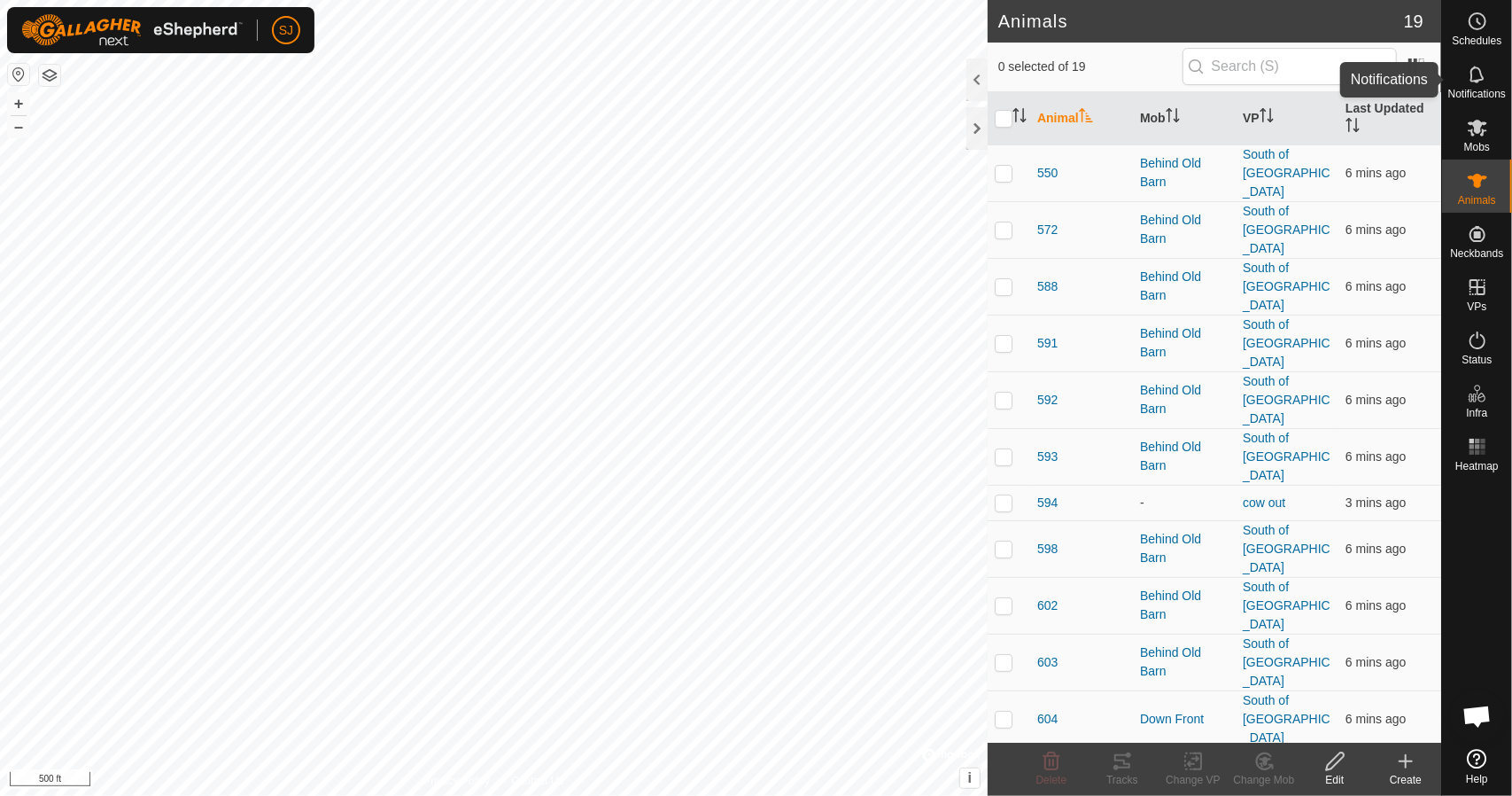
click at [1496, 89] on span "Notifications" at bounding box center [1477, 94] width 58 height 11
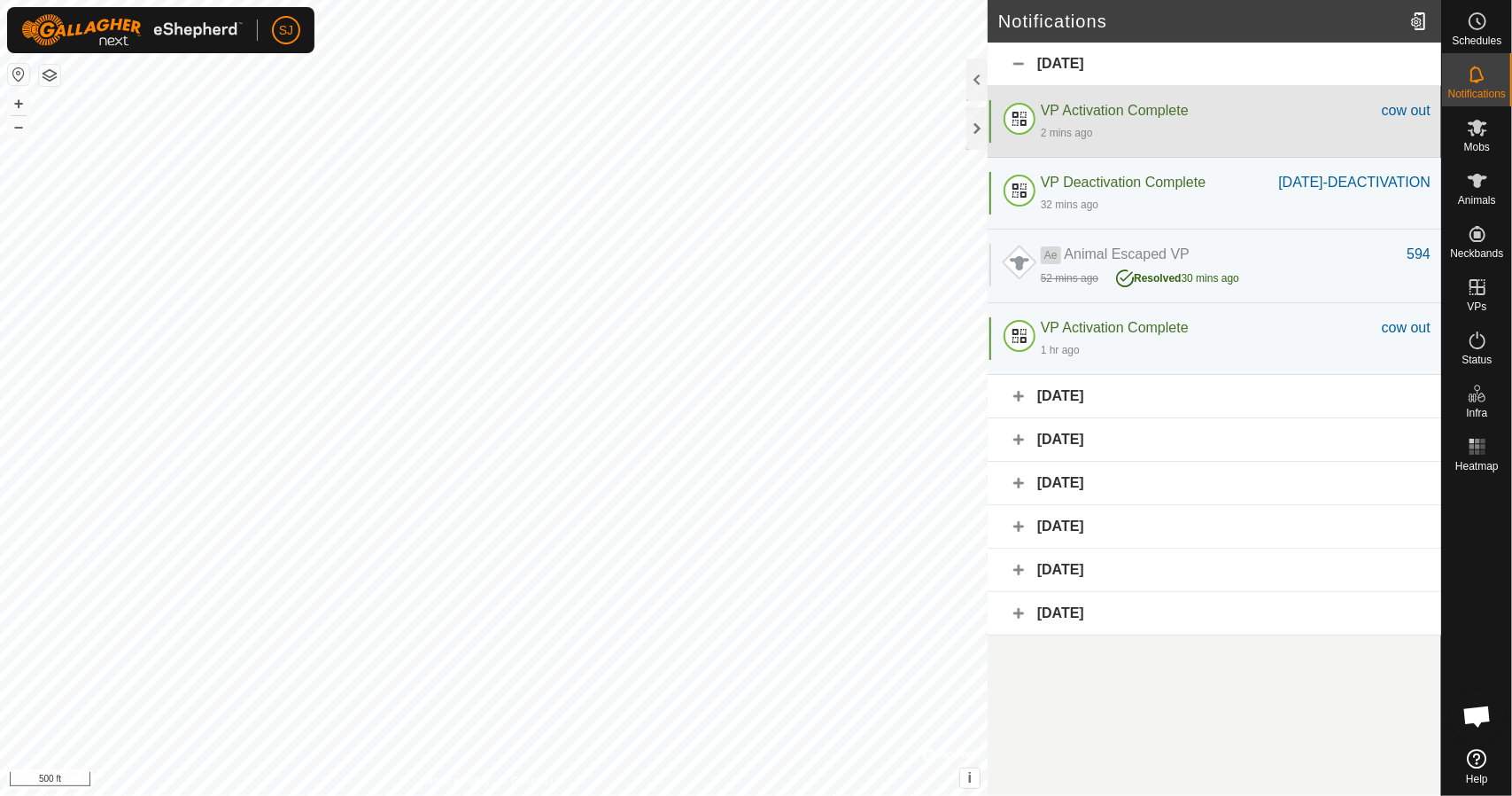
click at [1342, 145] on div "VP Activation Complete cow out 2 mins ago" at bounding box center [1214, 122] width 454 height 72
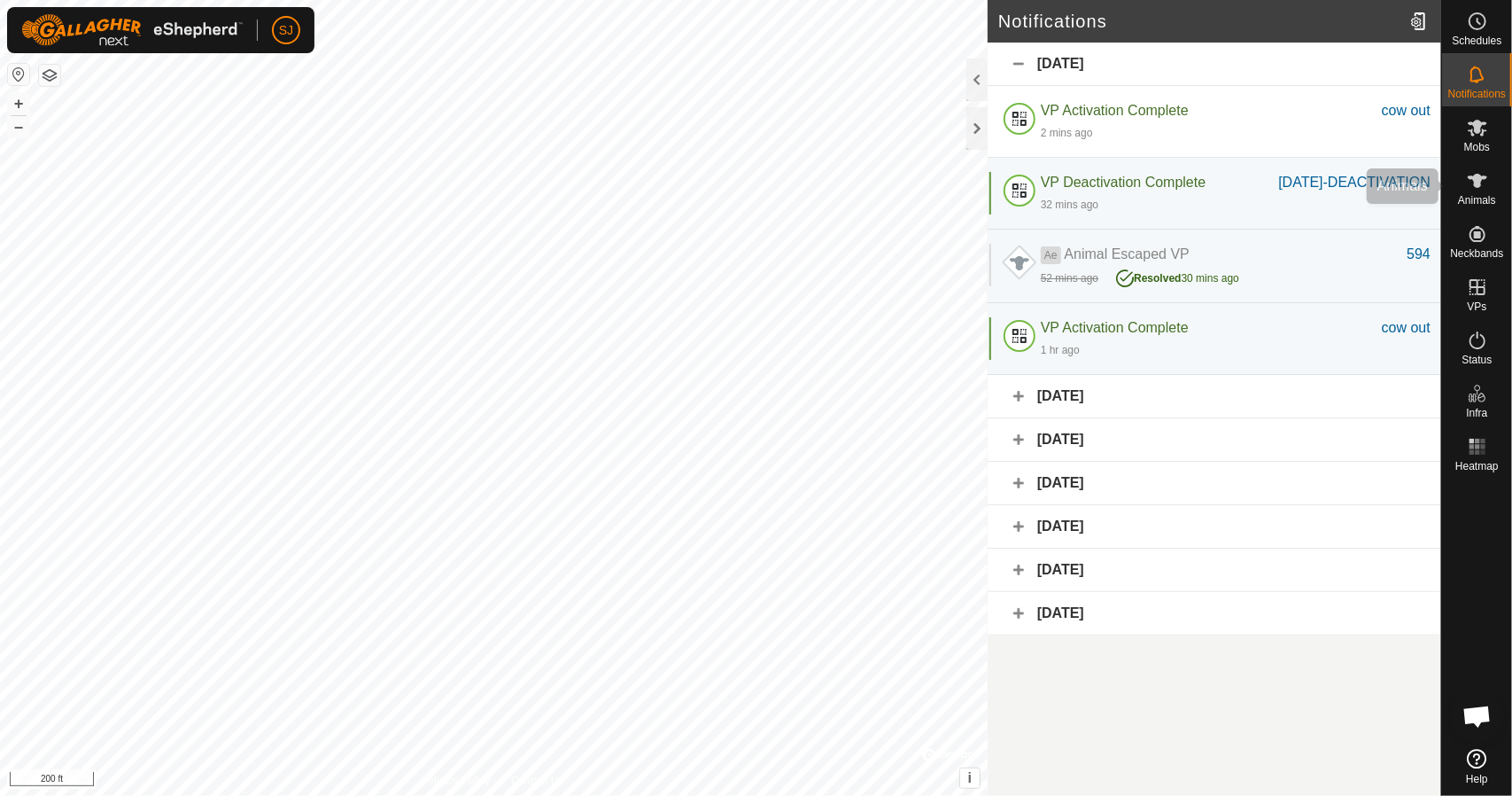
click at [1472, 185] on icon at bounding box center [1478, 181] width 22 height 22
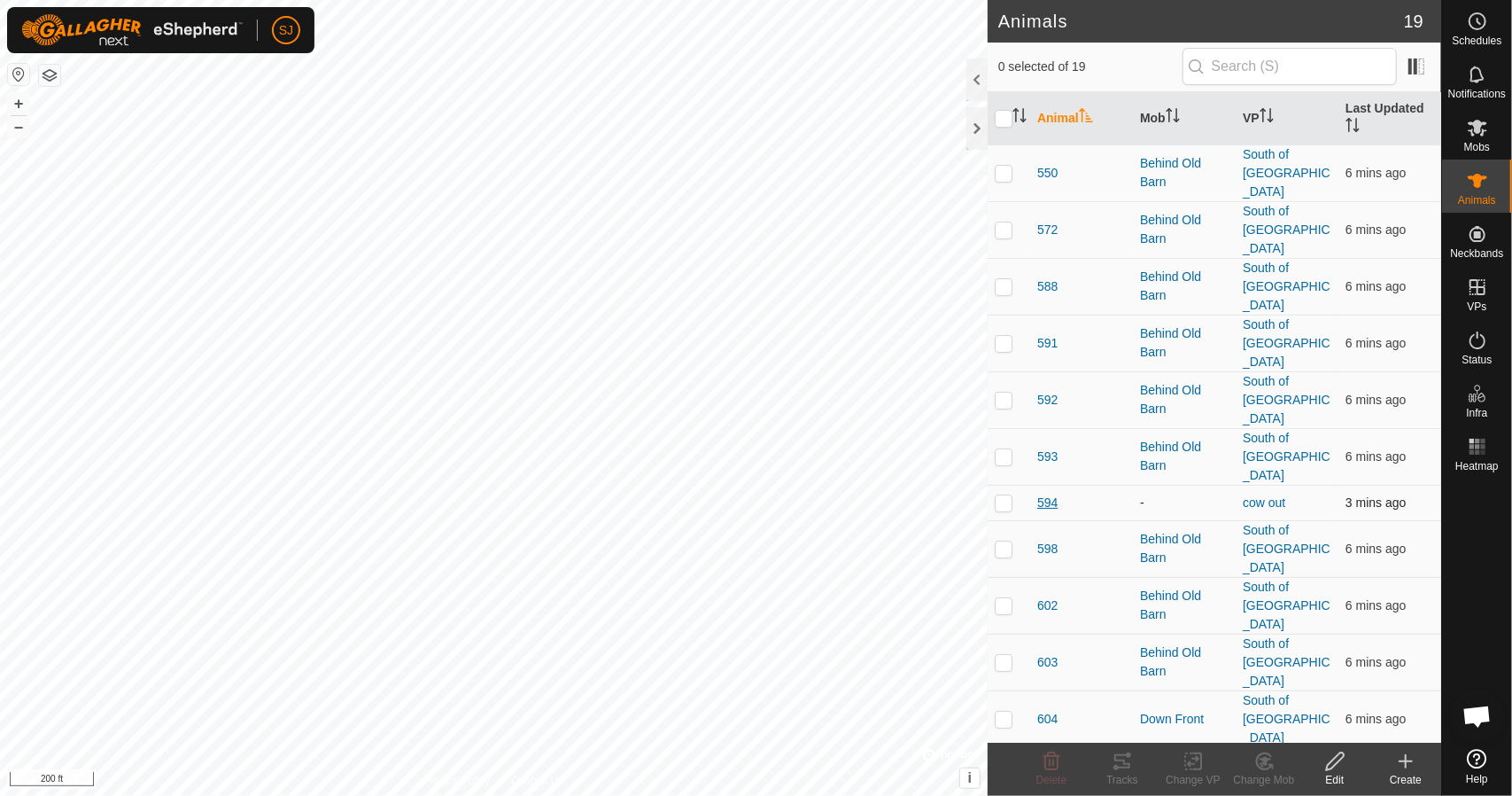
click at [1051, 494] on span "594" at bounding box center [1047, 503] width 21 height 19
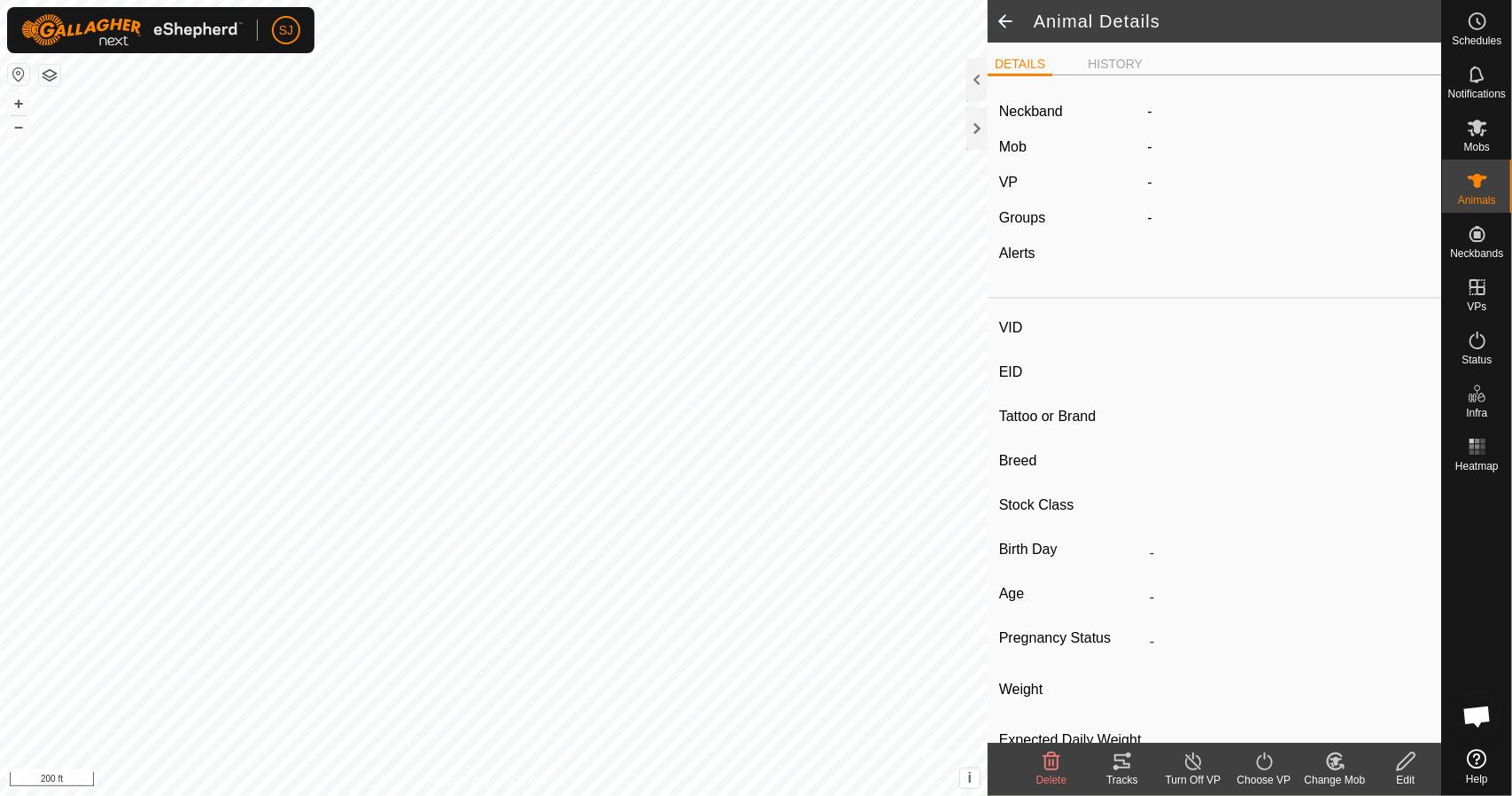
type input "594"
type input "-"
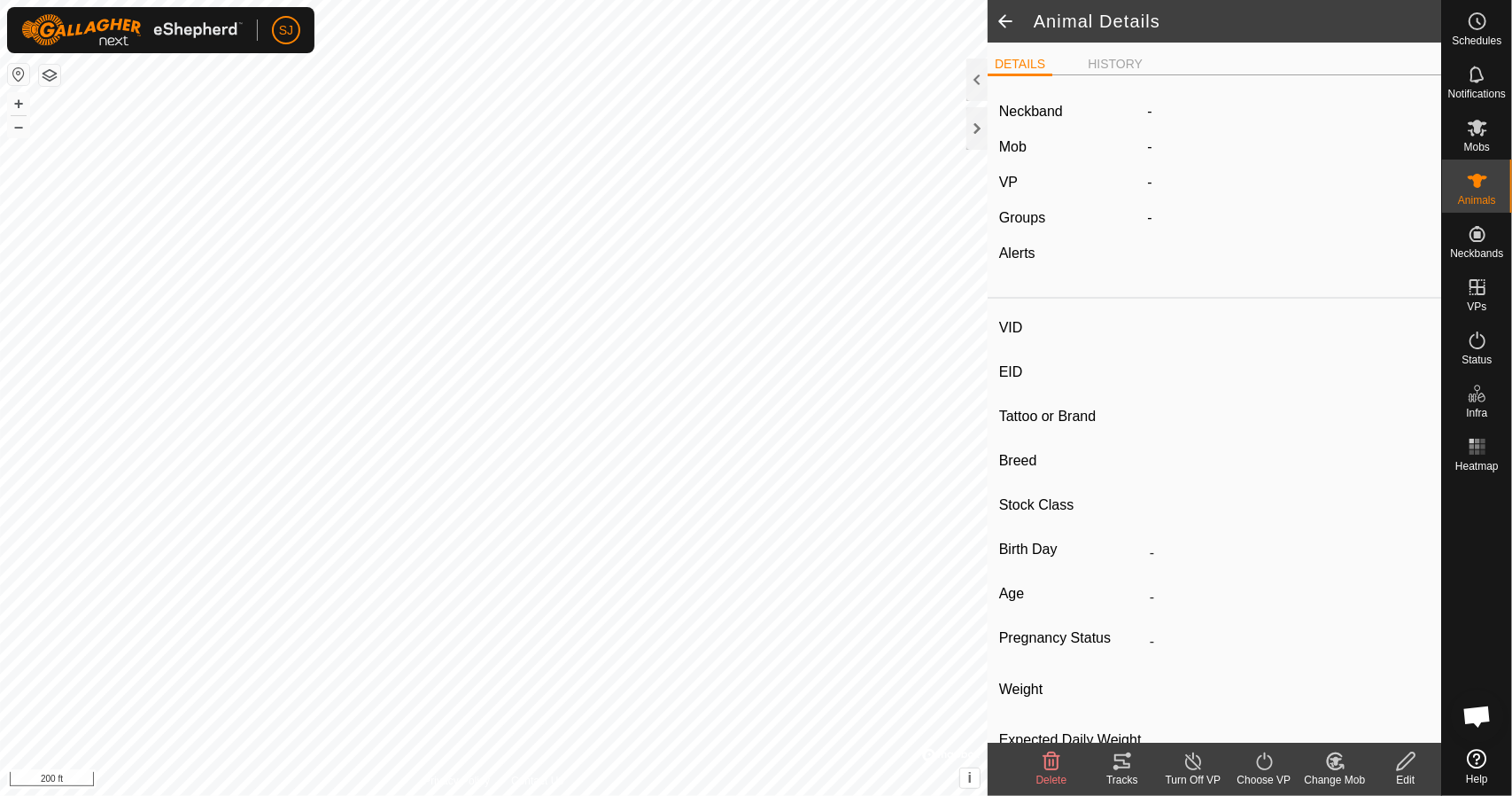
type input "0 kg"
type input "-"
click at [1349, 778] on div "Change Mob" at bounding box center [1335, 780] width 71 height 16
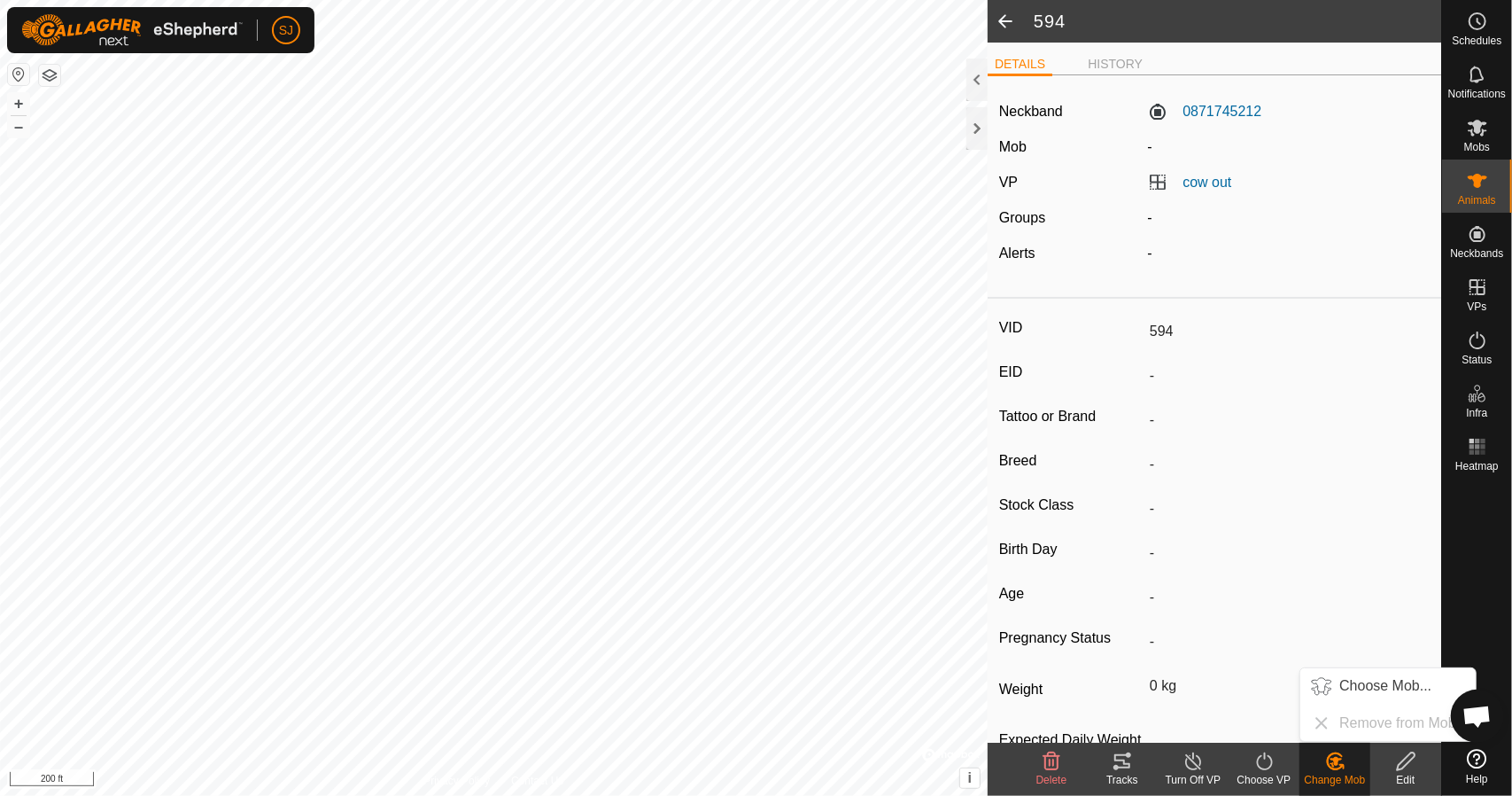
click at [1361, 723] on ul "Choose Mob... Remove from Mob" at bounding box center [1388, 704] width 175 height 73
click at [1342, 692] on link "Choose Mob..." at bounding box center [1388, 685] width 175 height 35
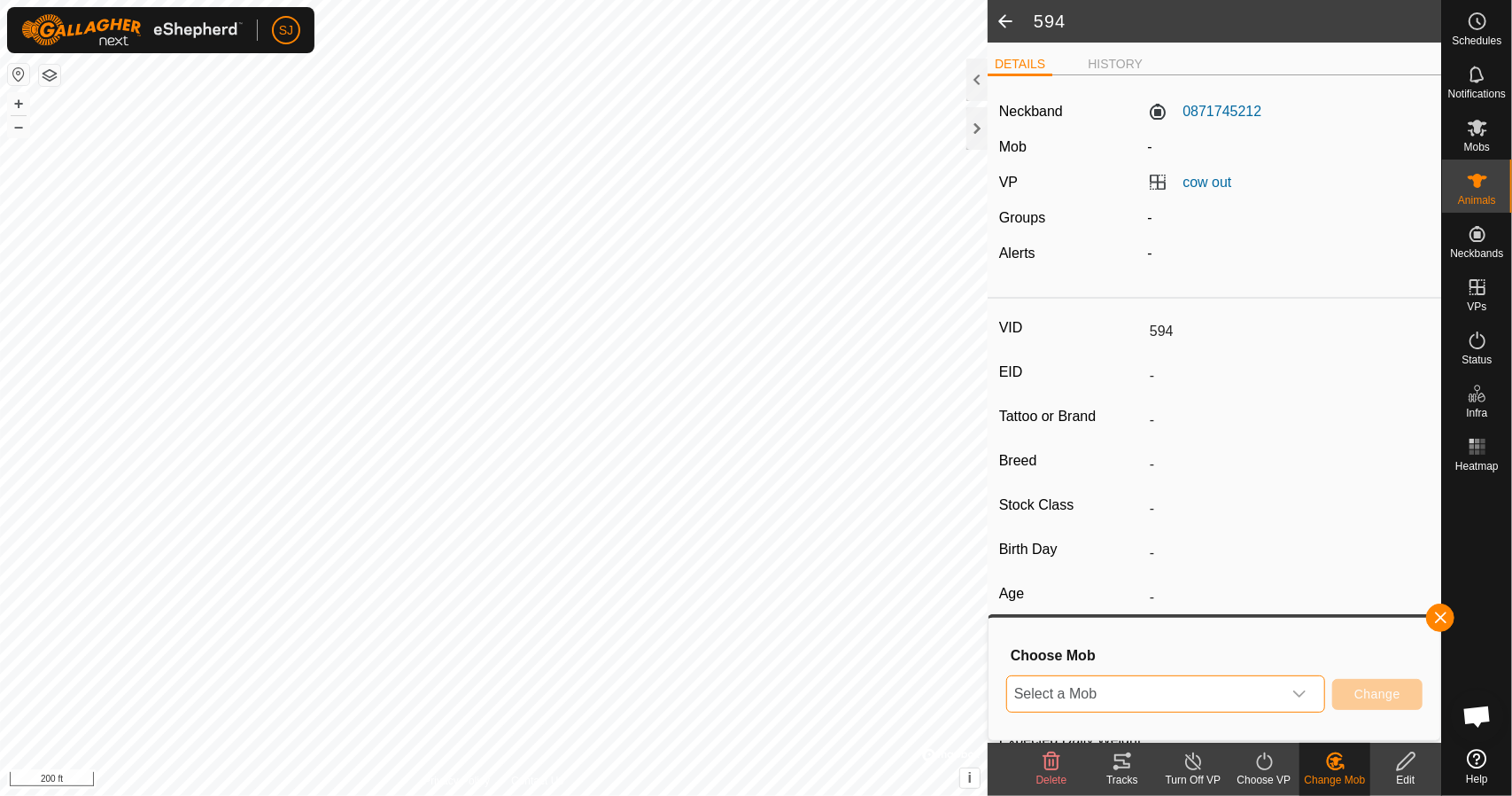
click at [1088, 700] on span "Select a Mob" at bounding box center [1145, 693] width 275 height 35
click at [1112, 565] on input "text" at bounding box center [1167, 561] width 298 height 37
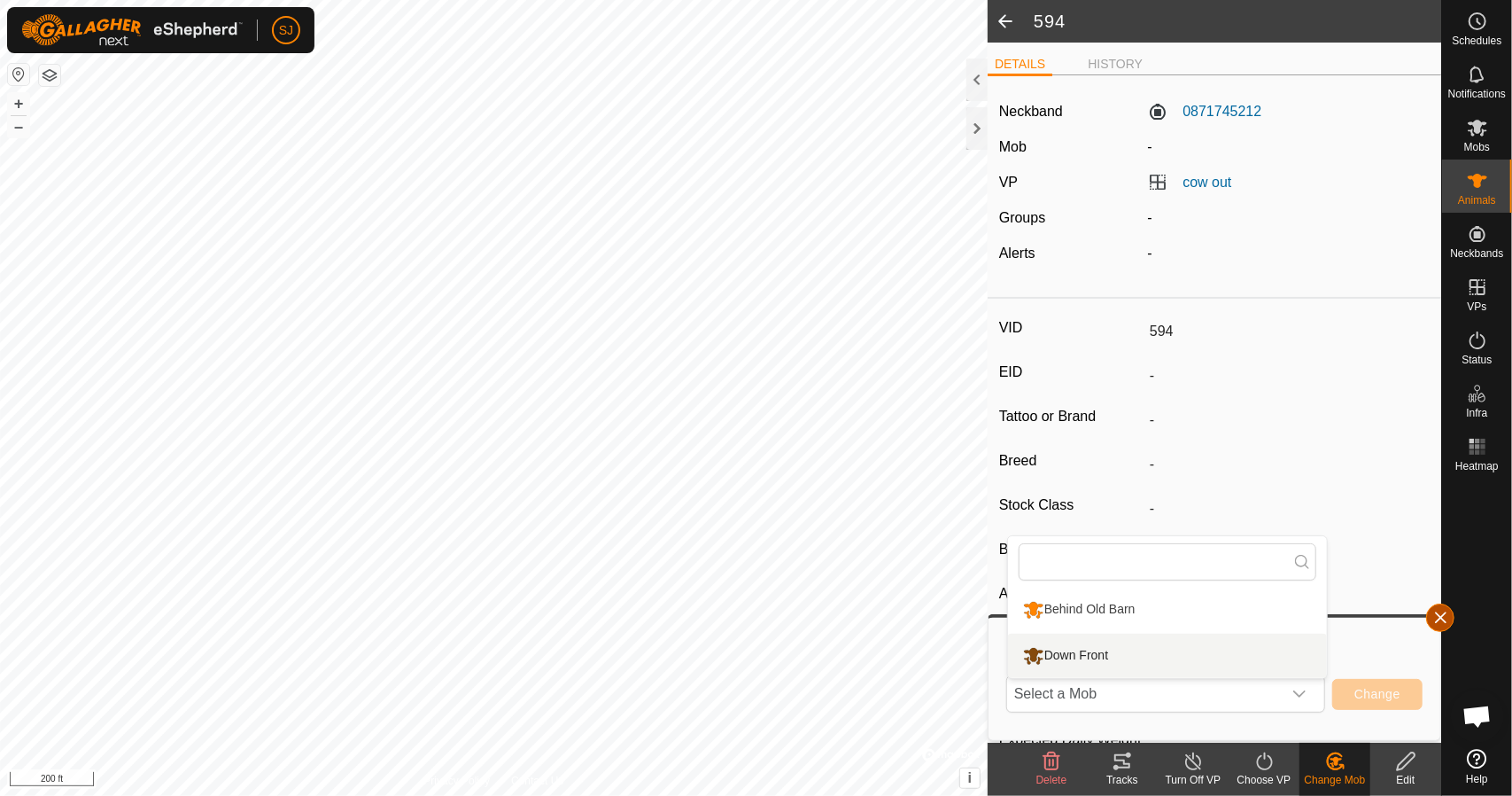
click at [1444, 620] on button "button" at bounding box center [1441, 618] width 29 height 29
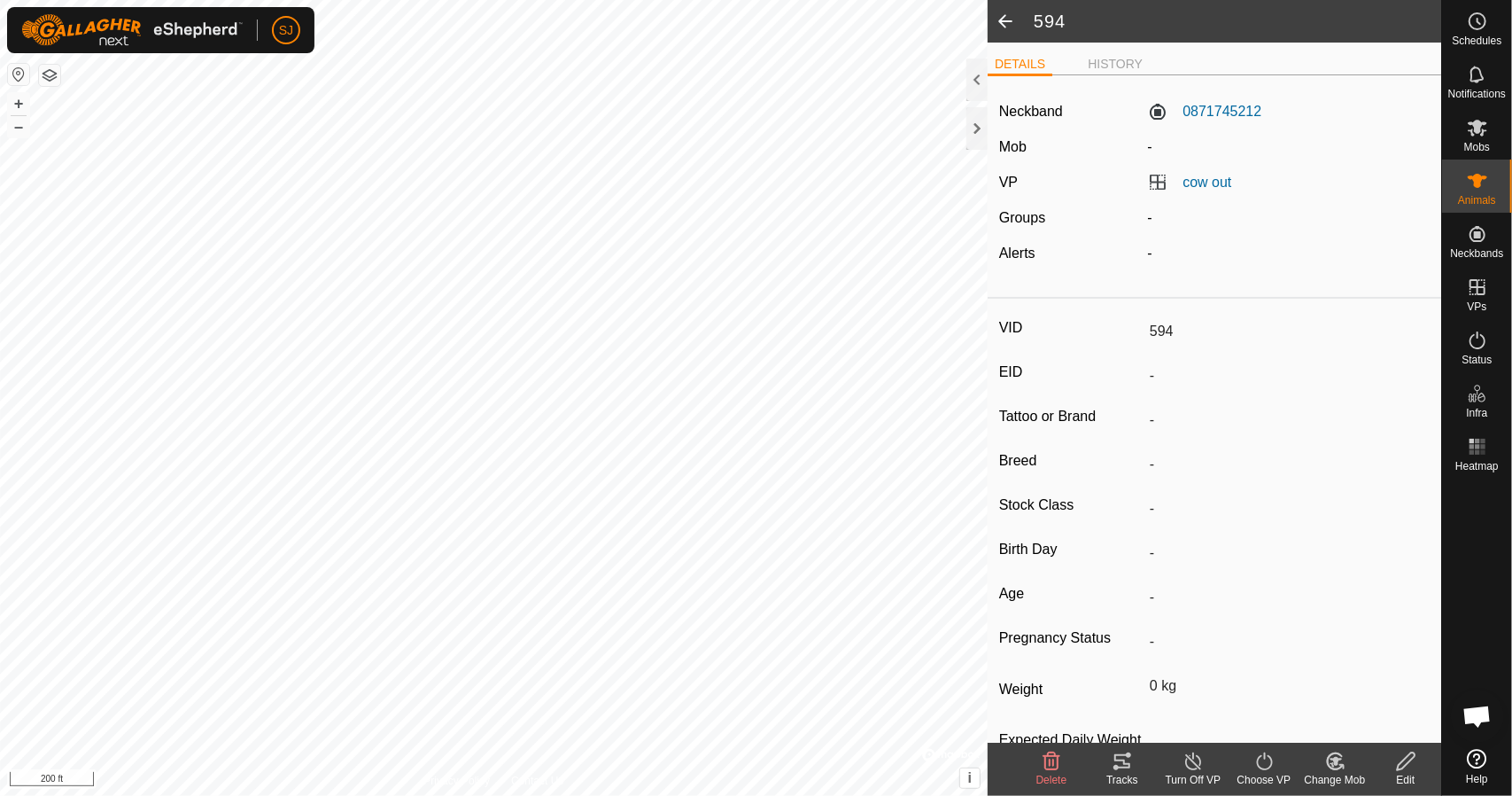
click at [1020, 146] on label "Mob" at bounding box center [1013, 147] width 28 height 15
click at [1148, 143] on div "-" at bounding box center [1288, 148] width 297 height 22
click at [1124, 63] on li "HISTORY" at bounding box center [1115, 66] width 69 height 22
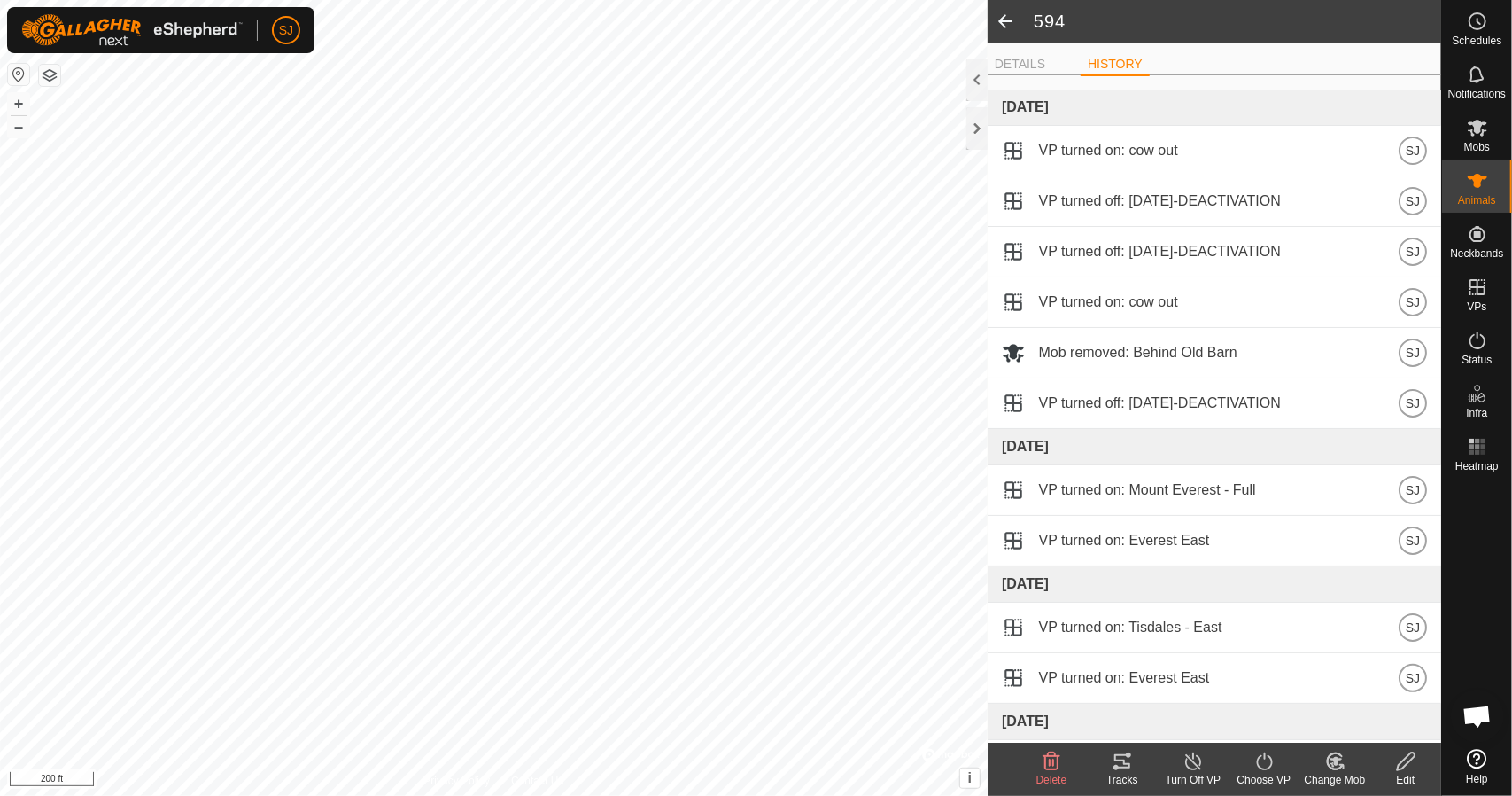
click at [1058, 67] on ul "DETAILS HISTORY" at bounding box center [1214, 64] width 454 height 22
click at [1044, 62] on li "DETAILS" at bounding box center [1020, 66] width 65 height 22
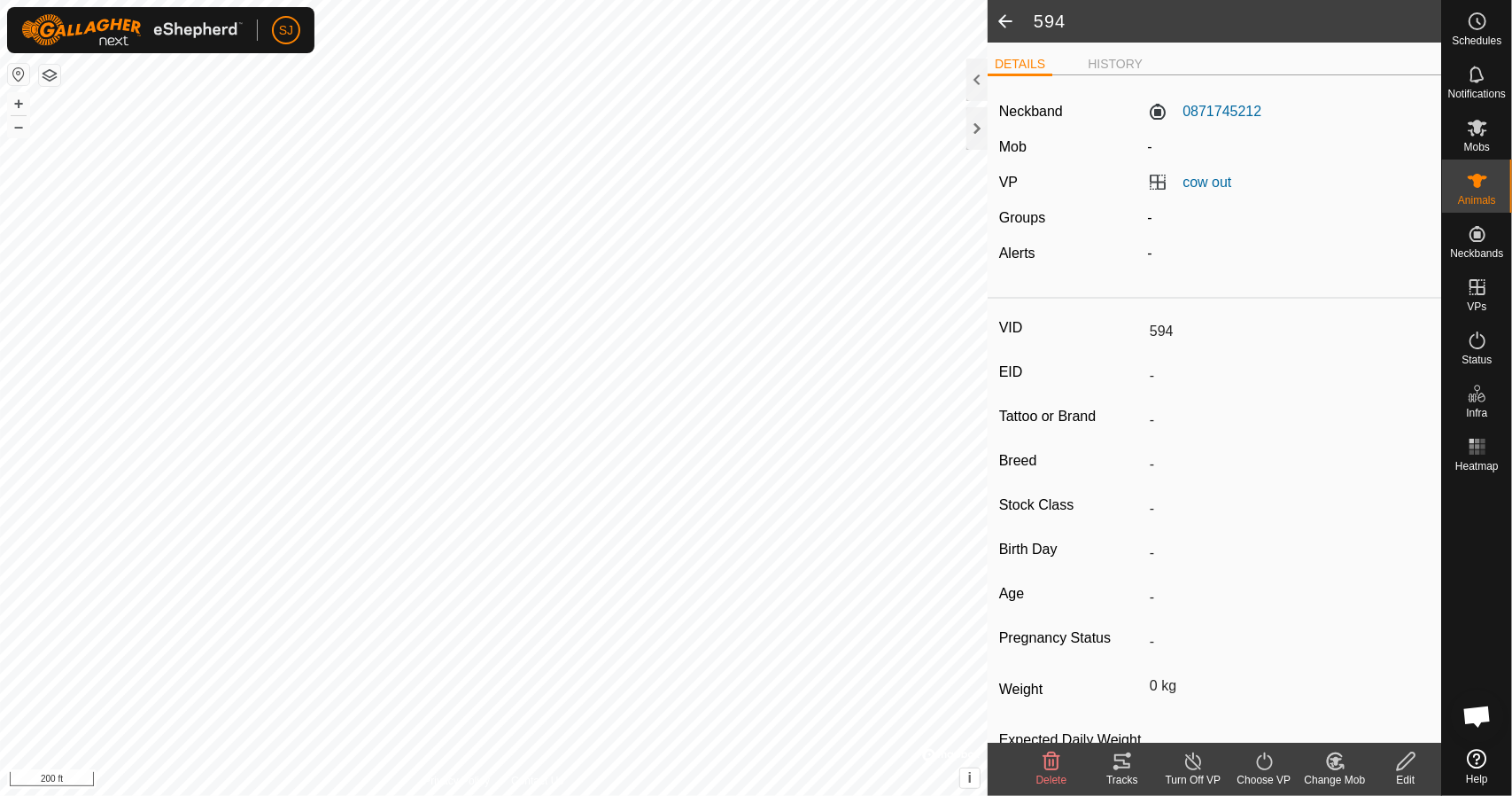
click at [1410, 776] on div "Edit" at bounding box center [1406, 780] width 71 height 16
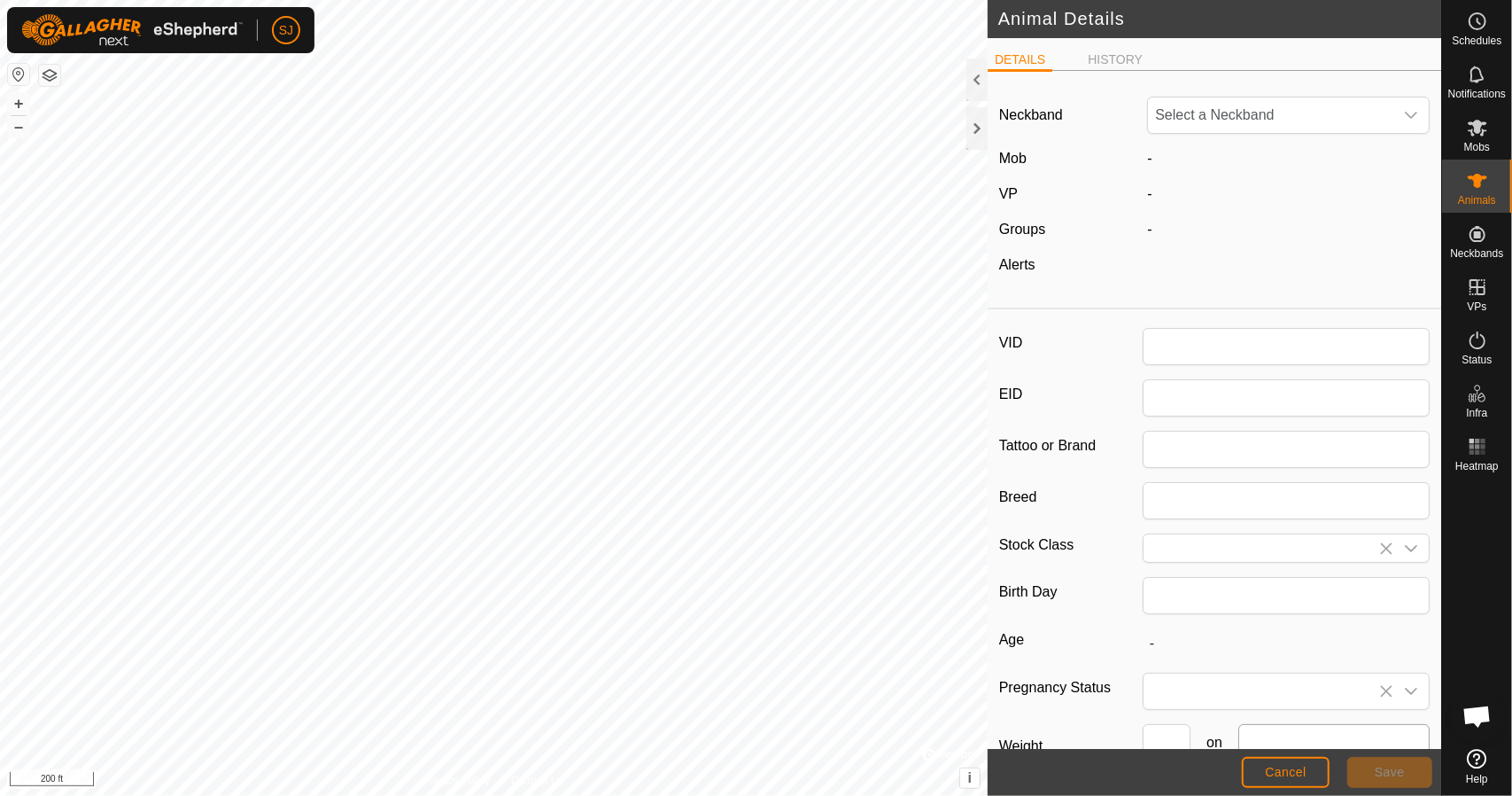
type input "594"
type input "0"
click at [1163, 155] on div "-" at bounding box center [1288, 159] width 297 height 22
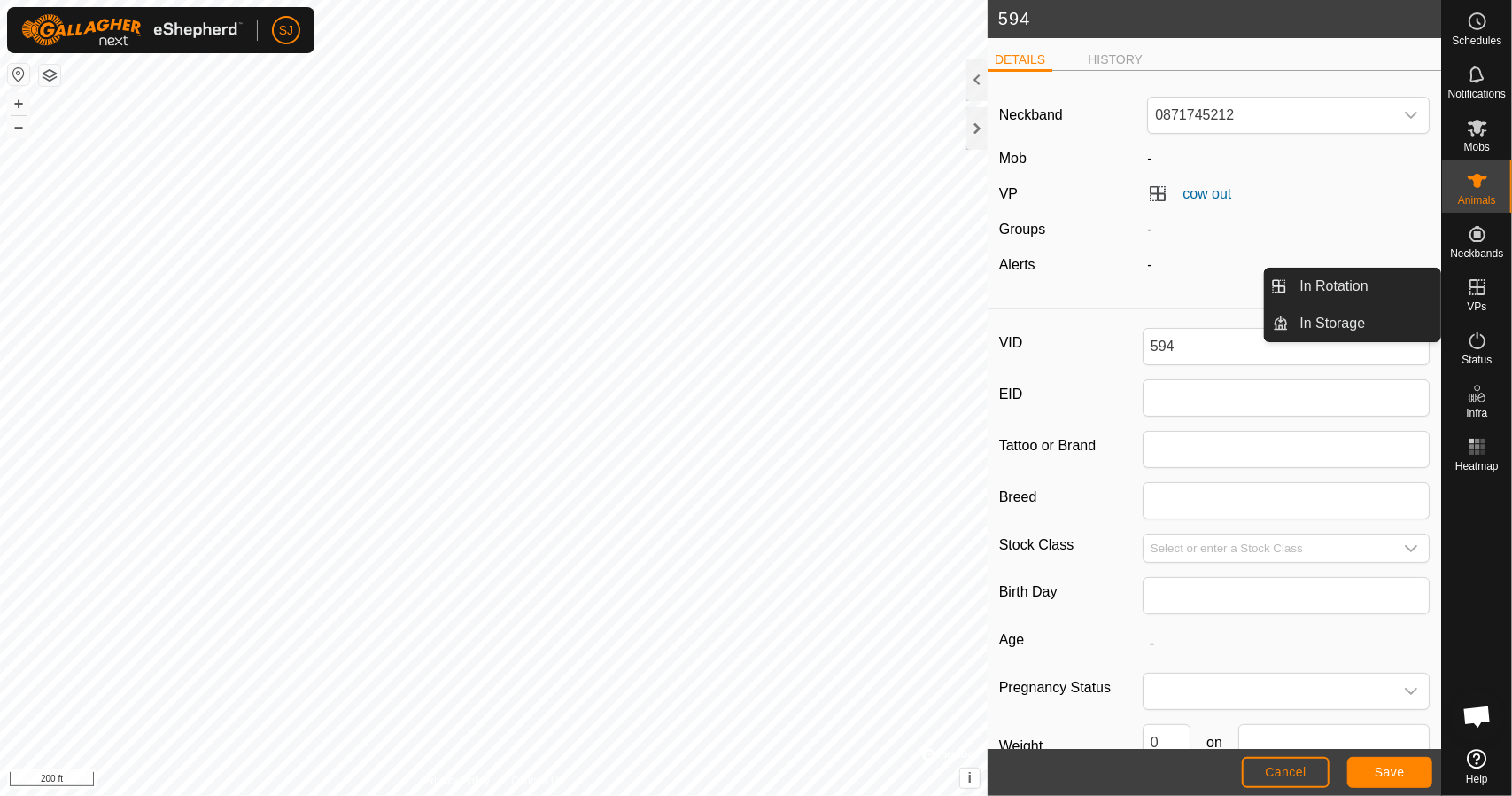
click at [1480, 295] on icon at bounding box center [1478, 287] width 22 height 22
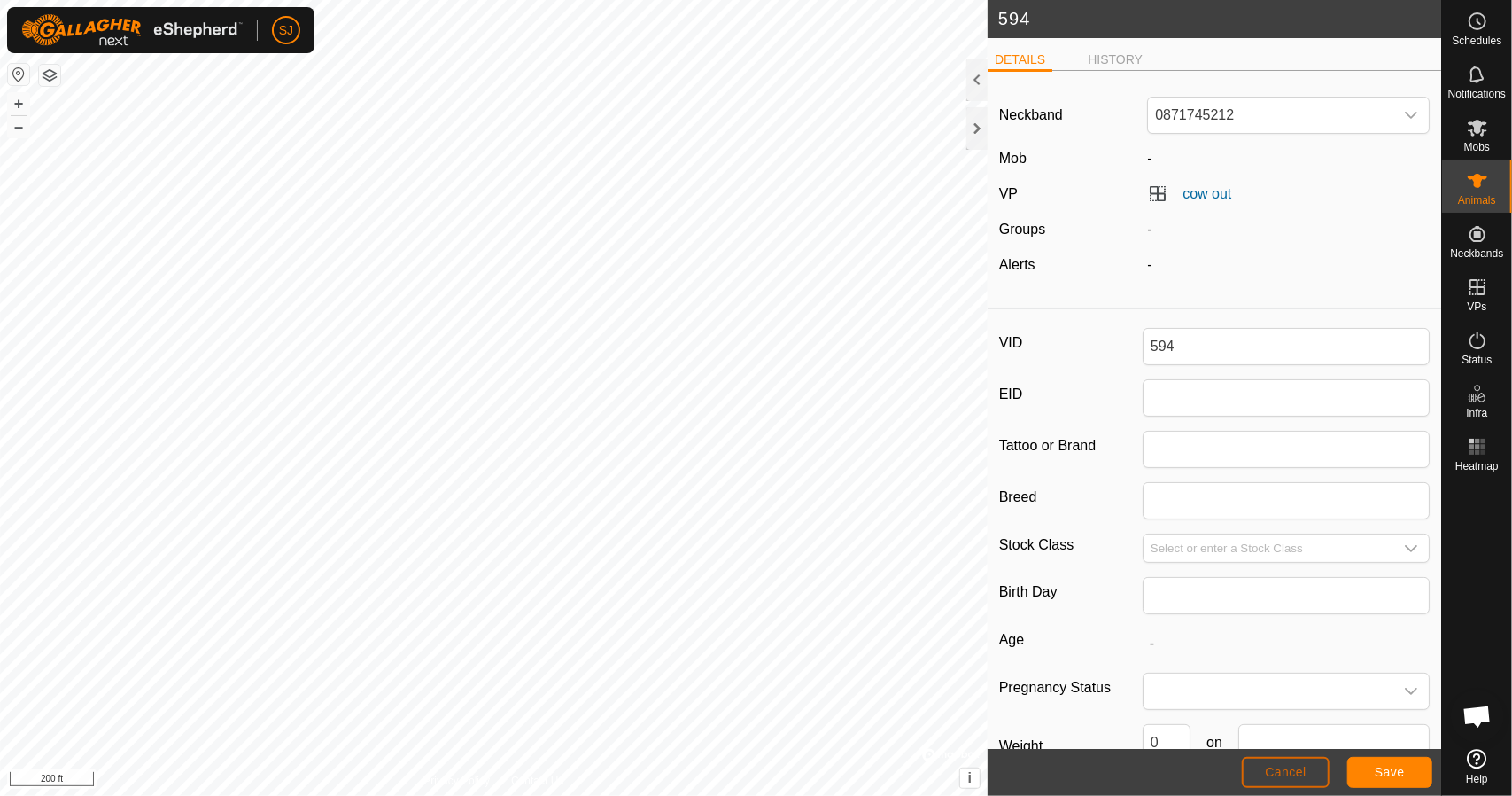
click at [1290, 781] on button "Cancel" at bounding box center [1286, 773] width 88 height 31
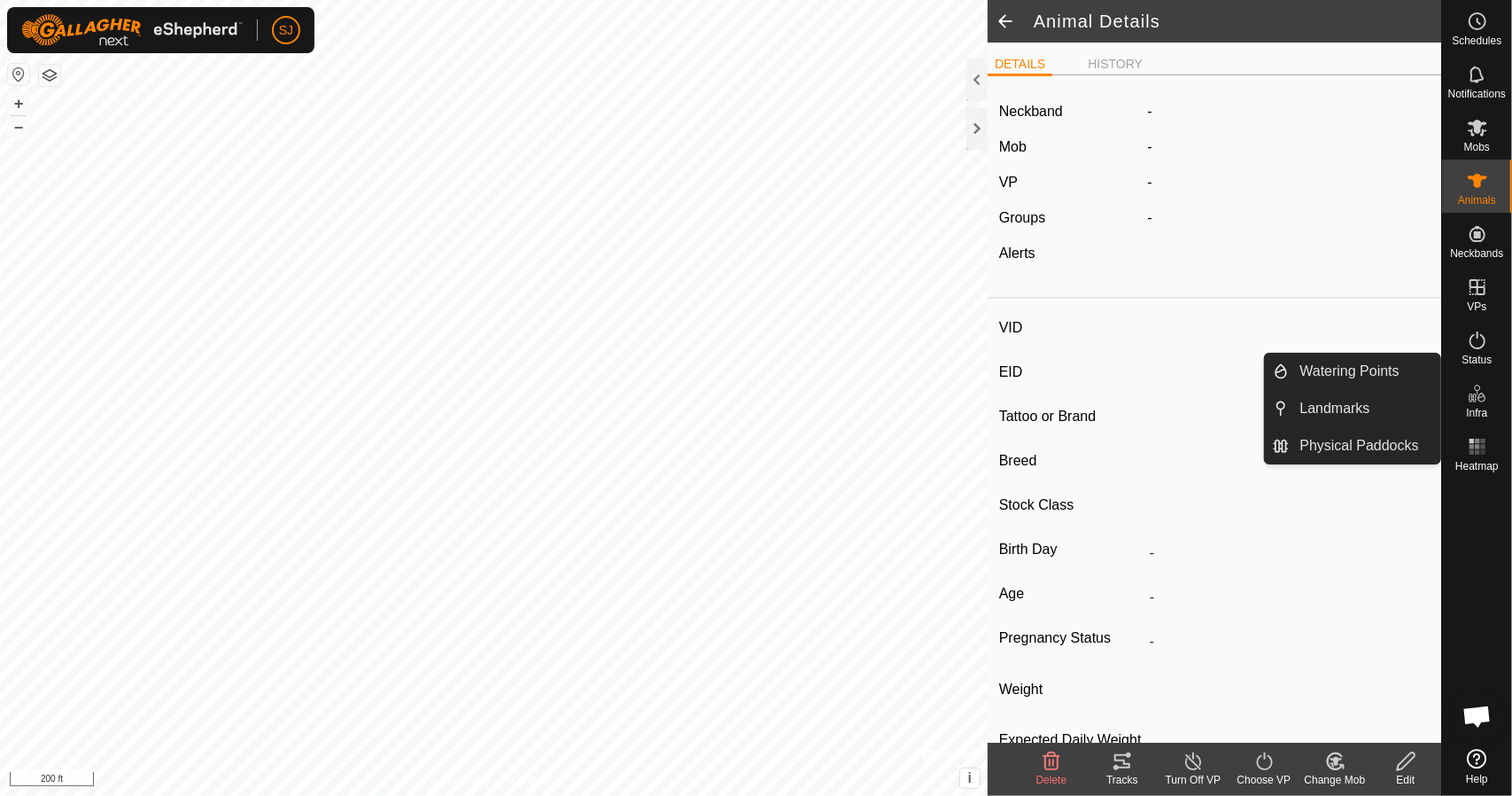
type input "594"
type input "-"
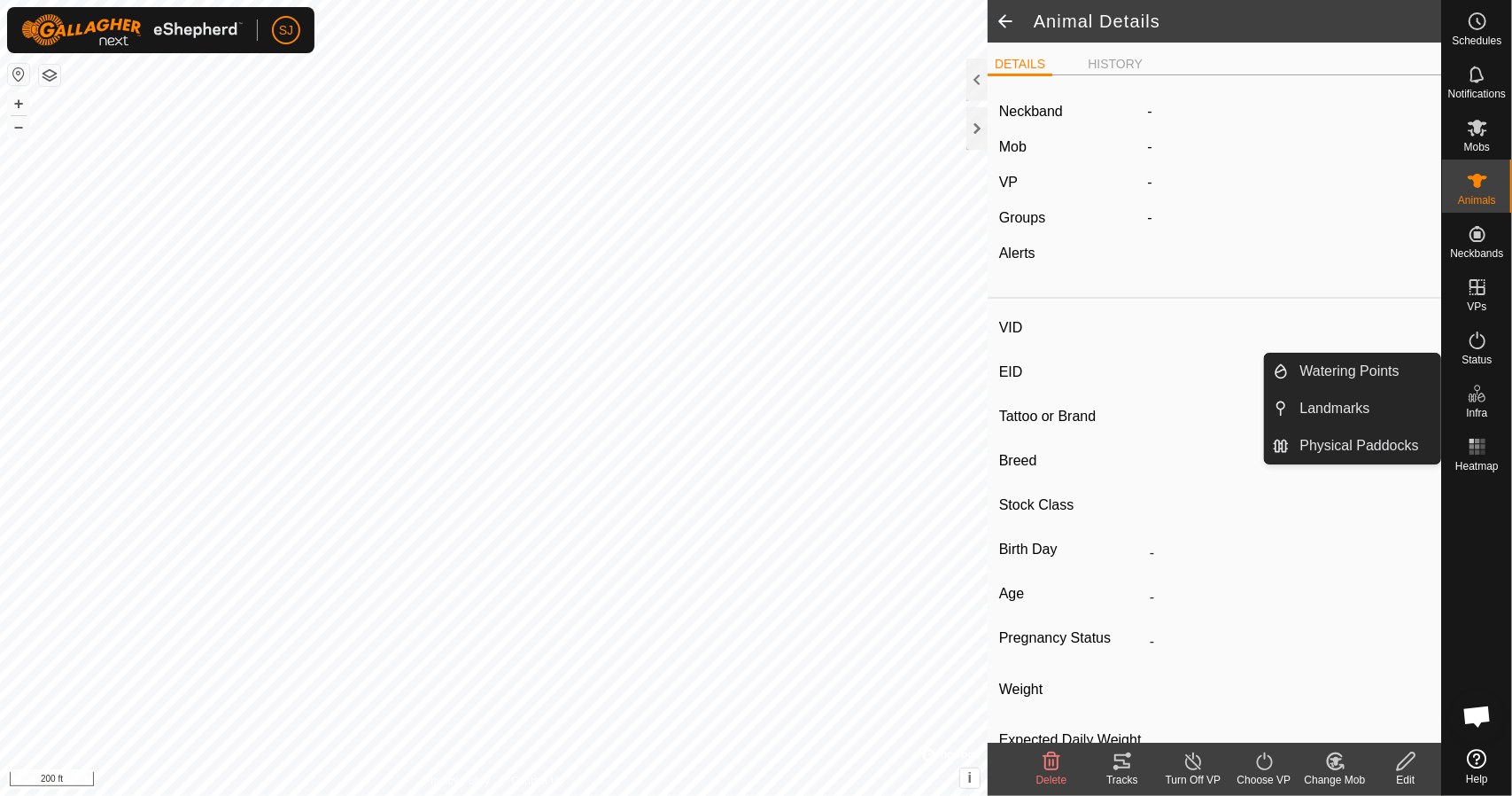
type input "0 kg"
type input "-"
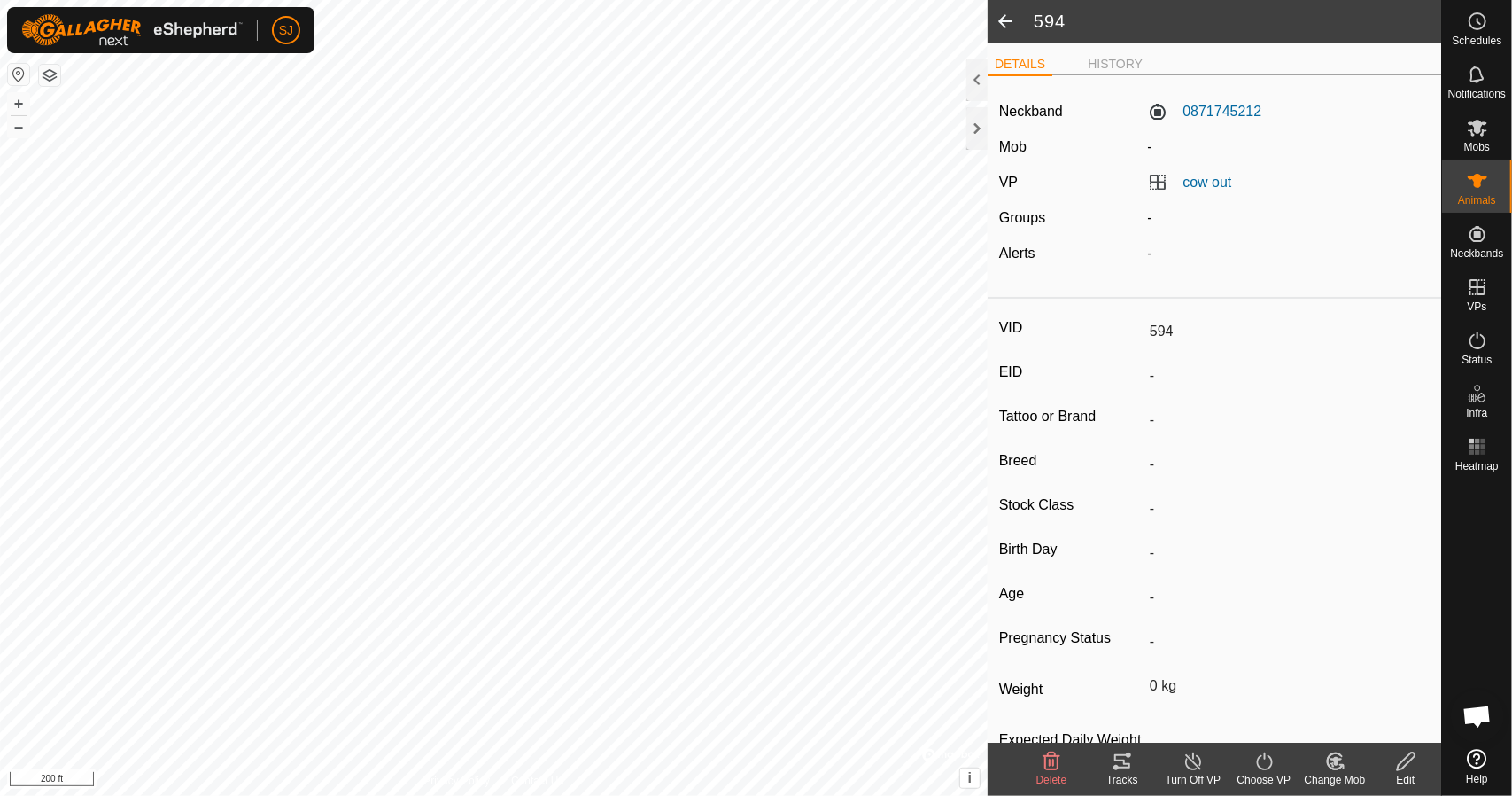
click at [1199, 772] on div "Turn Off VP" at bounding box center [1193, 780] width 71 height 16
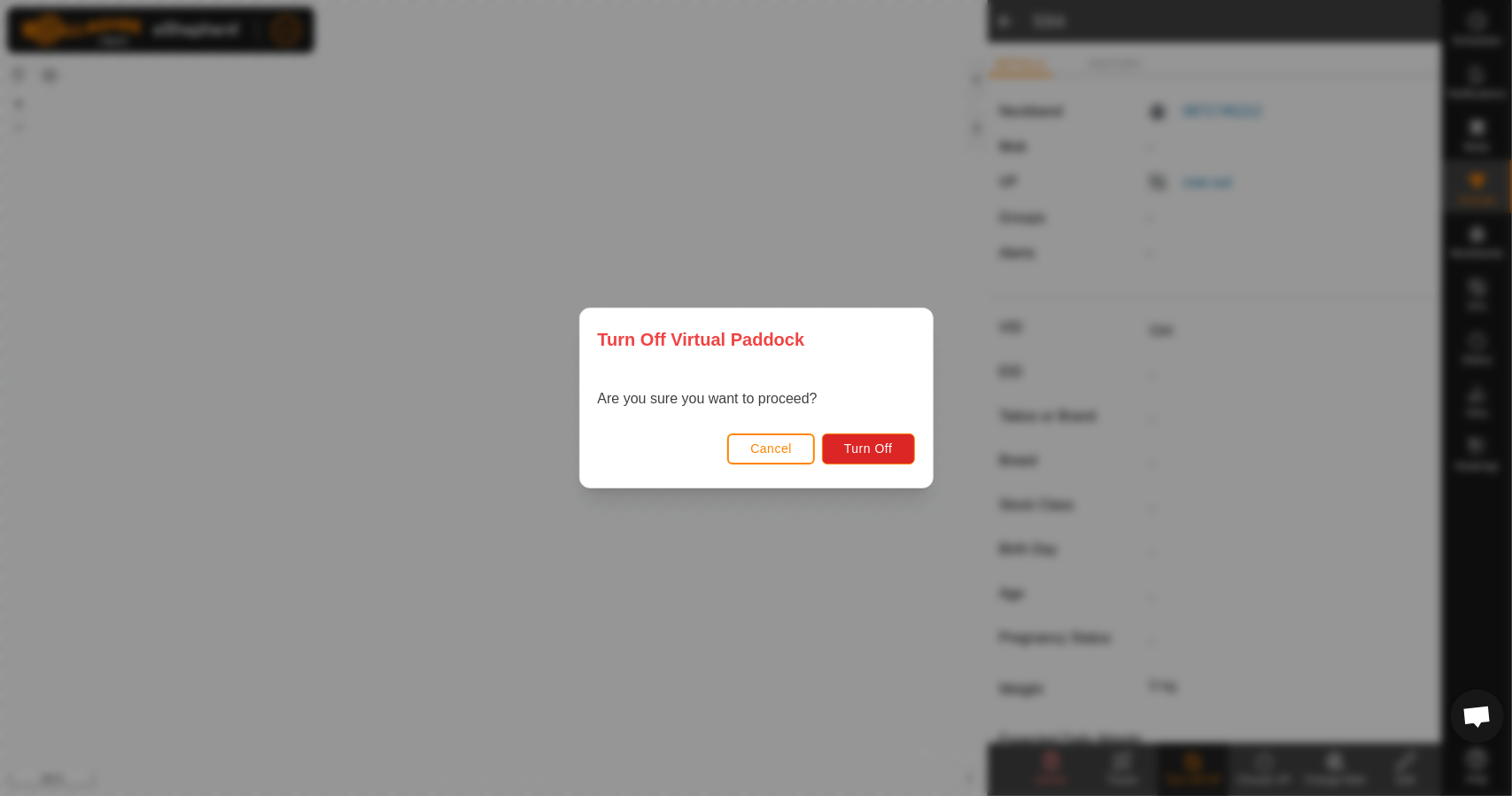
click at [794, 452] on button "Cancel" at bounding box center [771, 449] width 88 height 31
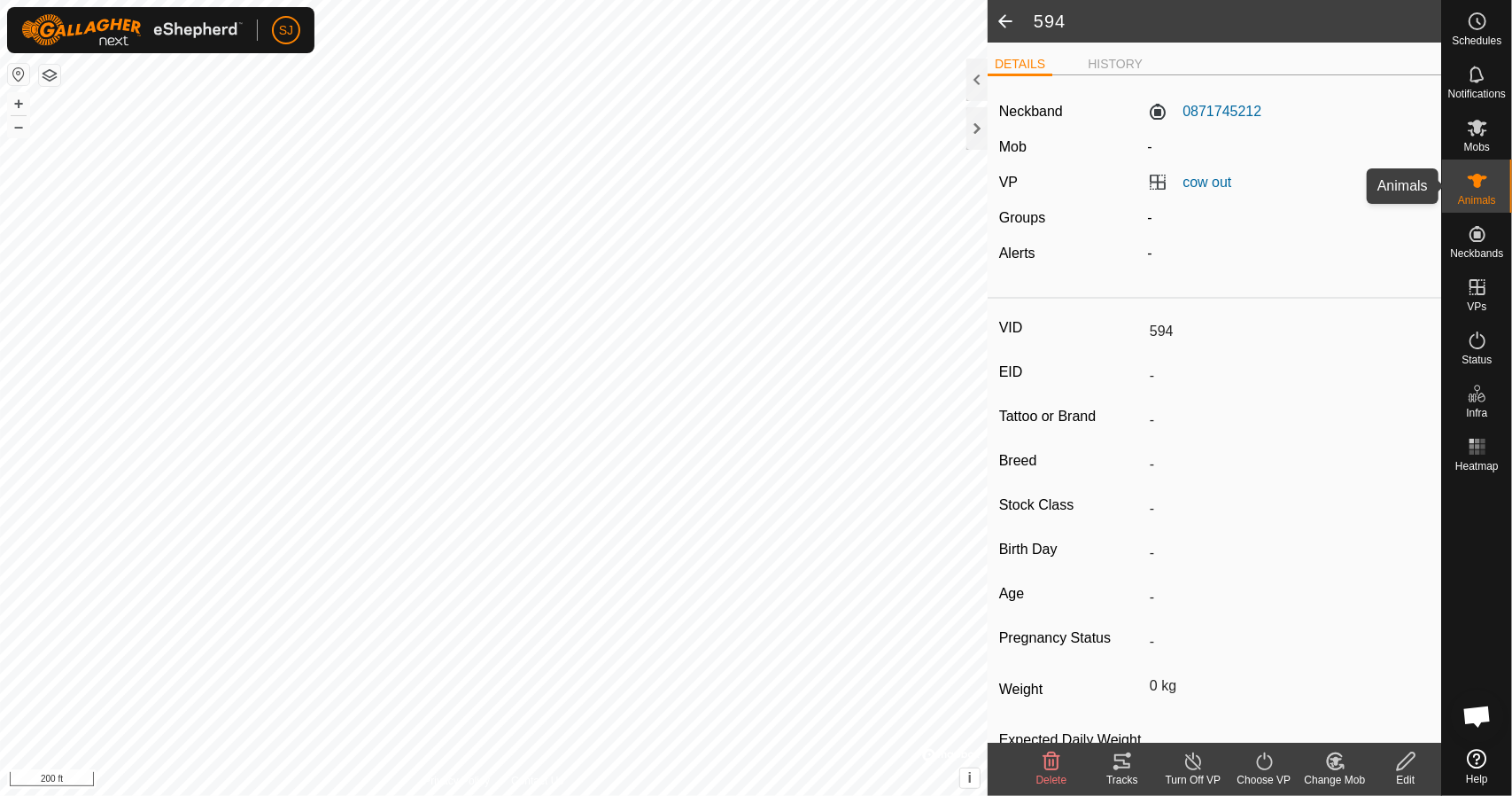
click at [1470, 195] on span "Animals" at bounding box center [1477, 201] width 38 height 11
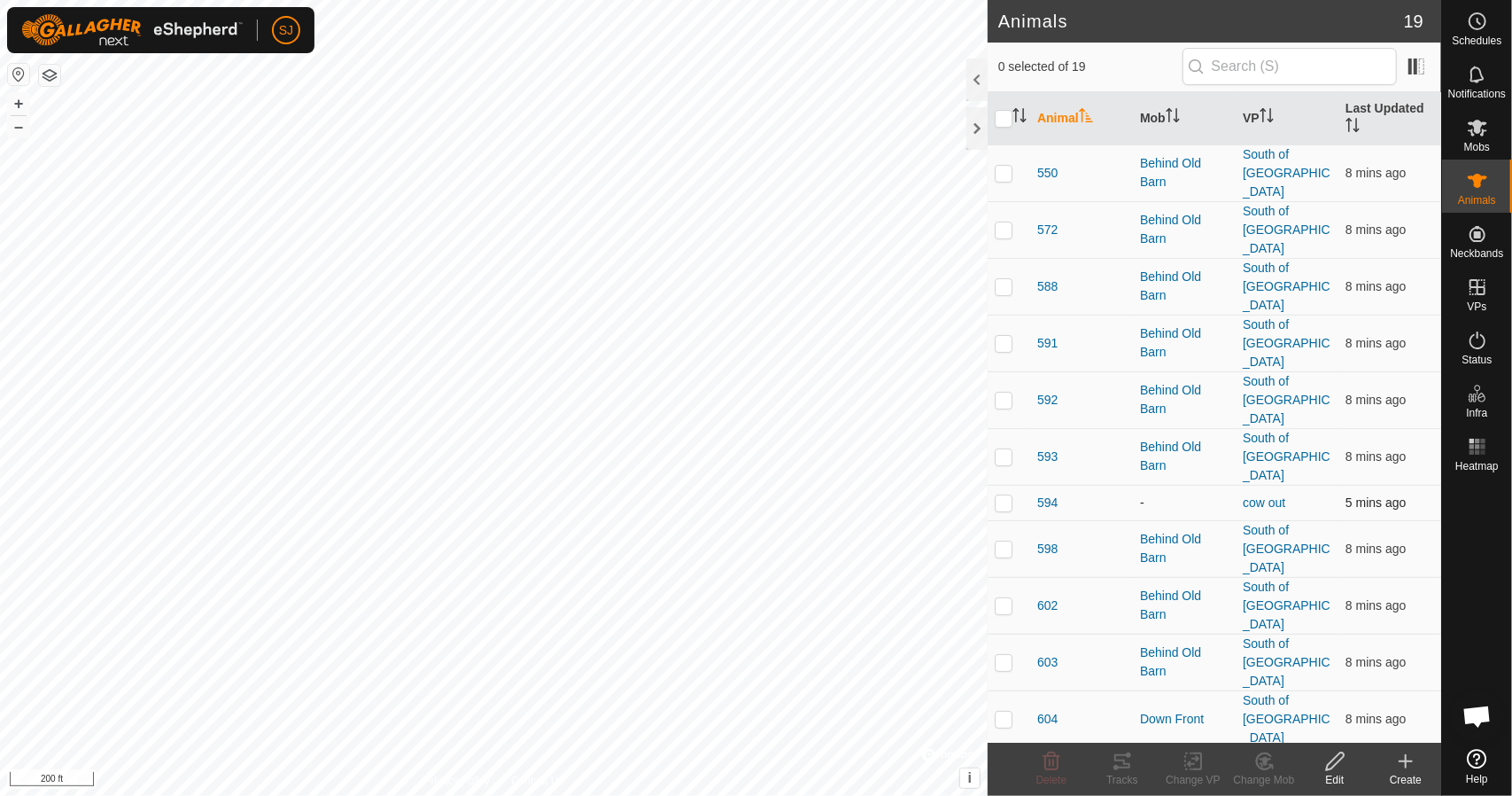
click at [1001, 496] on p-checkbox at bounding box center [1004, 503] width 18 height 14
checkbox input "true"
click at [1187, 769] on rect at bounding box center [1194, 762] width 16 height 16
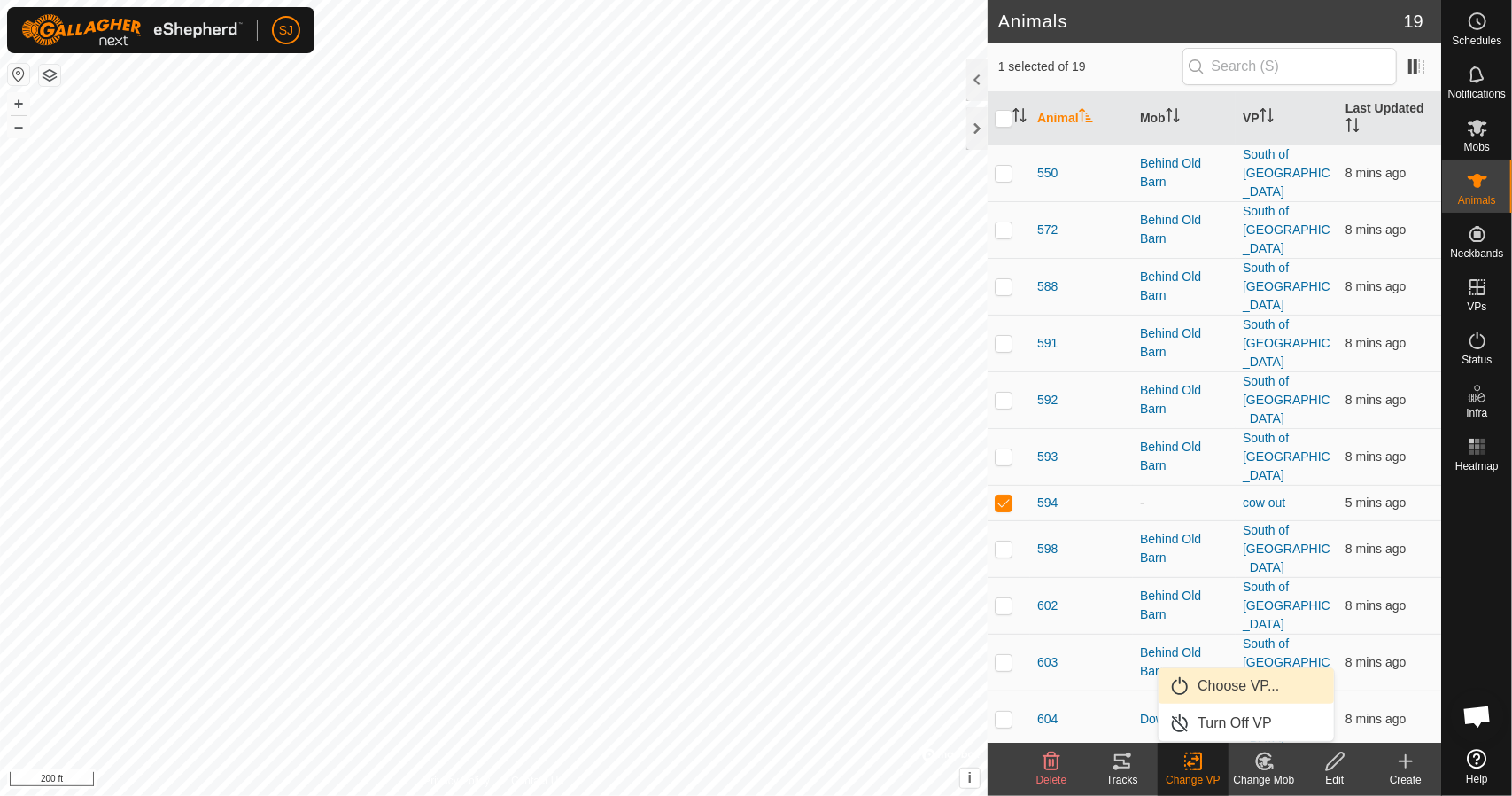
click at [1251, 696] on link "Choose VP..." at bounding box center [1246, 685] width 175 height 35
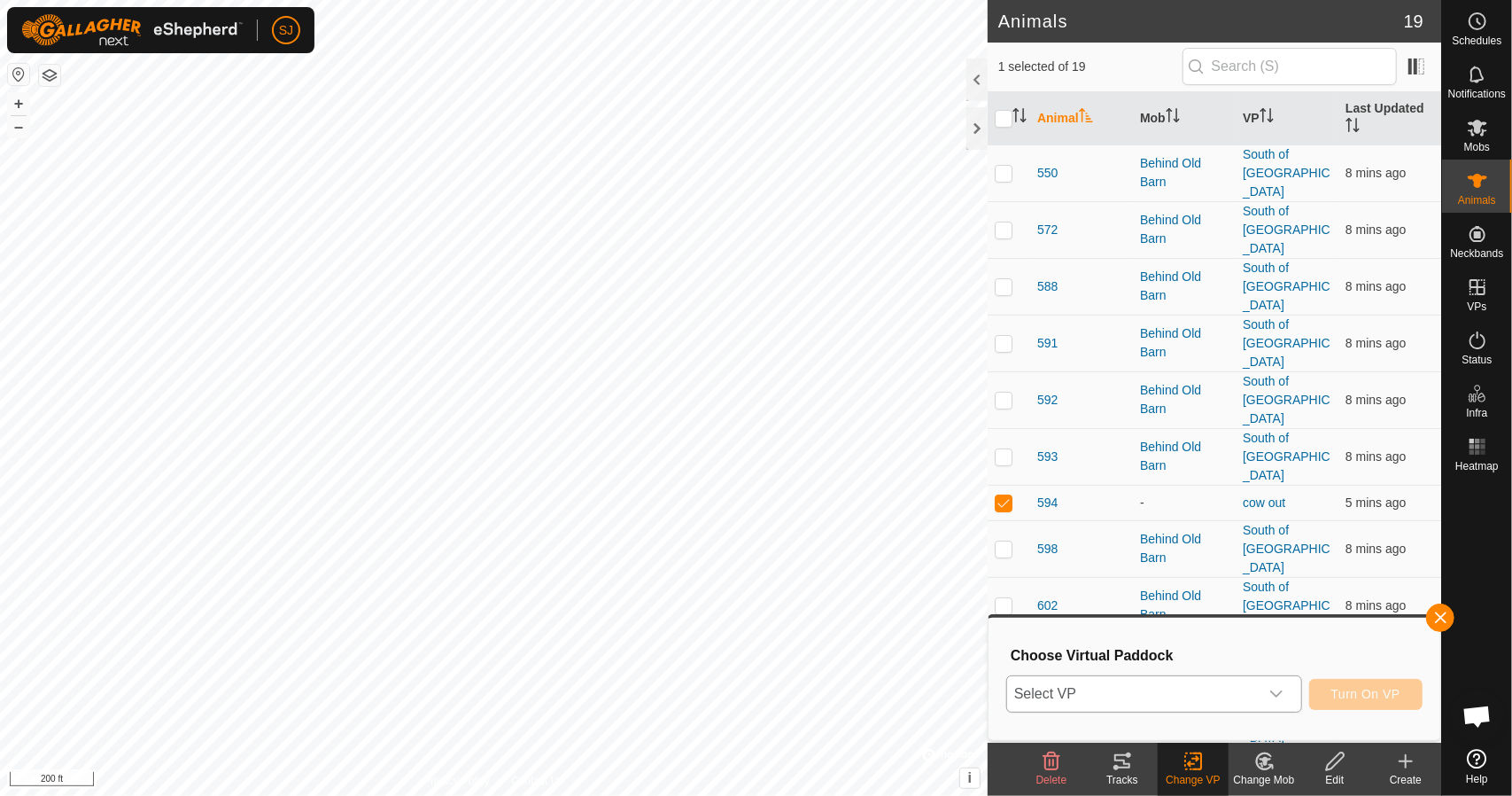
click at [1113, 706] on span "Select VP" at bounding box center [1134, 693] width 252 height 35
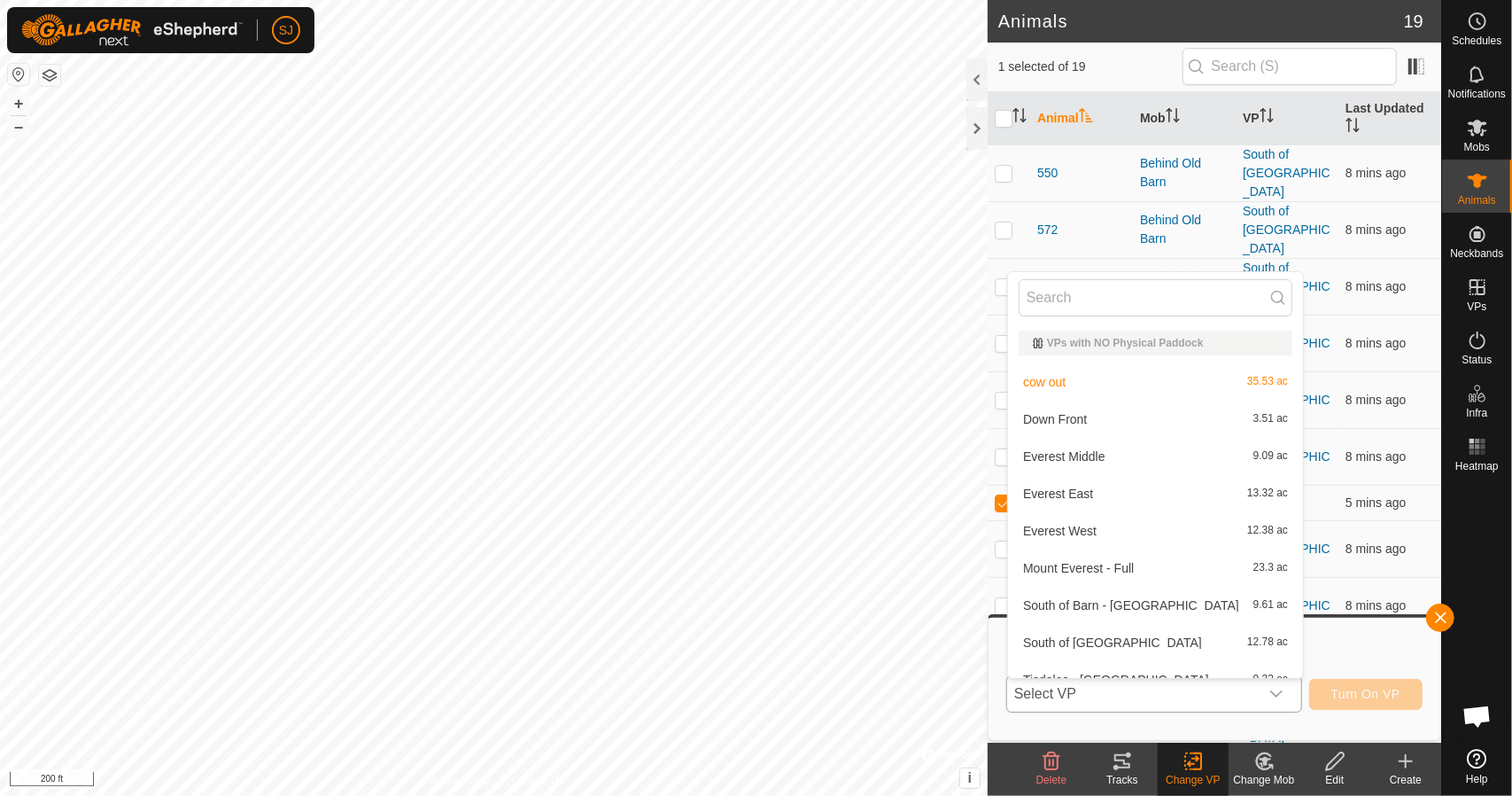
scroll to position [20, 0]
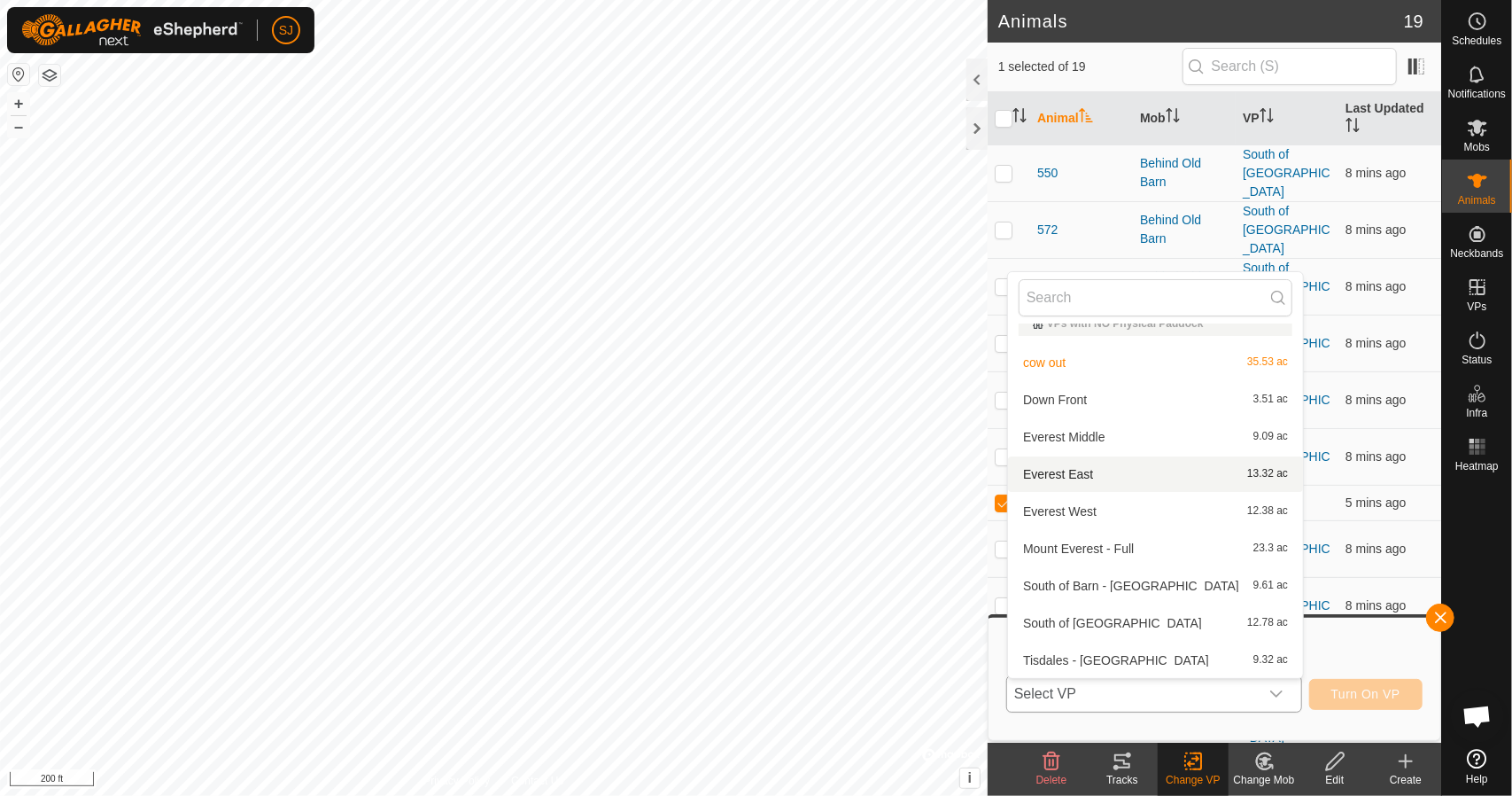
click at [1084, 479] on li "Everest East 13.32 ac" at bounding box center [1155, 474] width 295 height 35
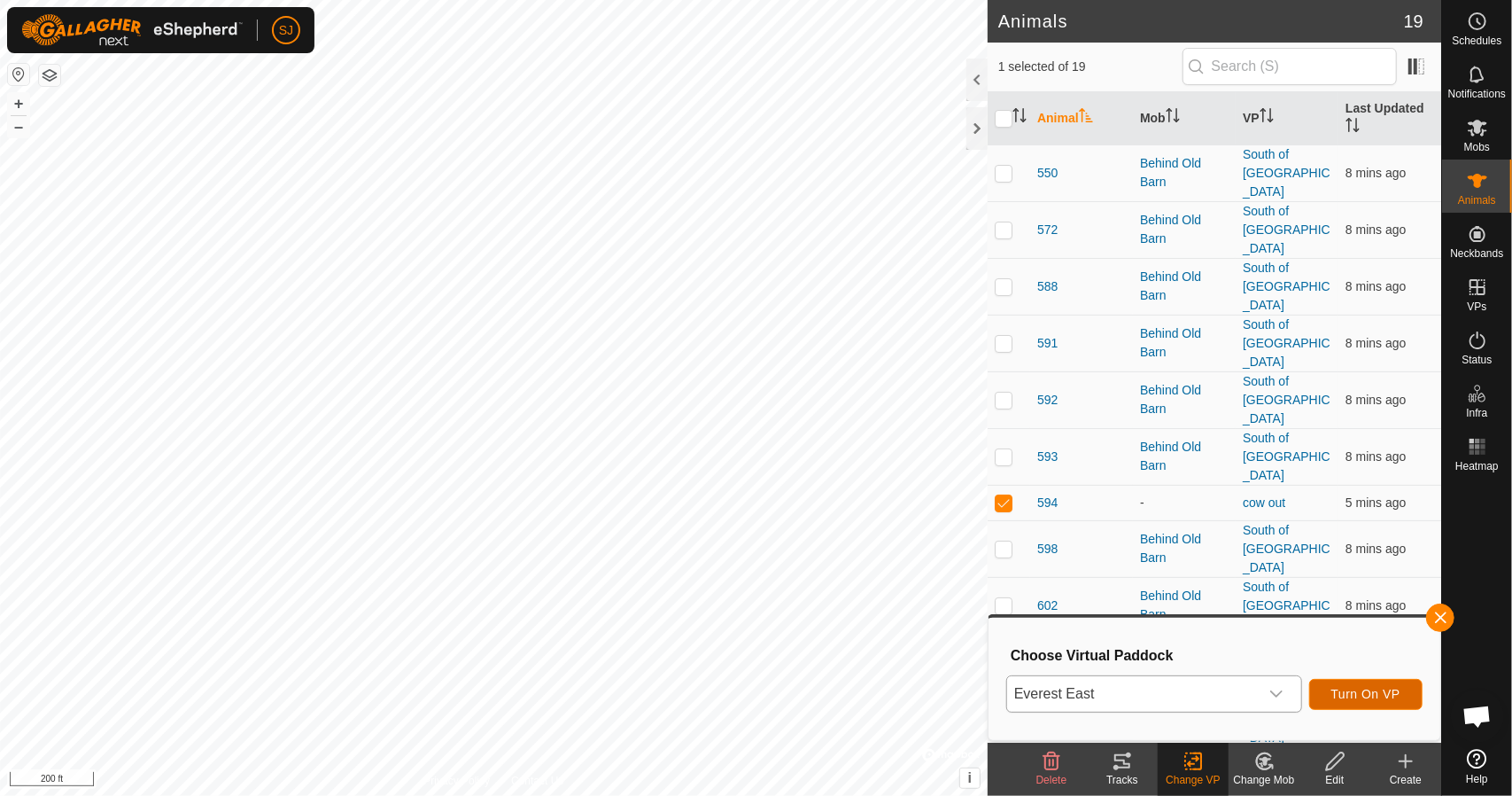
click at [1370, 702] on button "Turn On VP" at bounding box center [1366, 694] width 113 height 31
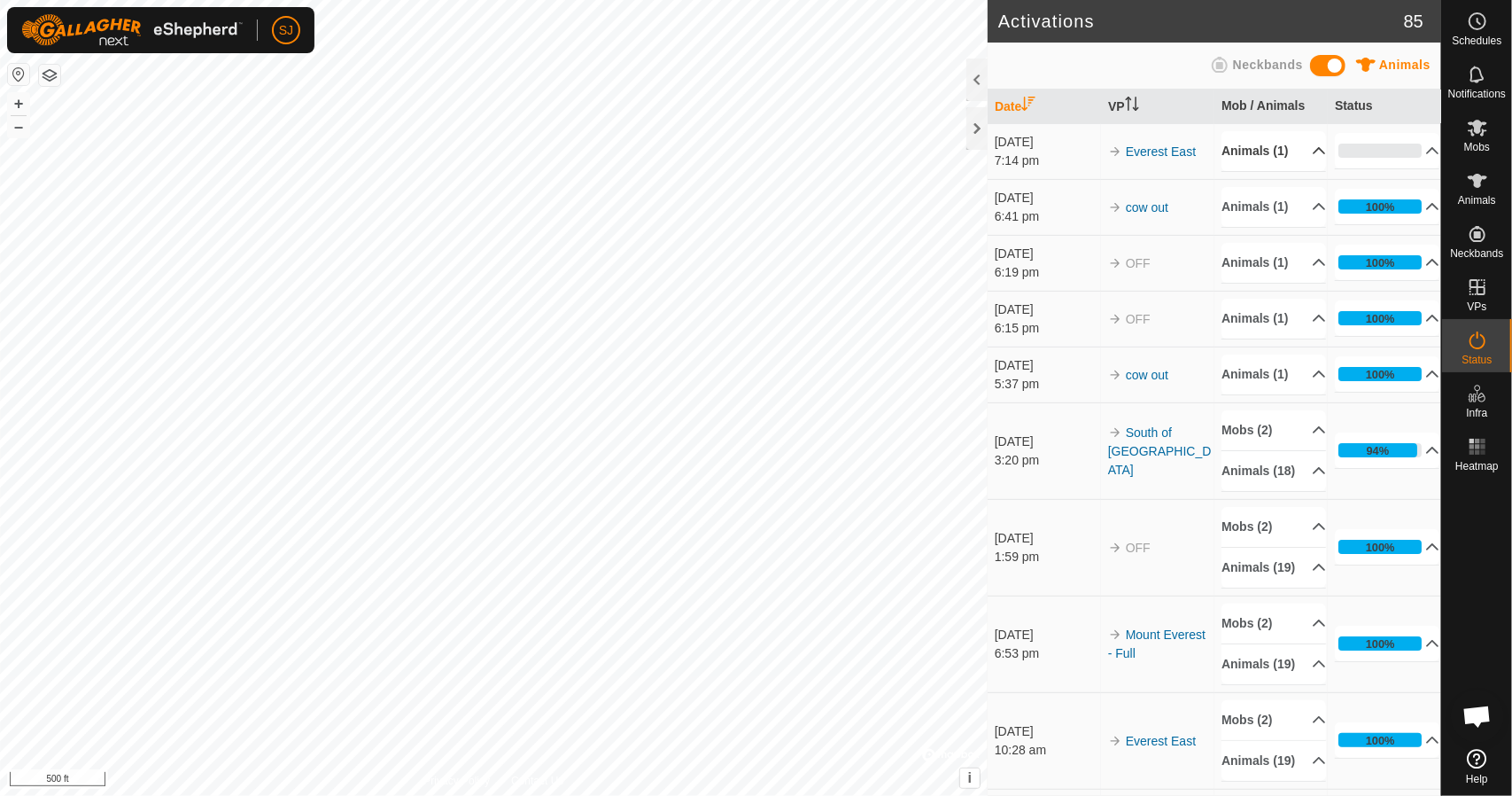
click at [1287, 166] on p-accordion-header "Animals (1)" at bounding box center [1274, 151] width 104 height 40
click at [1303, 163] on p-accordion-header "Animals (1)" at bounding box center [1274, 151] width 104 height 40
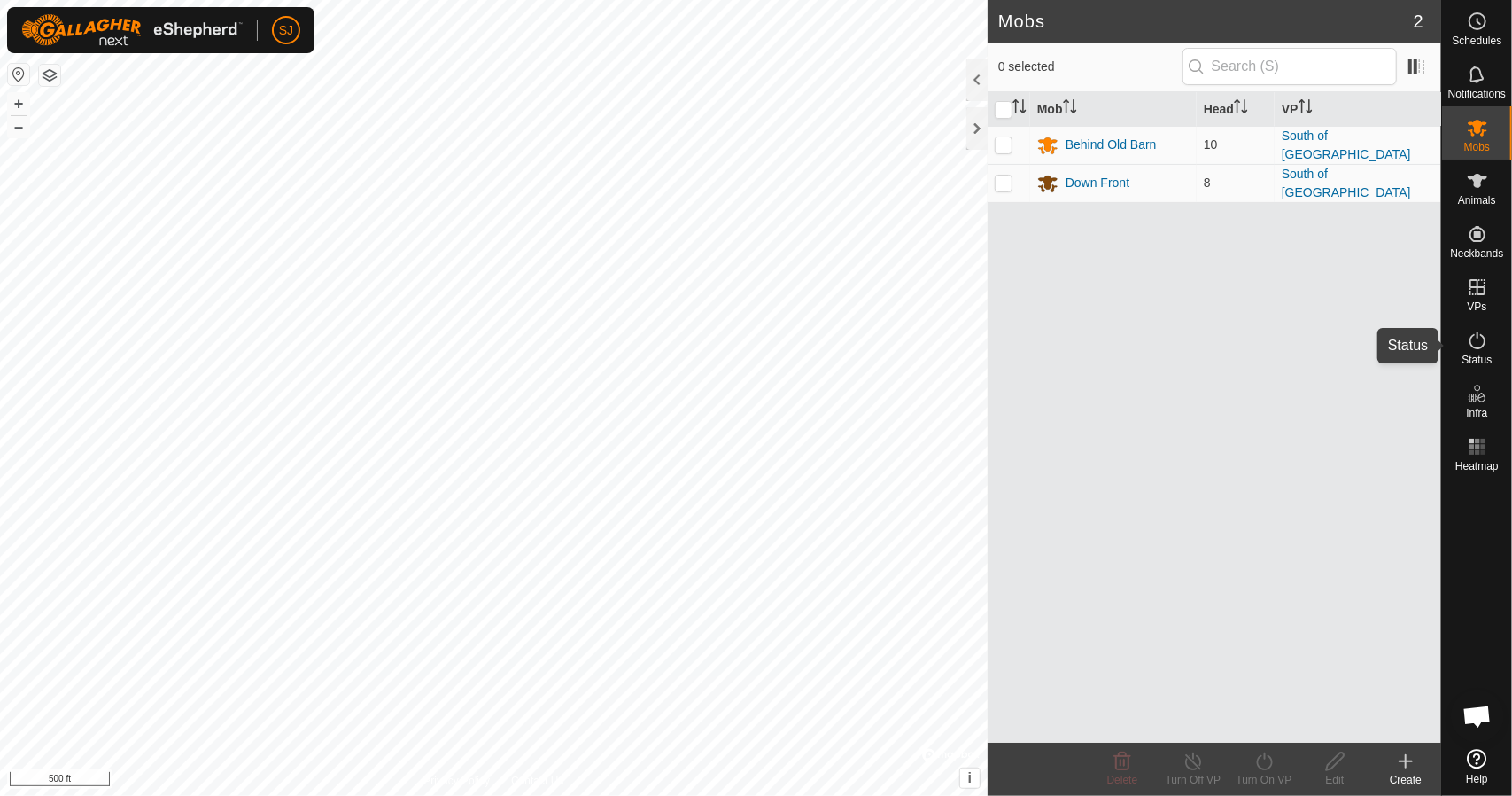
click at [1472, 351] on es-activation-svg-icon at bounding box center [1477, 341] width 31 height 29
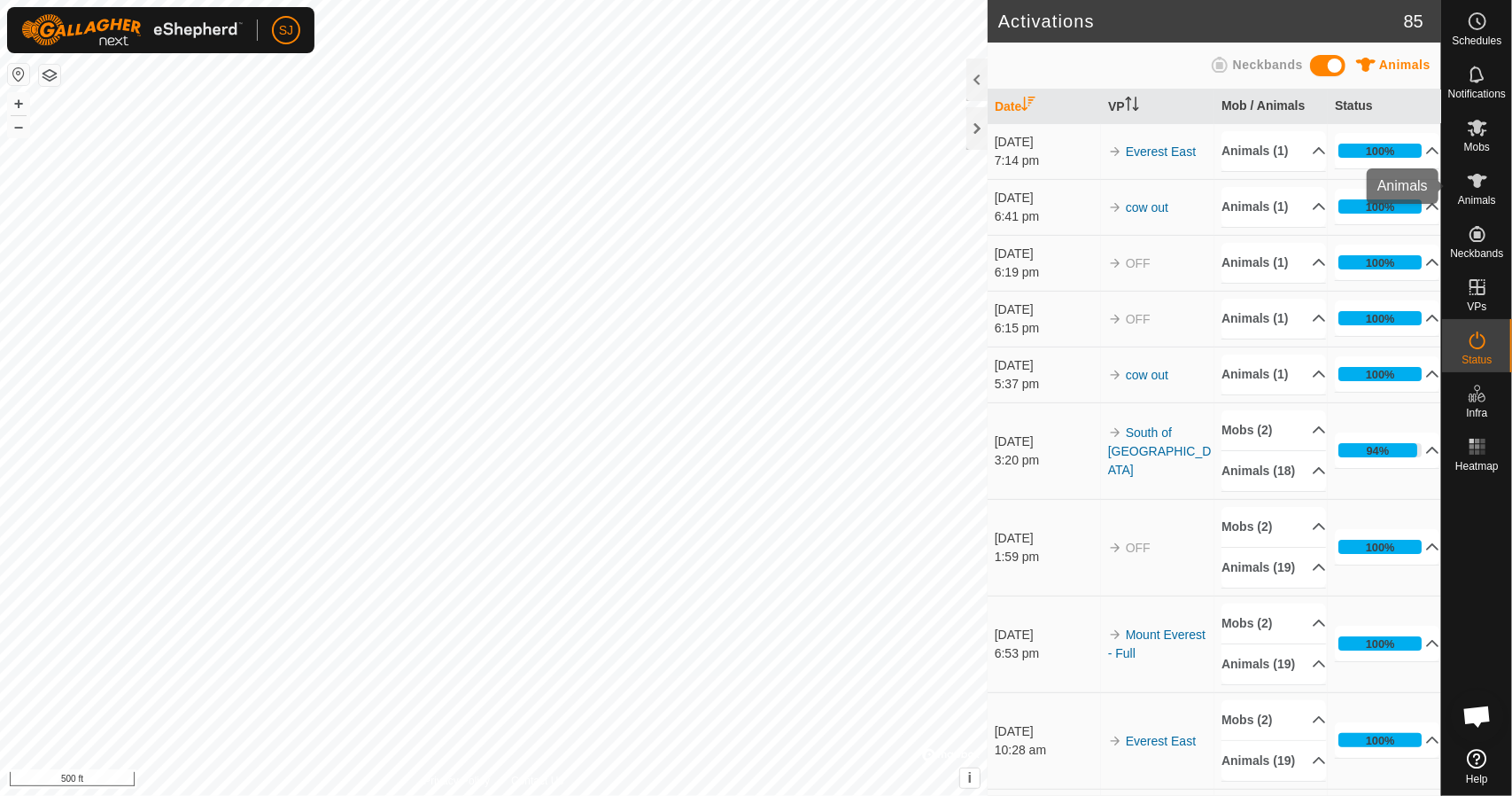
click at [1481, 189] on icon at bounding box center [1478, 181] width 22 height 22
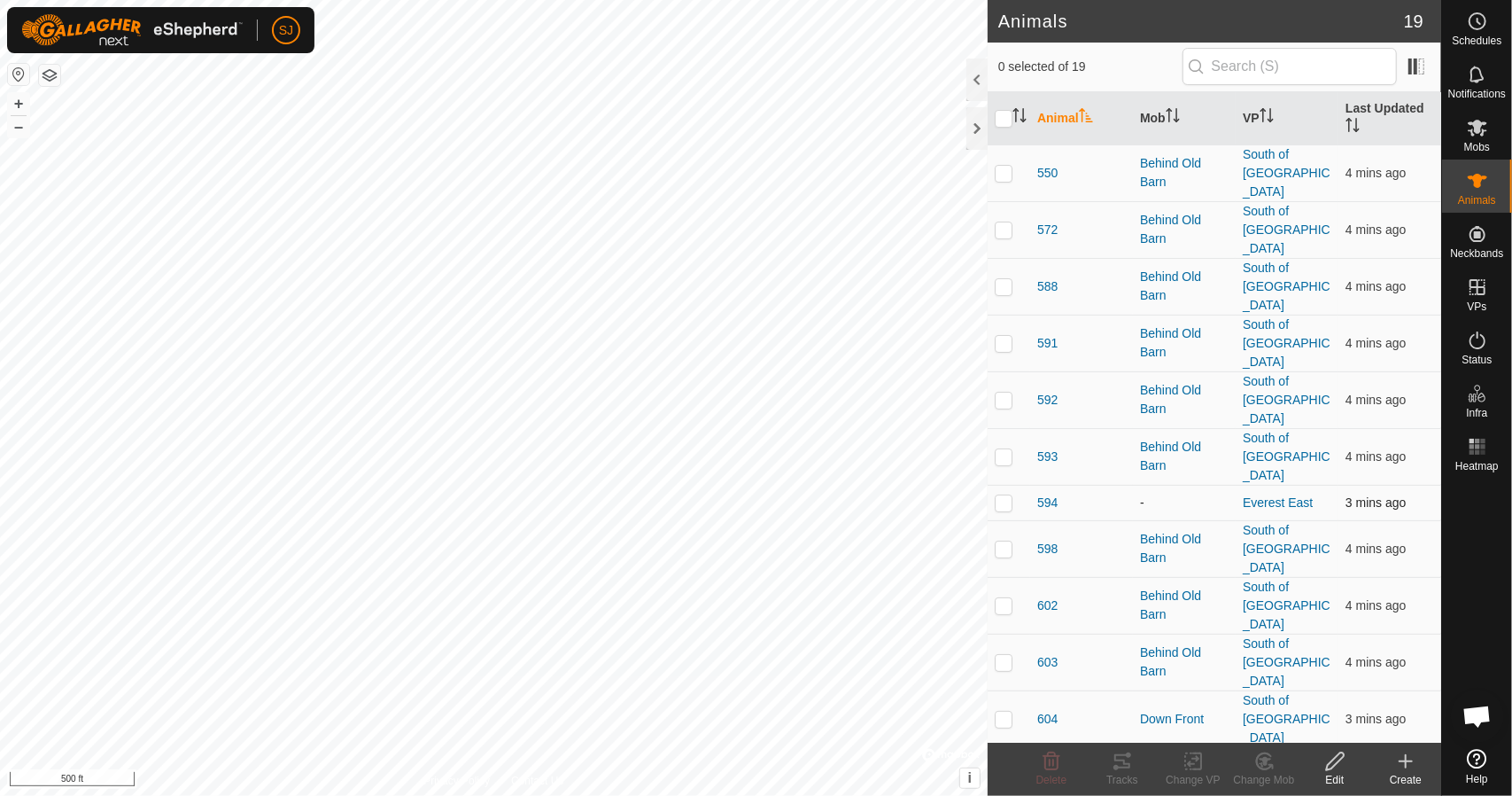
click at [1008, 496] on p-checkbox at bounding box center [1004, 503] width 18 height 14
checkbox input "true"
click at [1189, 772] on div "Change VP" at bounding box center [1193, 780] width 71 height 16
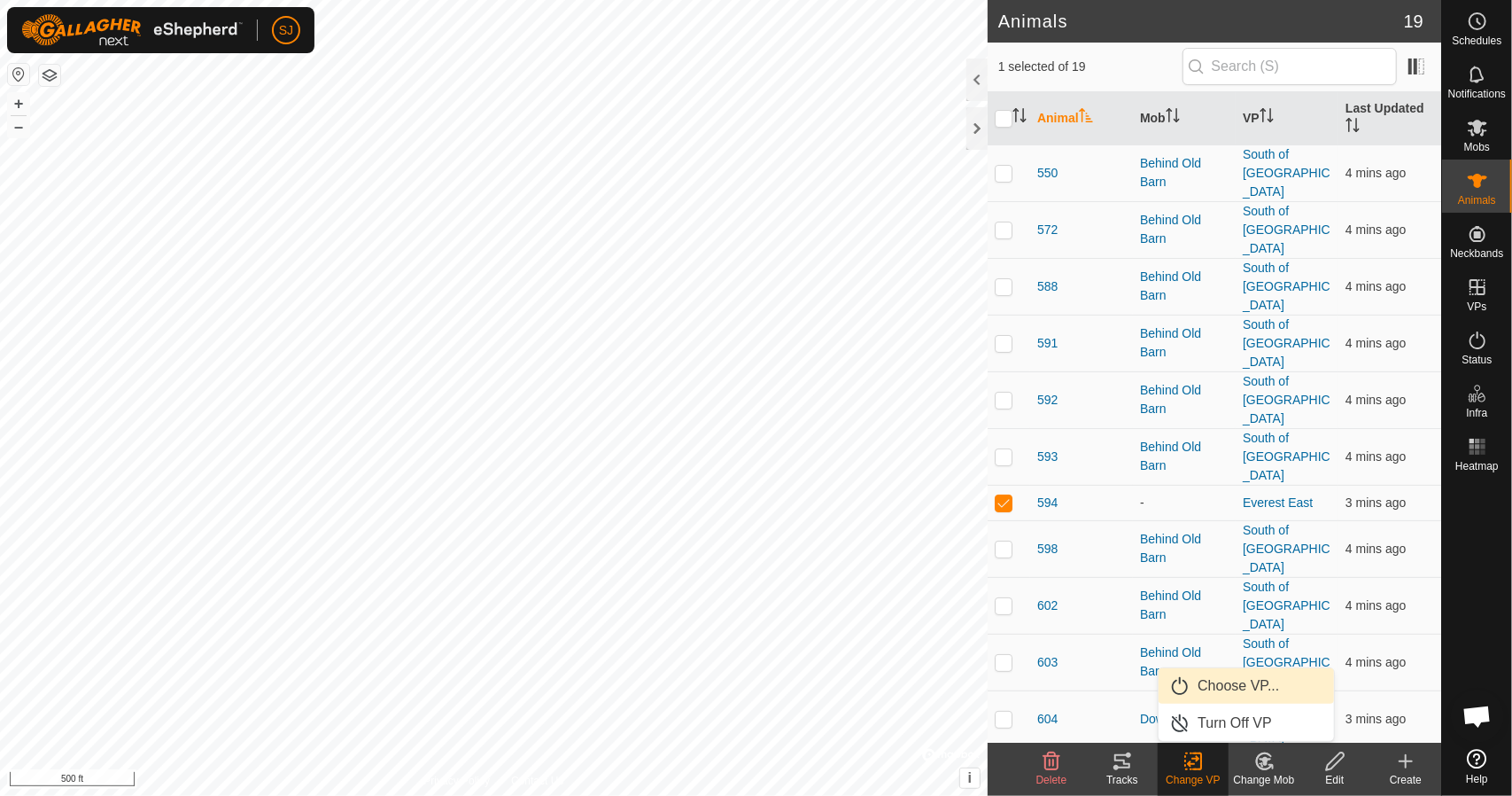
click at [1203, 692] on link "Choose VP..." at bounding box center [1246, 685] width 175 height 35
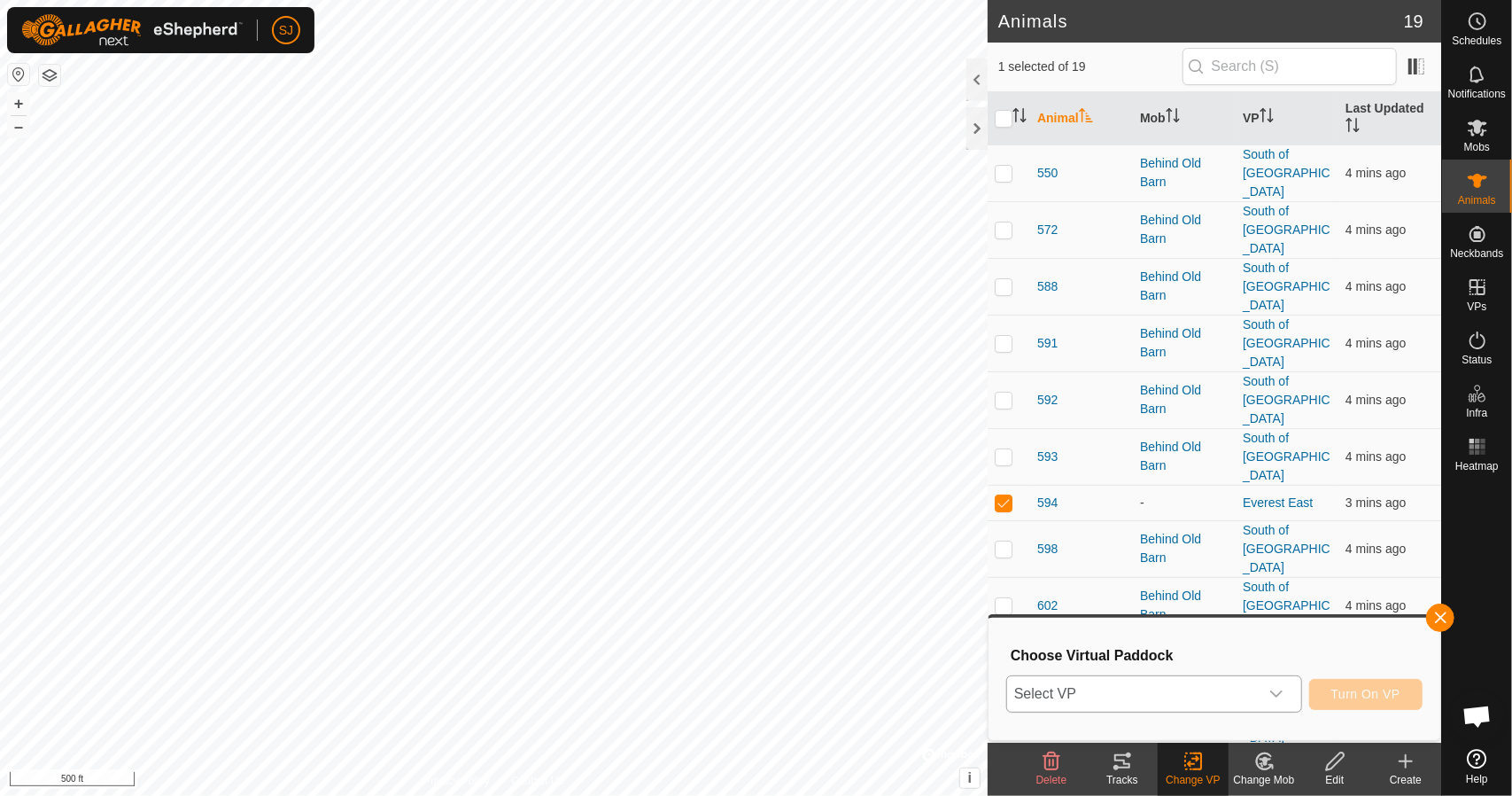
click at [1164, 702] on span "Select VP" at bounding box center [1134, 693] width 252 height 35
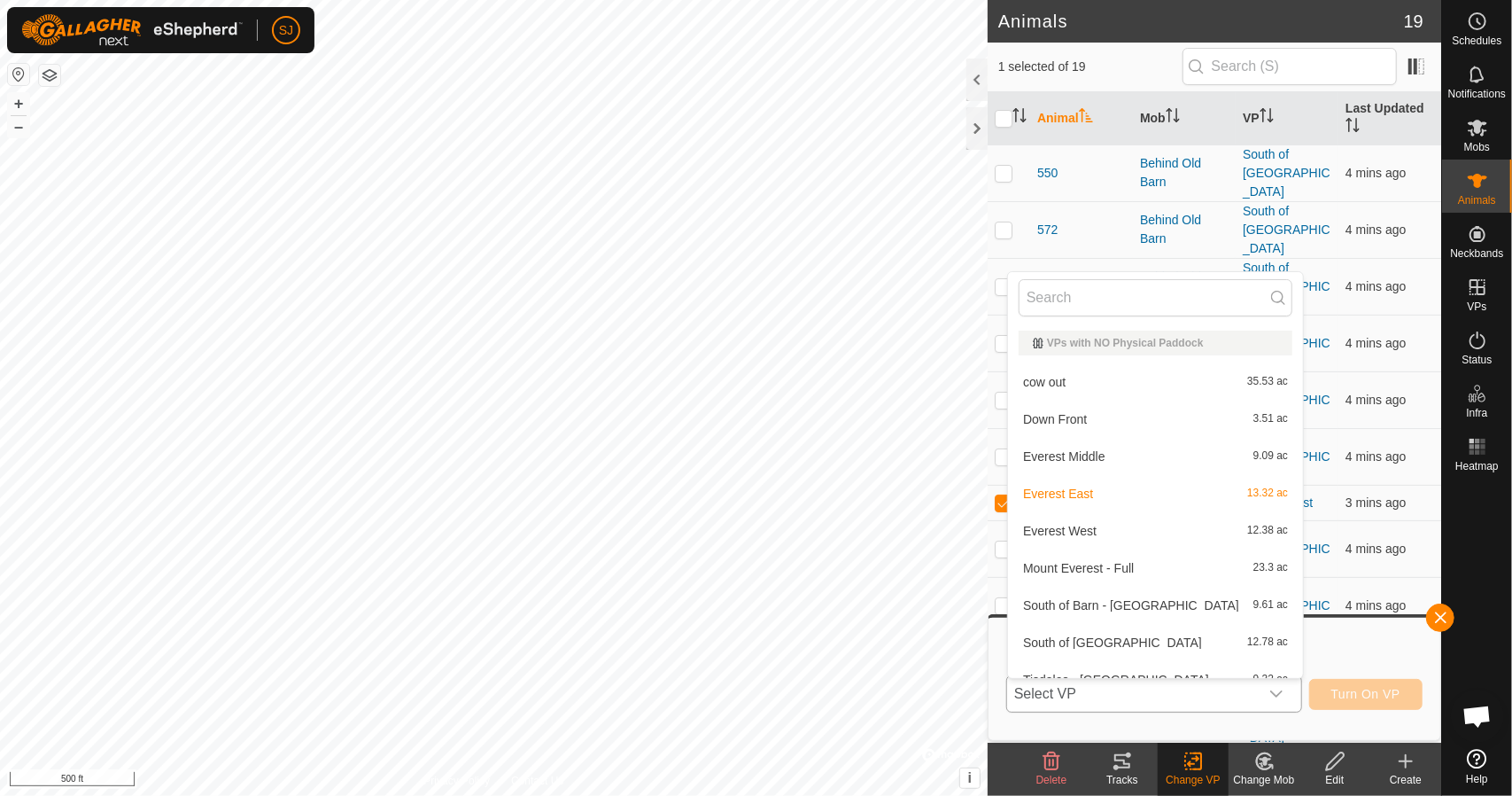
scroll to position [20, 0]
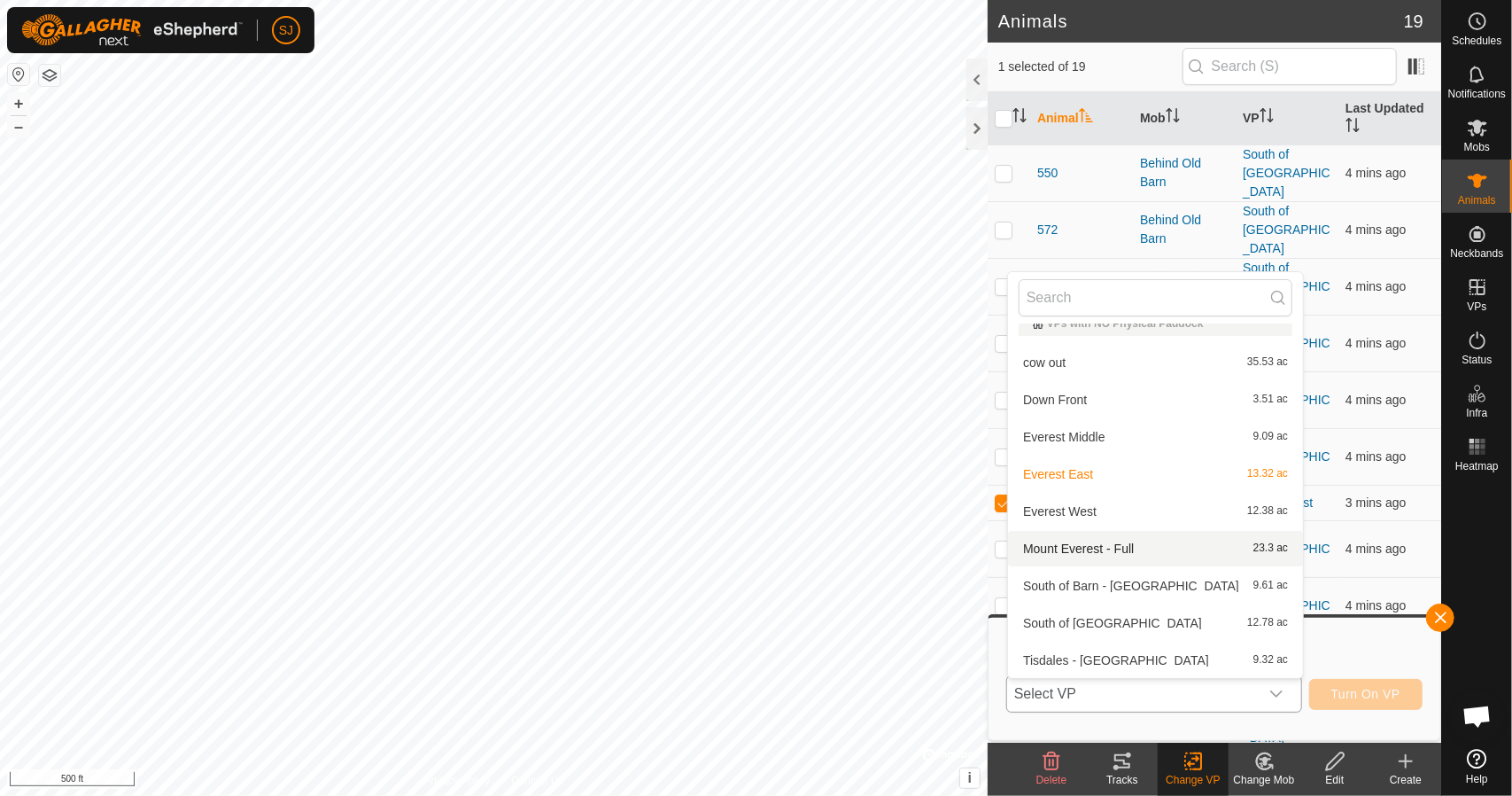
click at [1135, 546] on li "Mount Everest - Full 23.3 ac" at bounding box center [1155, 548] width 295 height 35
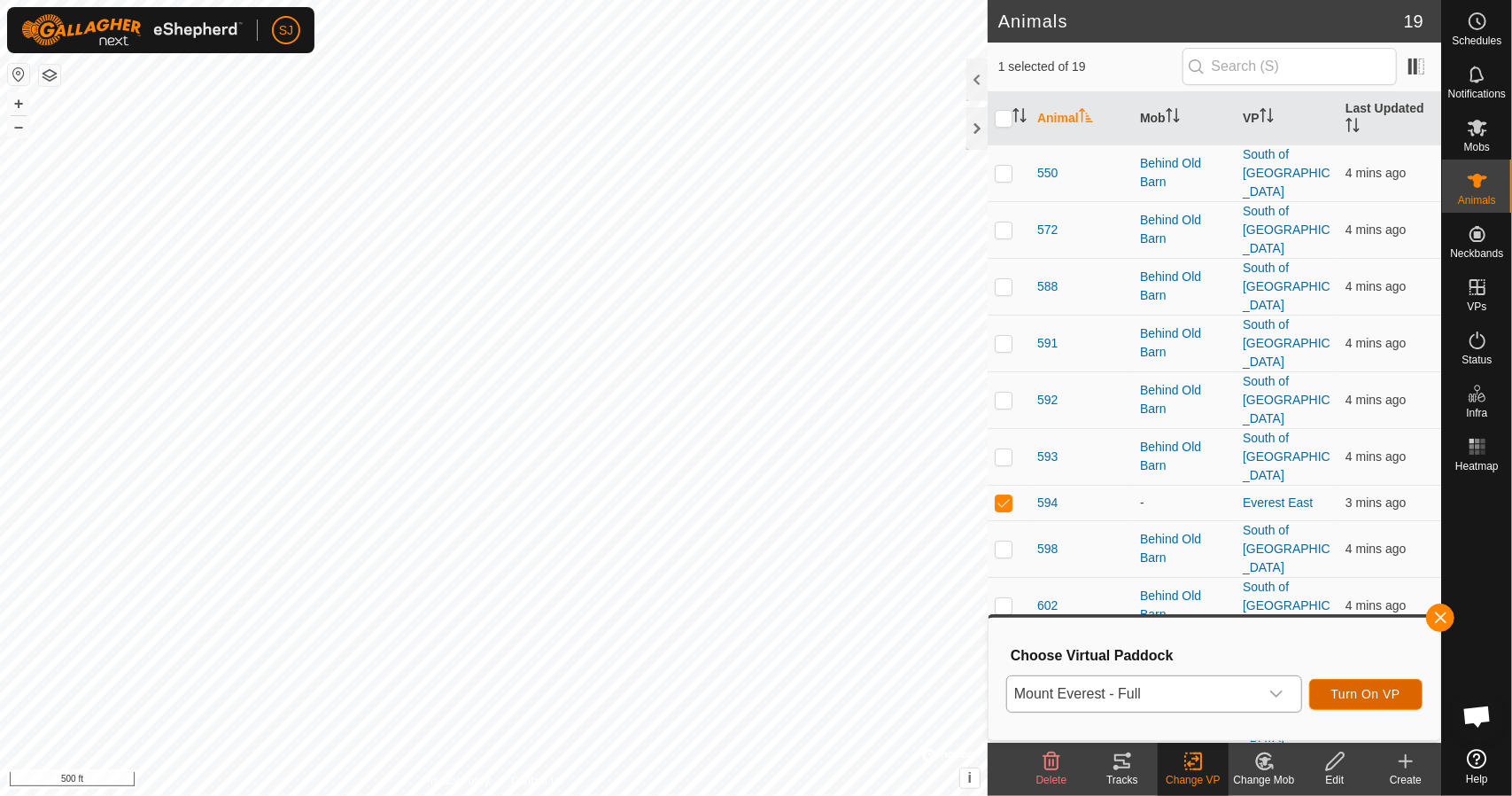
click at [1365, 693] on span "Turn On VP" at bounding box center [1365, 694] width 69 height 14
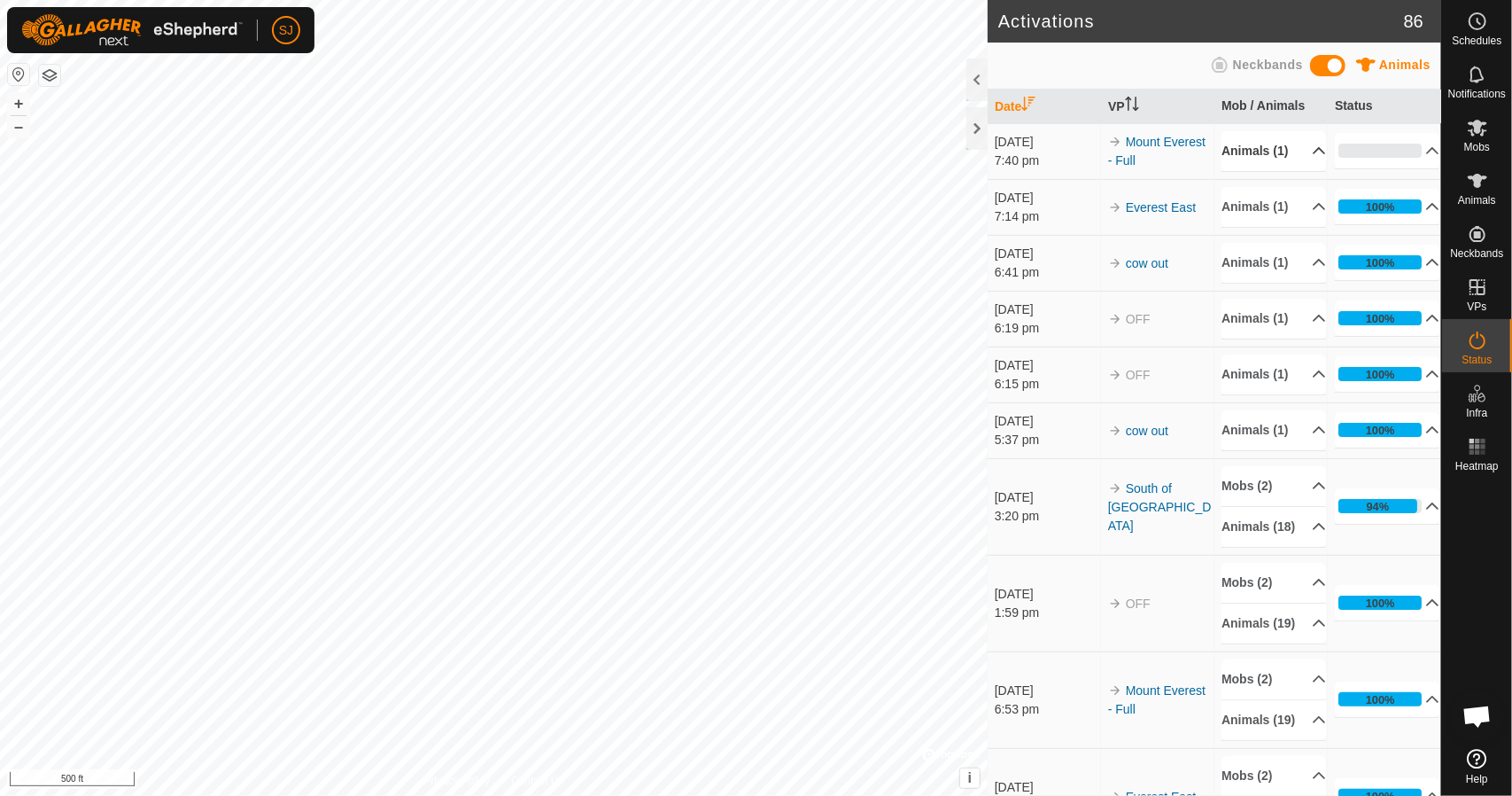
click at [1294, 157] on p-accordion-header "Animals (1)" at bounding box center [1274, 151] width 104 height 40
